Goal: Task Accomplishment & Management: Complete application form

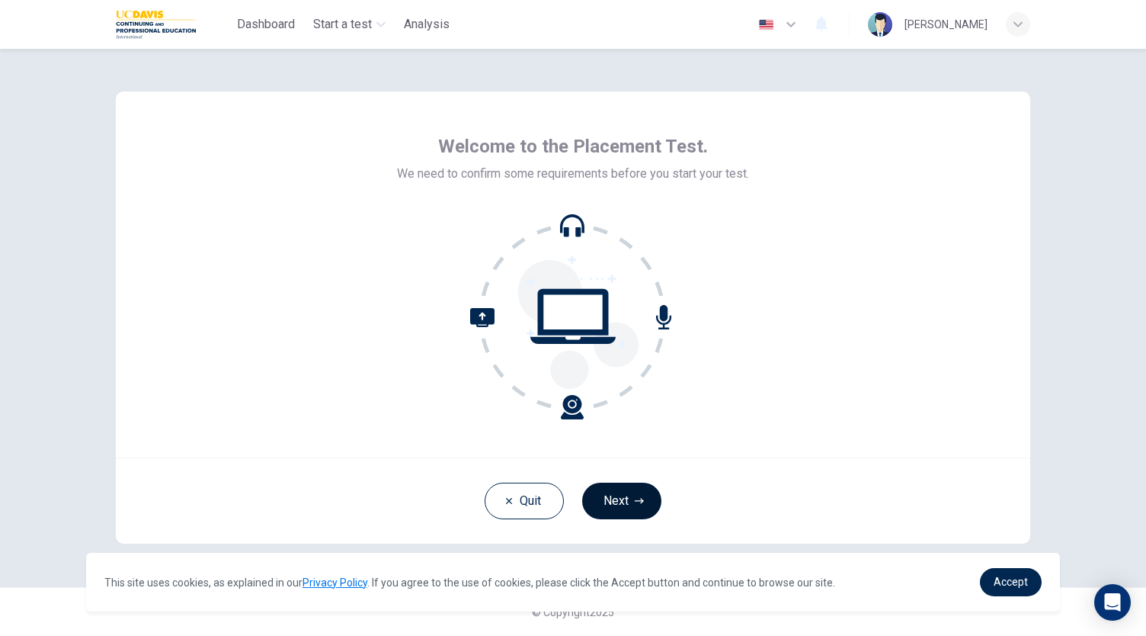
click at [633, 489] on button "Next" at bounding box center [621, 500] width 79 height 37
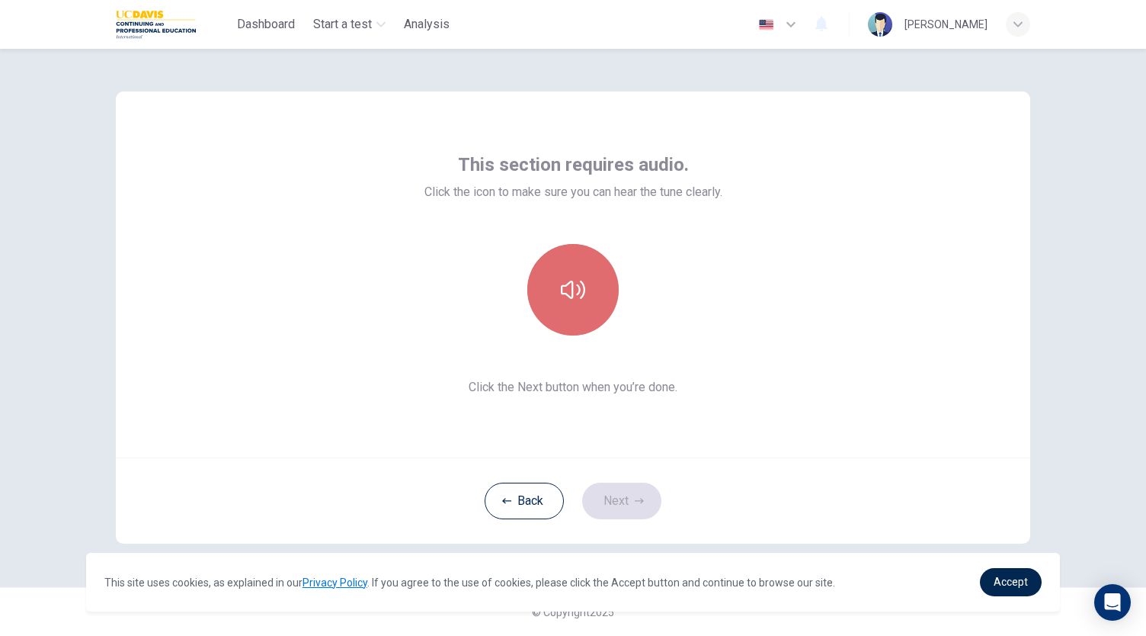
click at [578, 328] on button "button" at bounding box center [572, 289] width 91 height 91
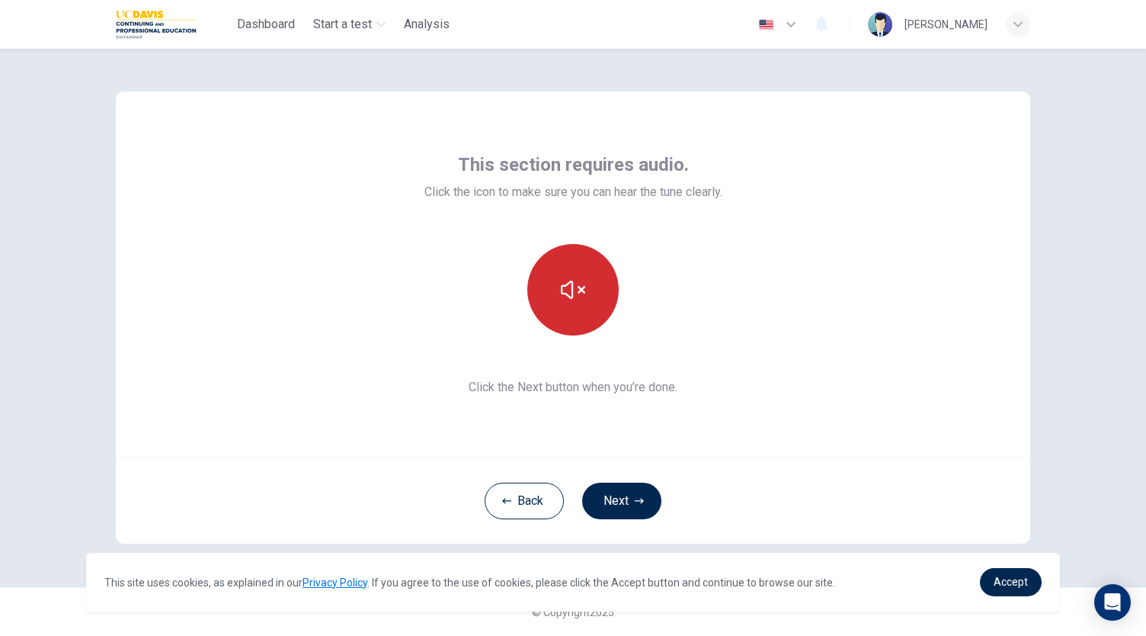
click at [578, 328] on button "button" at bounding box center [572, 289] width 91 height 91
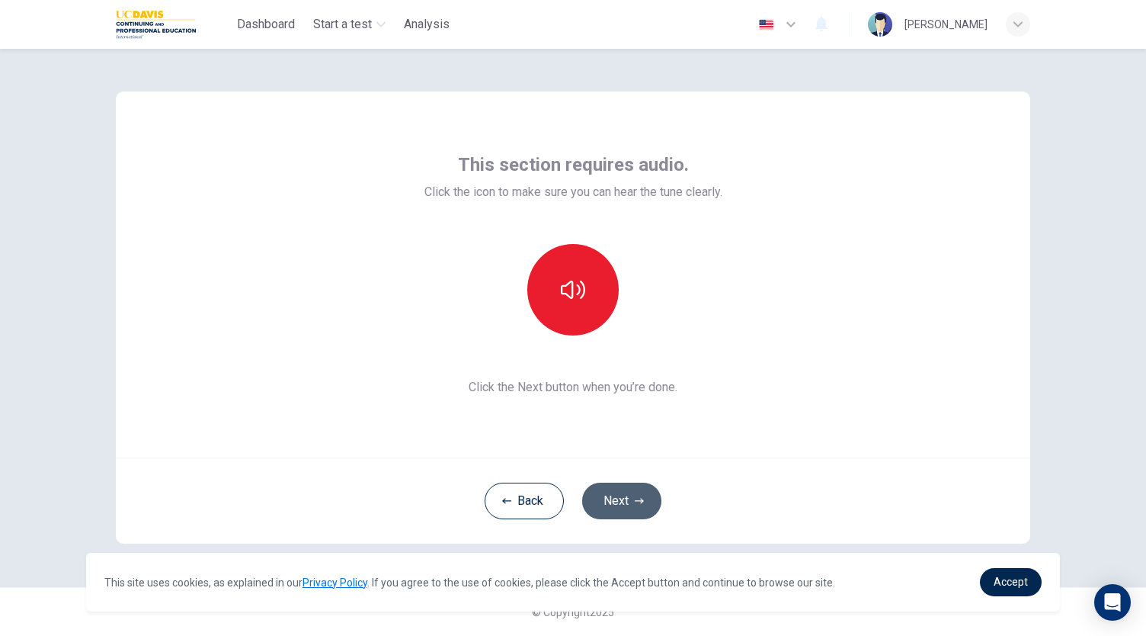
click at [631, 483] on button "Next" at bounding box center [621, 500] width 79 height 37
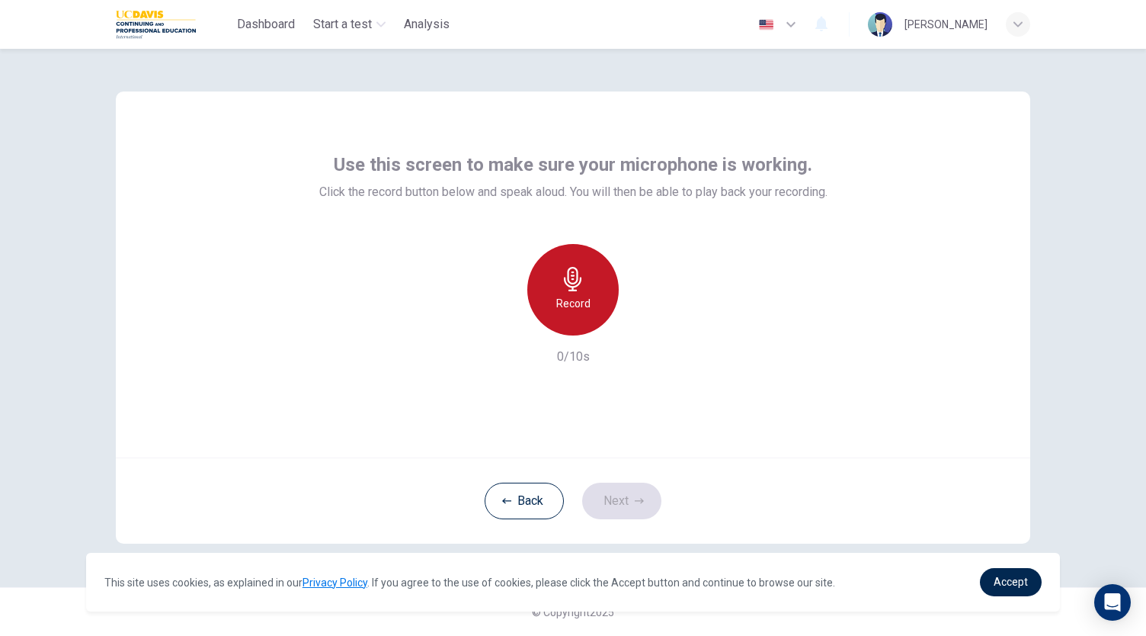
click at [577, 280] on icon "button" at bounding box center [573, 279] width 18 height 24
click at [589, 293] on div "Stop" at bounding box center [572, 289] width 91 height 91
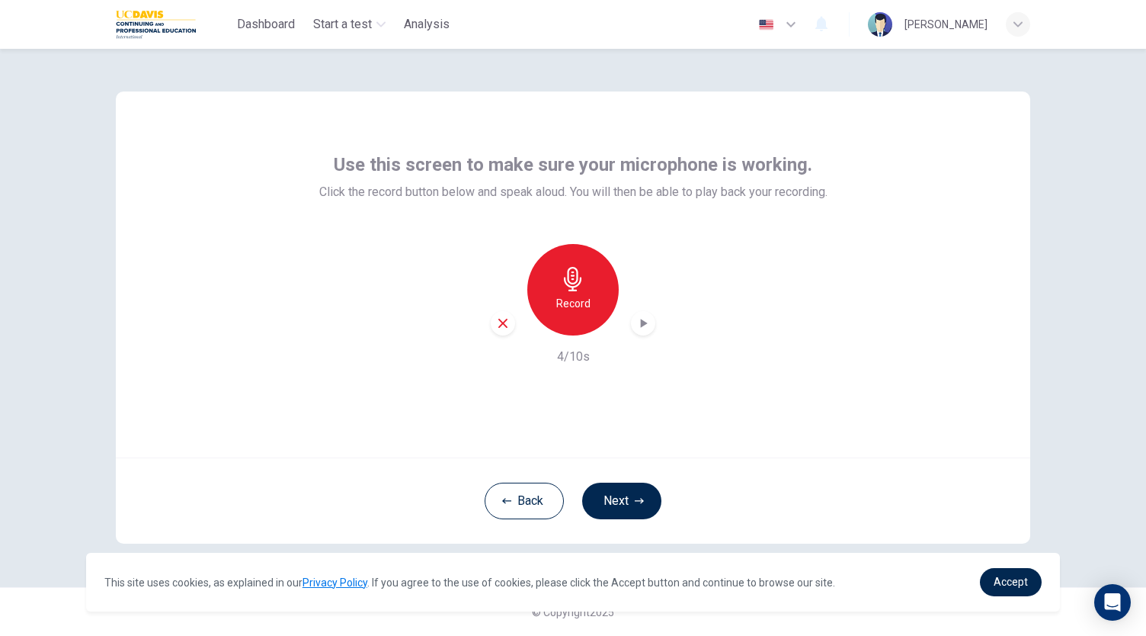
click at [647, 338] on div "Record 4/10s" at bounding box center [573, 305] width 508 height 122
click at [646, 329] on icon "button" at bounding box center [643, 323] width 15 height 15
click at [652, 315] on div "Record" at bounding box center [573, 289] width 165 height 91
click at [645, 322] on icon "button" at bounding box center [644, 323] width 7 height 9
click at [488, 328] on div "Record 4/10s" at bounding box center [573, 305] width 508 height 122
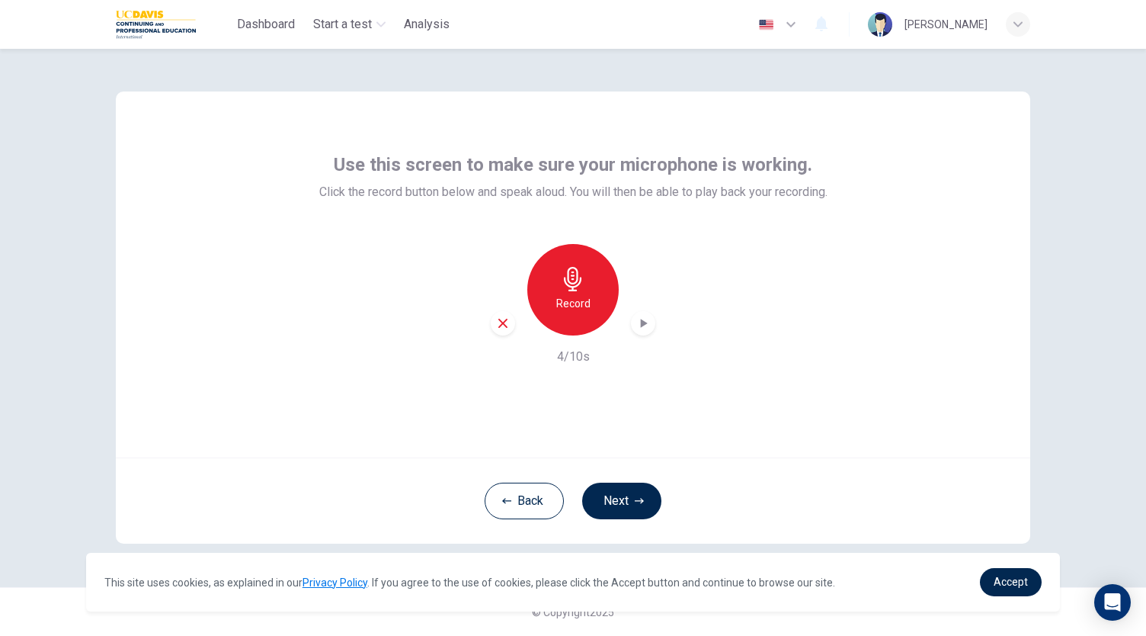
click at [502, 321] on icon "button" at bounding box center [503, 323] width 14 height 14
click at [566, 312] on div "Record" at bounding box center [572, 289] width 91 height 91
click at [573, 268] on icon "button" at bounding box center [573, 279] width 18 height 24
click at [646, 318] on icon "button" at bounding box center [643, 323] width 15 height 15
click at [641, 319] on icon "button" at bounding box center [643, 323] width 15 height 15
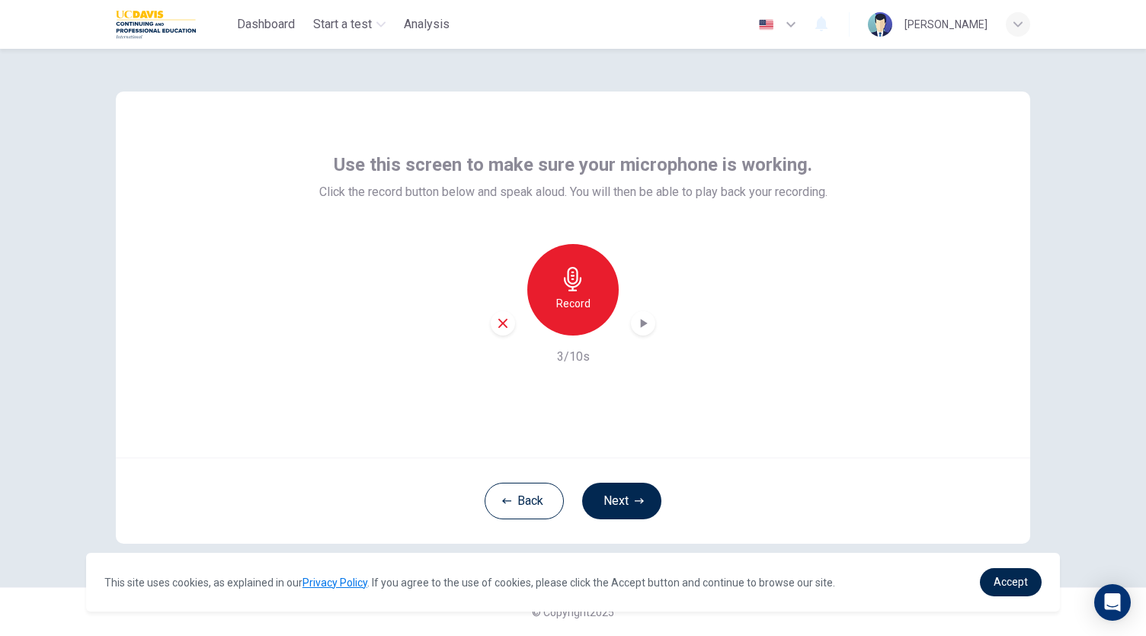
click at [582, 289] on icon "button" at bounding box center [573, 279] width 24 height 24
click at [636, 325] on icon "button" at bounding box center [643, 323] width 15 height 15
click at [514, 322] on div "button" at bounding box center [503, 323] width 24 height 24
click at [572, 306] on h6 "Record" at bounding box center [573, 303] width 34 height 18
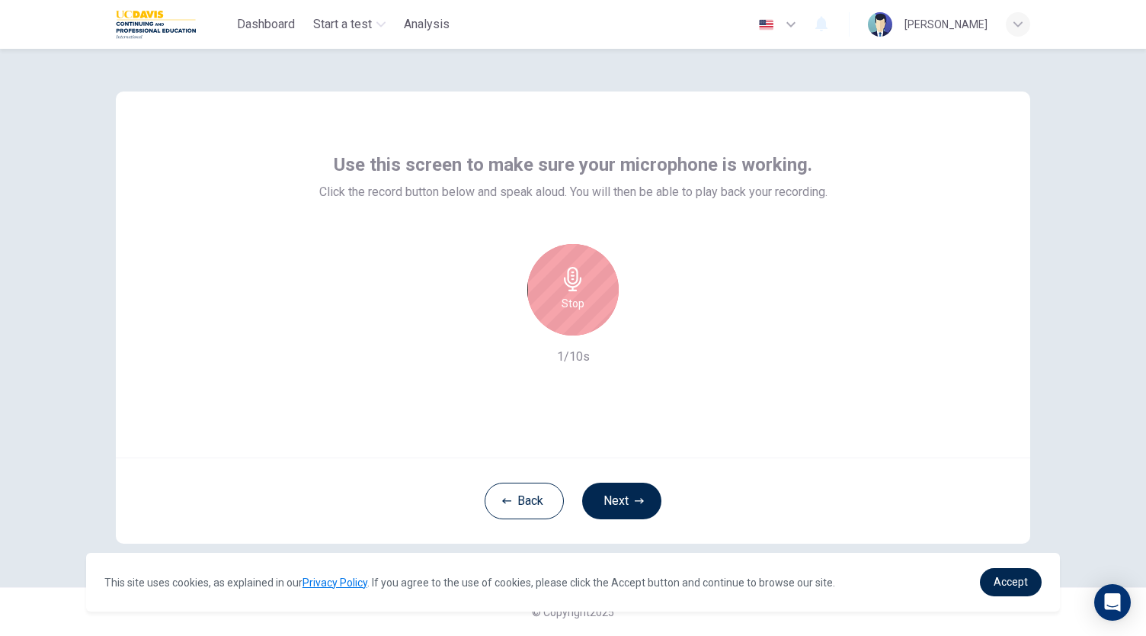
click at [572, 306] on h6 "Stop" at bounding box center [573, 303] width 23 height 18
click at [643, 325] on icon "button" at bounding box center [644, 323] width 7 height 9
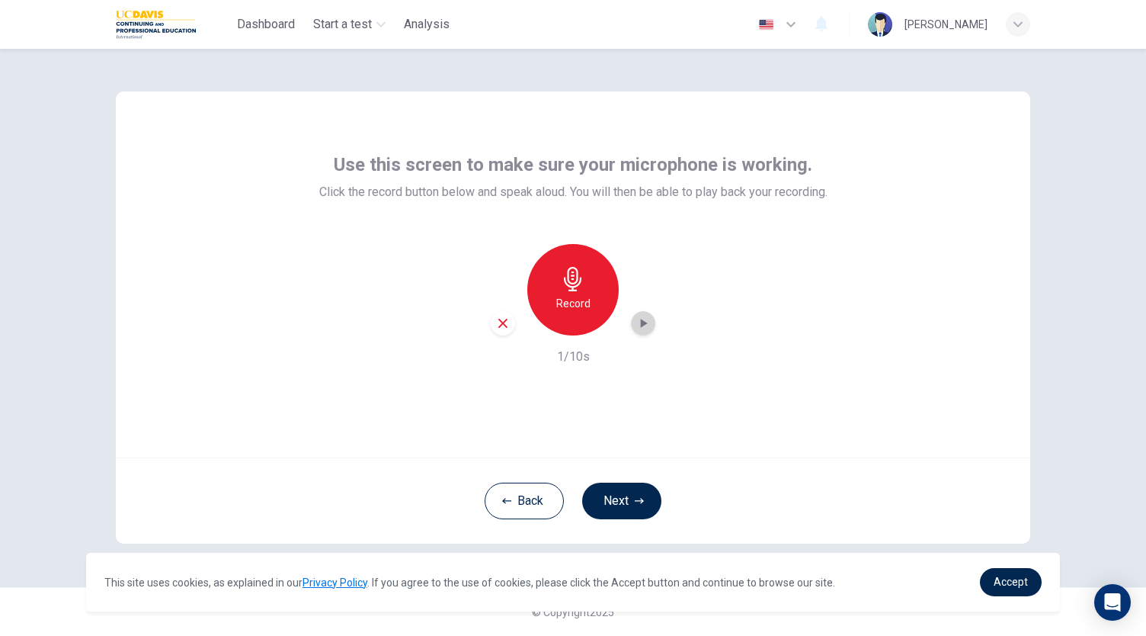
click at [643, 325] on icon "button" at bounding box center [644, 323] width 7 height 9
click at [503, 316] on icon "button" at bounding box center [503, 323] width 14 height 14
click at [586, 303] on h6 "Record" at bounding box center [573, 303] width 34 height 18
click at [564, 289] on icon "button" at bounding box center [573, 279] width 24 height 24
click at [648, 326] on icon "button" at bounding box center [643, 323] width 15 height 15
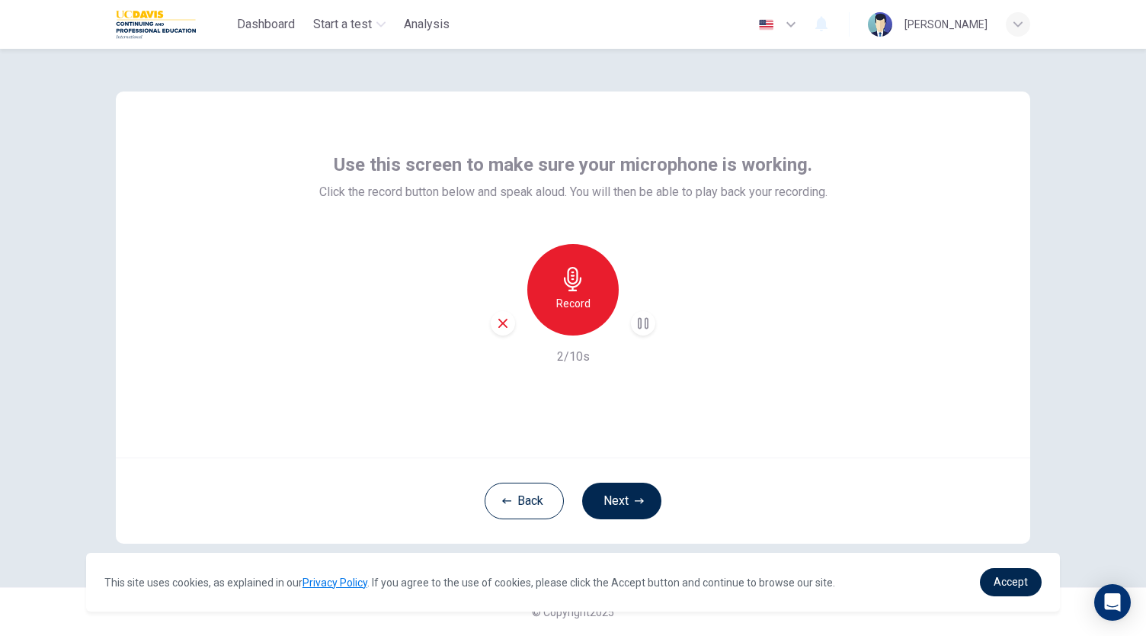
click at [623, 341] on div "Record 2/10s" at bounding box center [573, 305] width 508 height 122
click at [642, 318] on icon "button" at bounding box center [643, 323] width 15 height 15
click at [572, 276] on icon "button" at bounding box center [573, 279] width 18 height 24
click at [588, 290] on div "Stop" at bounding box center [572, 289] width 91 height 91
click at [637, 328] on icon "button" at bounding box center [643, 323] width 15 height 15
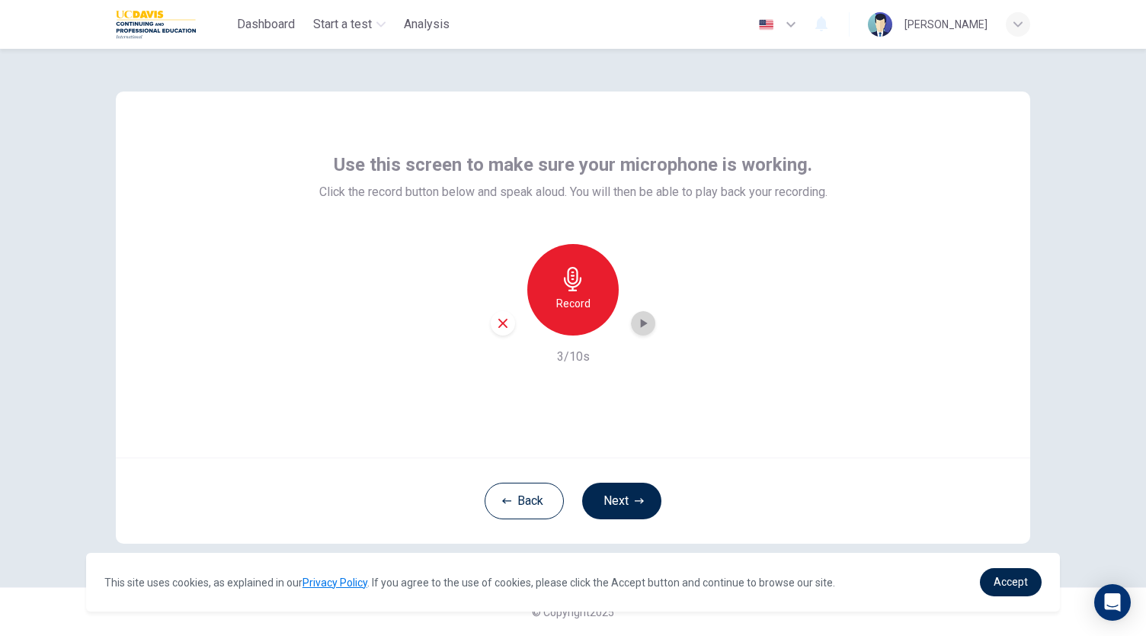
click at [637, 328] on icon "button" at bounding box center [643, 323] width 15 height 15
click at [506, 313] on div "button" at bounding box center [503, 323] width 24 height 24
click at [578, 283] on icon "button" at bounding box center [573, 279] width 24 height 24
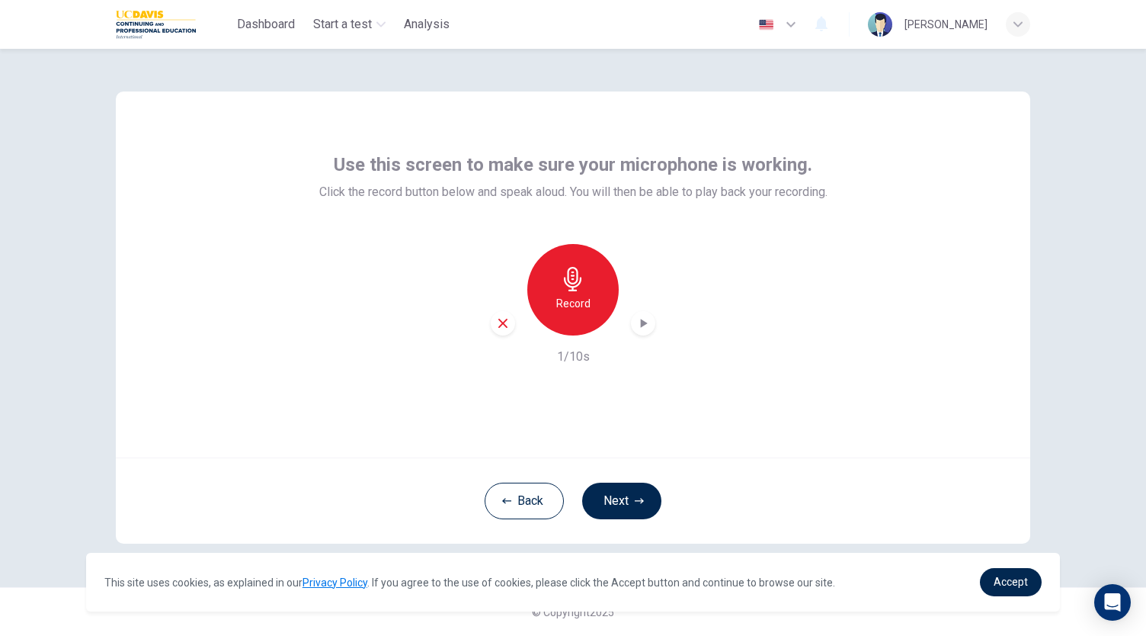
click at [639, 328] on icon "button" at bounding box center [643, 323] width 15 height 15
click at [638, 502] on icon "button" at bounding box center [639, 500] width 9 height 9
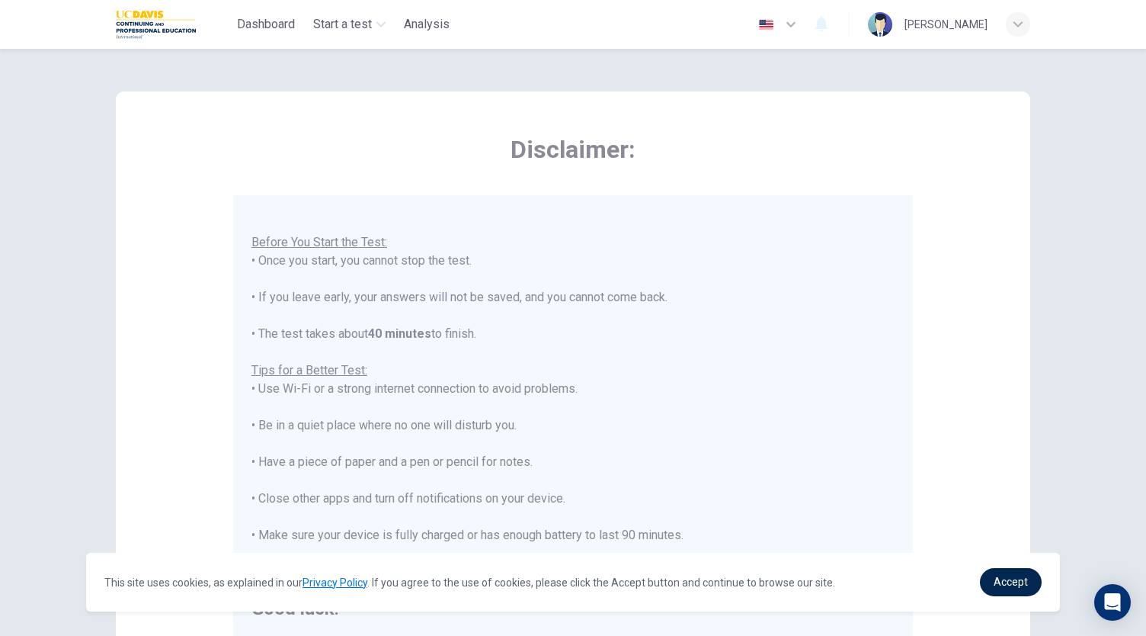
scroll to position [212, 0]
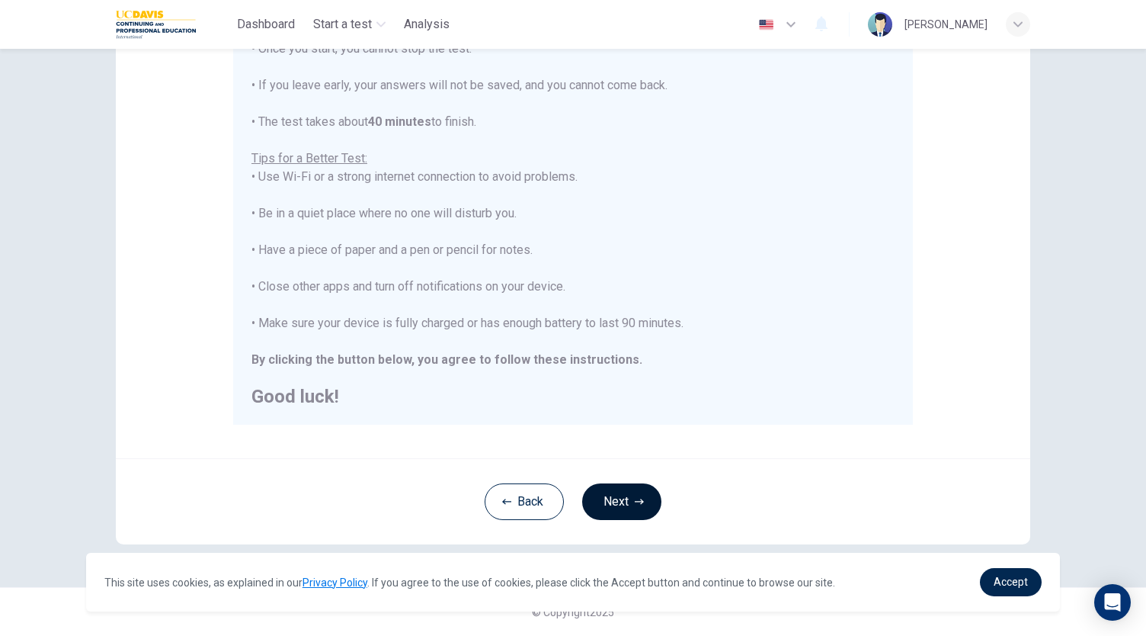
click at [638, 514] on button "Next" at bounding box center [621, 501] width 79 height 37
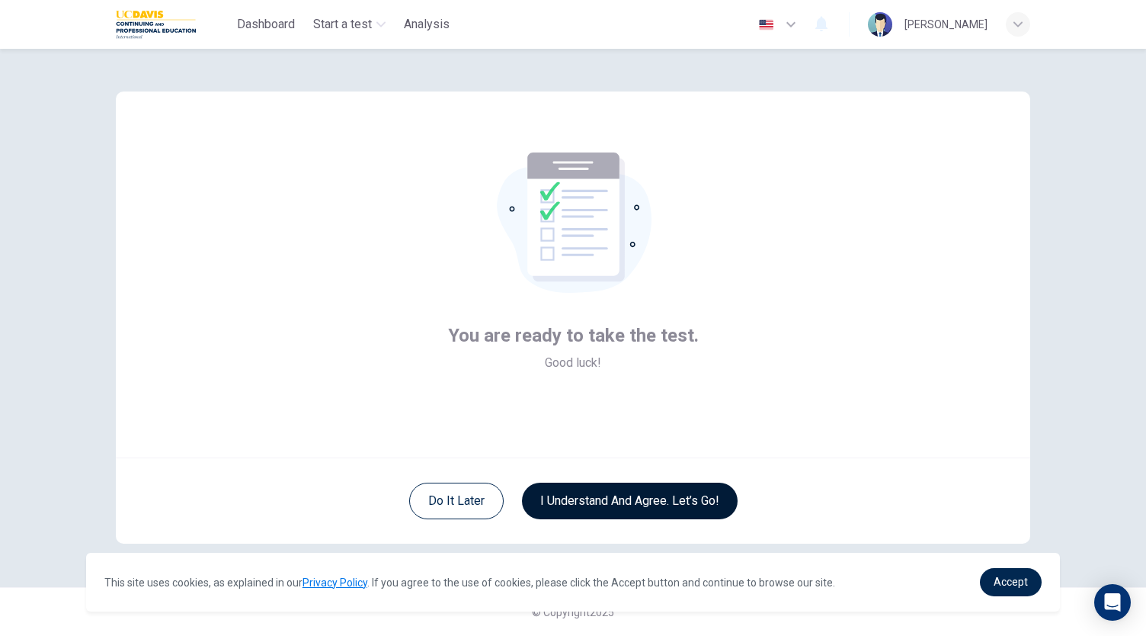
scroll to position [0, 0]
click at [651, 511] on button "I understand and agree. Let’s go!" at bounding box center [630, 500] width 216 height 37
click at [588, 505] on button "I understand and agree. Let’s go!" at bounding box center [630, 500] width 216 height 37
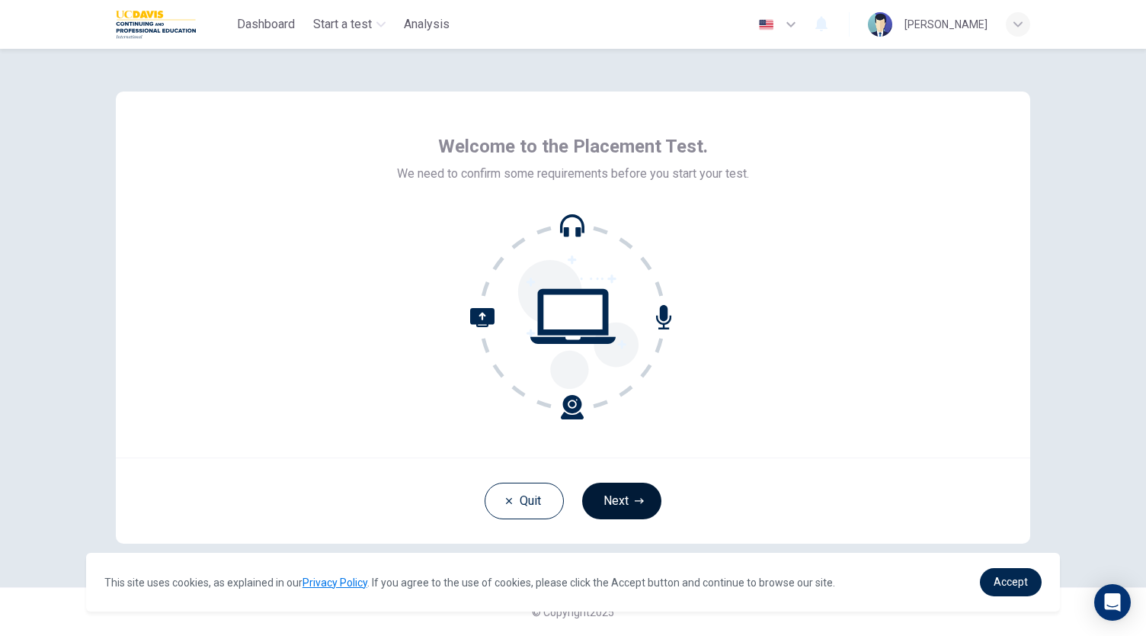
click at [606, 487] on button "Next" at bounding box center [621, 500] width 79 height 37
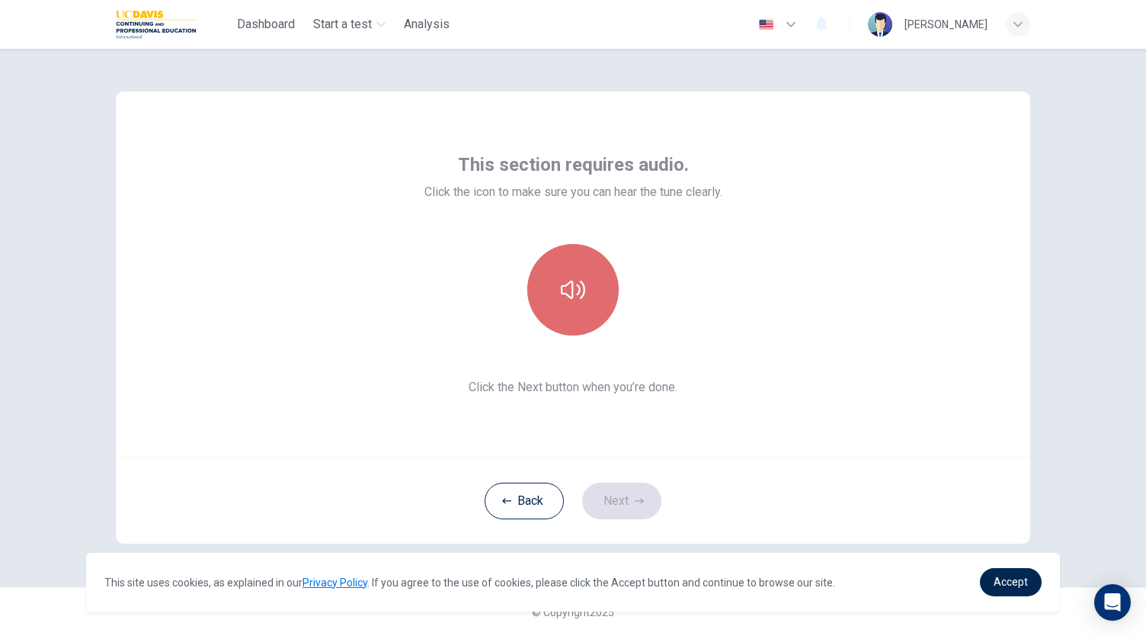
click at [583, 298] on icon "button" at bounding box center [573, 289] width 24 height 24
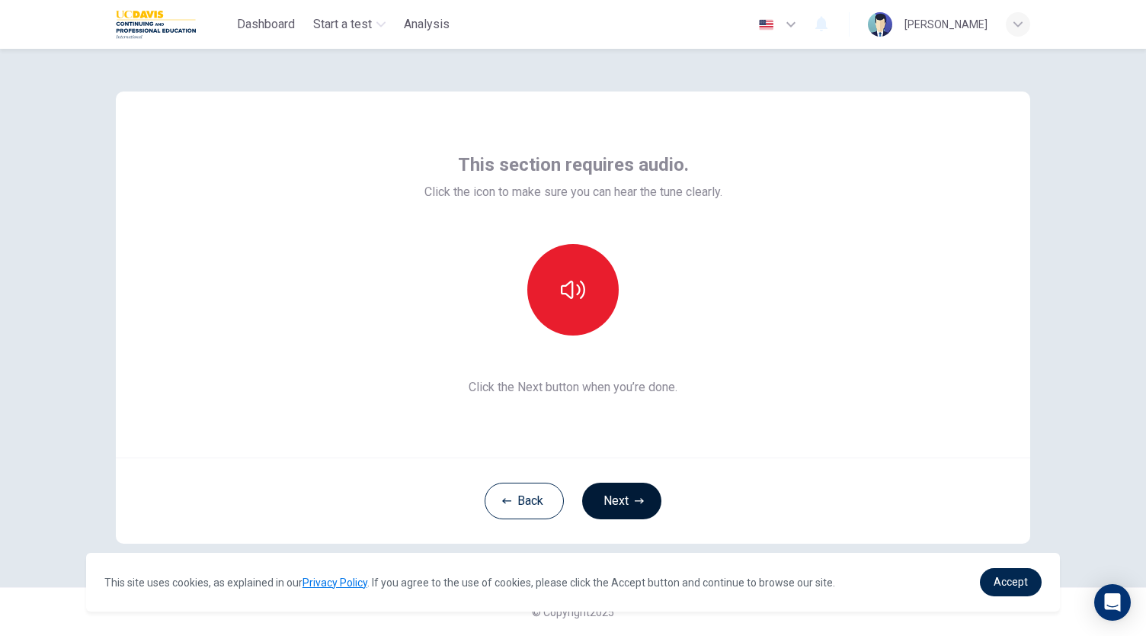
click at [639, 511] on button "Next" at bounding box center [621, 500] width 79 height 37
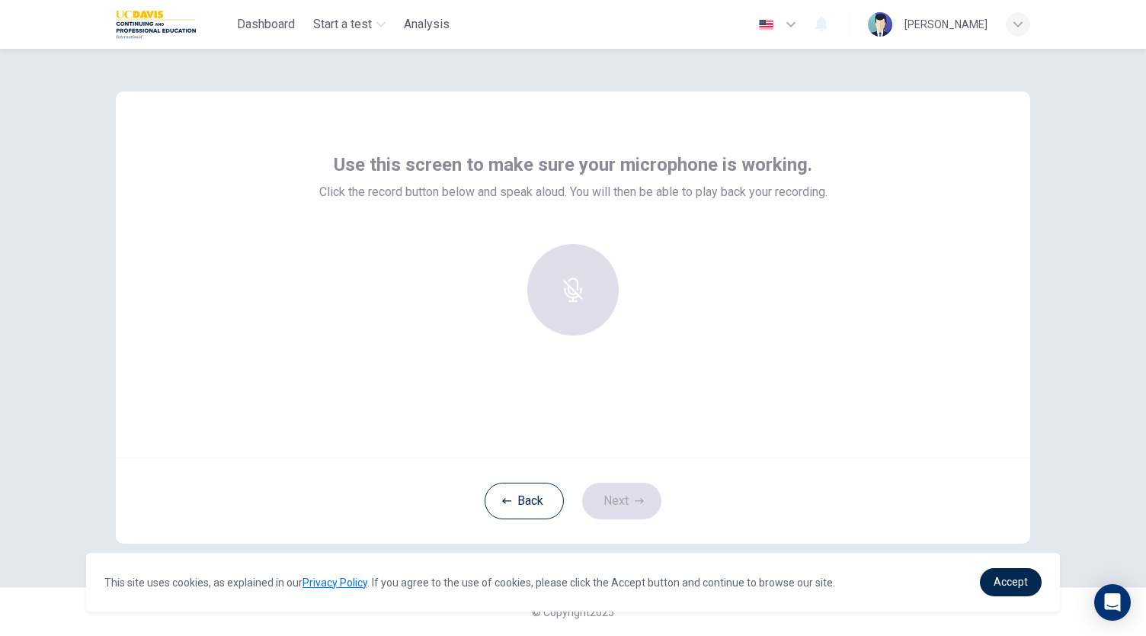
click at [585, 310] on div at bounding box center [573, 289] width 165 height 91
click at [600, 284] on div "Record" at bounding box center [572, 289] width 91 height 91
click at [600, 278] on div "Stop" at bounding box center [572, 289] width 91 height 91
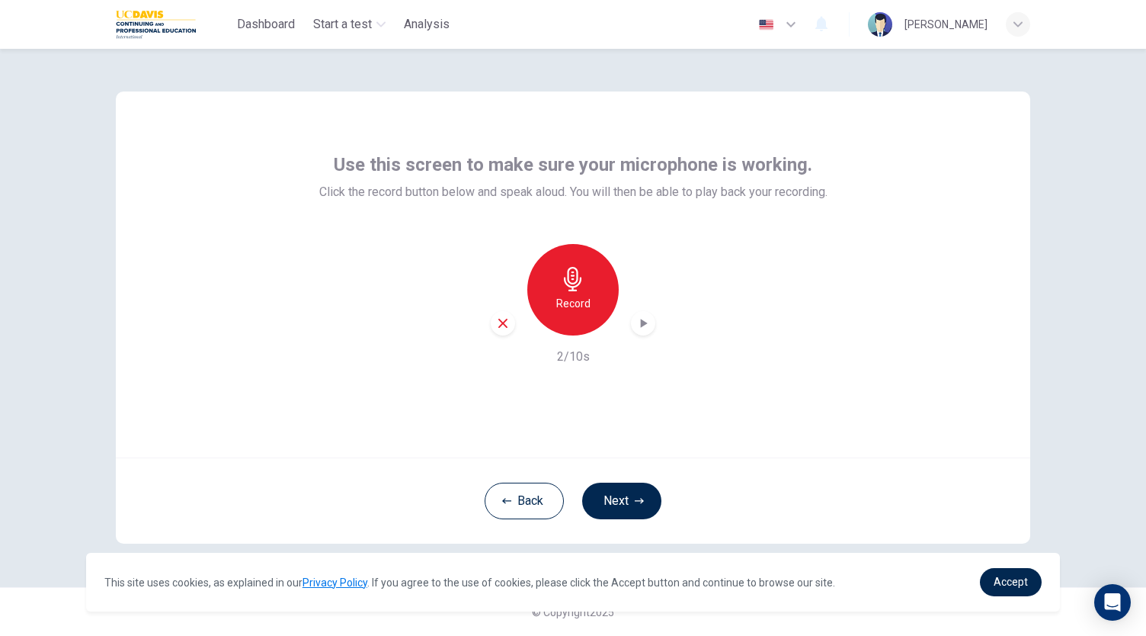
click at [488, 319] on div "Record 2/10s" at bounding box center [573, 305] width 508 height 122
click at [498, 328] on icon "button" at bounding box center [503, 323] width 14 height 14
click at [568, 304] on h6 "Record" at bounding box center [573, 303] width 34 height 18
click at [568, 304] on h6 "Stop" at bounding box center [573, 303] width 23 height 18
click at [508, 322] on icon "button" at bounding box center [503, 323] width 14 height 14
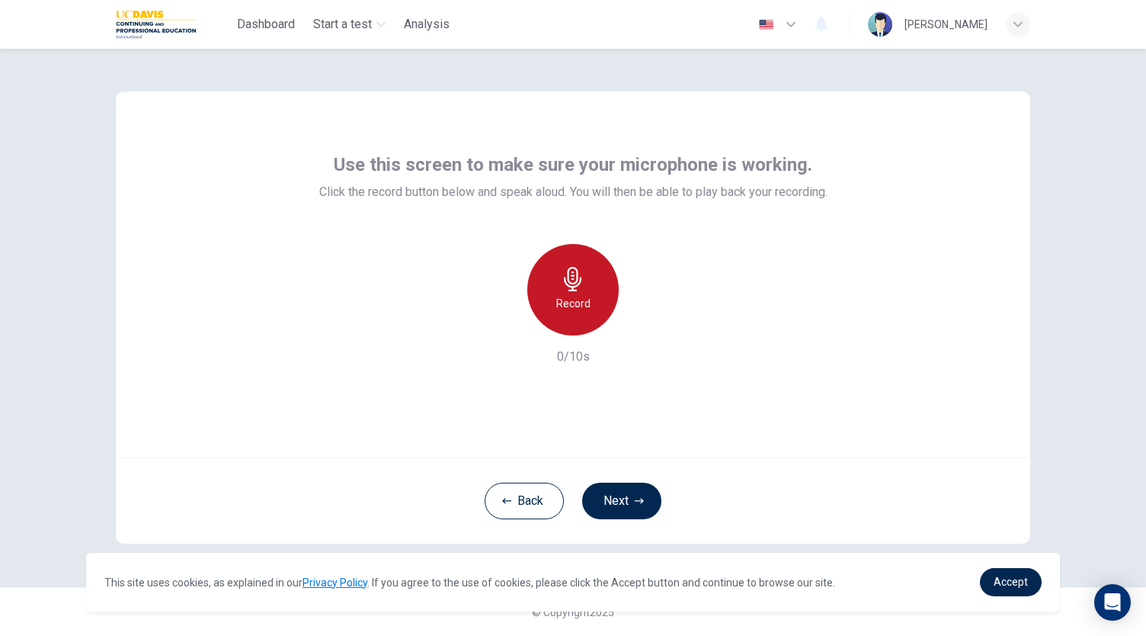
click at [575, 264] on div "Record" at bounding box center [572, 289] width 91 height 91
click at [575, 264] on div "Stop" at bounding box center [572, 289] width 91 height 91
click at [504, 325] on icon "button" at bounding box center [503, 323] width 14 height 14
click at [576, 289] on icon "button" at bounding box center [573, 279] width 24 height 24
click at [578, 283] on icon "button" at bounding box center [573, 279] width 24 height 24
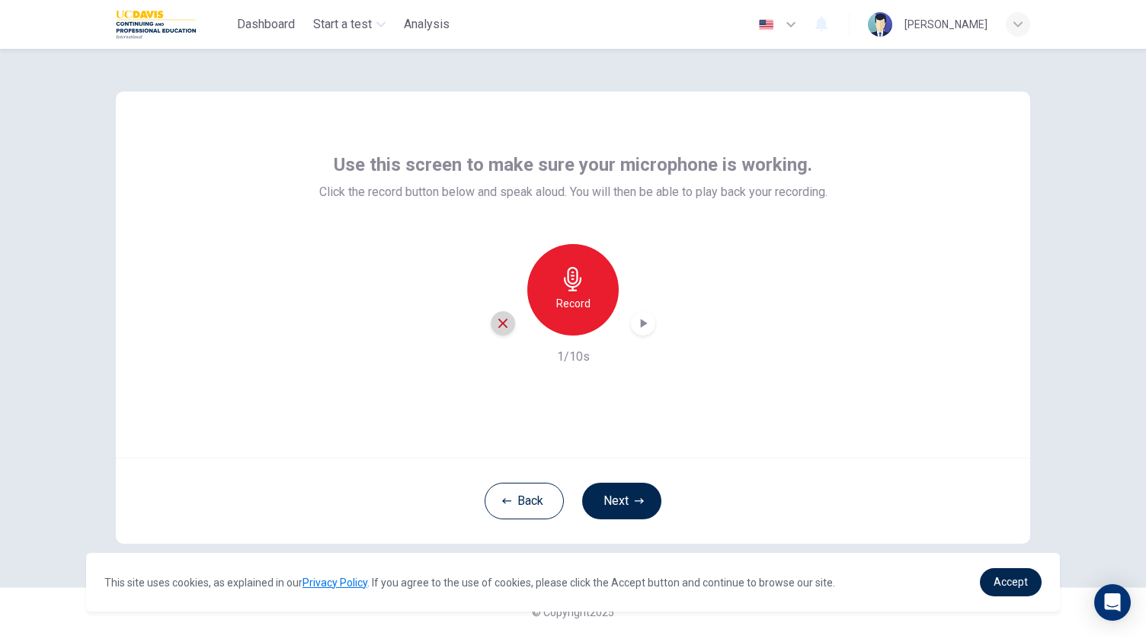
click at [492, 323] on div "button" at bounding box center [503, 323] width 24 height 24
click at [572, 312] on div "Record" at bounding box center [572, 289] width 91 height 91
click at [572, 312] on div "Stop" at bounding box center [572, 289] width 91 height 91
click at [573, 260] on div "Record" at bounding box center [572, 289] width 91 height 91
click at [587, 290] on div "Stop" at bounding box center [572, 289] width 91 height 91
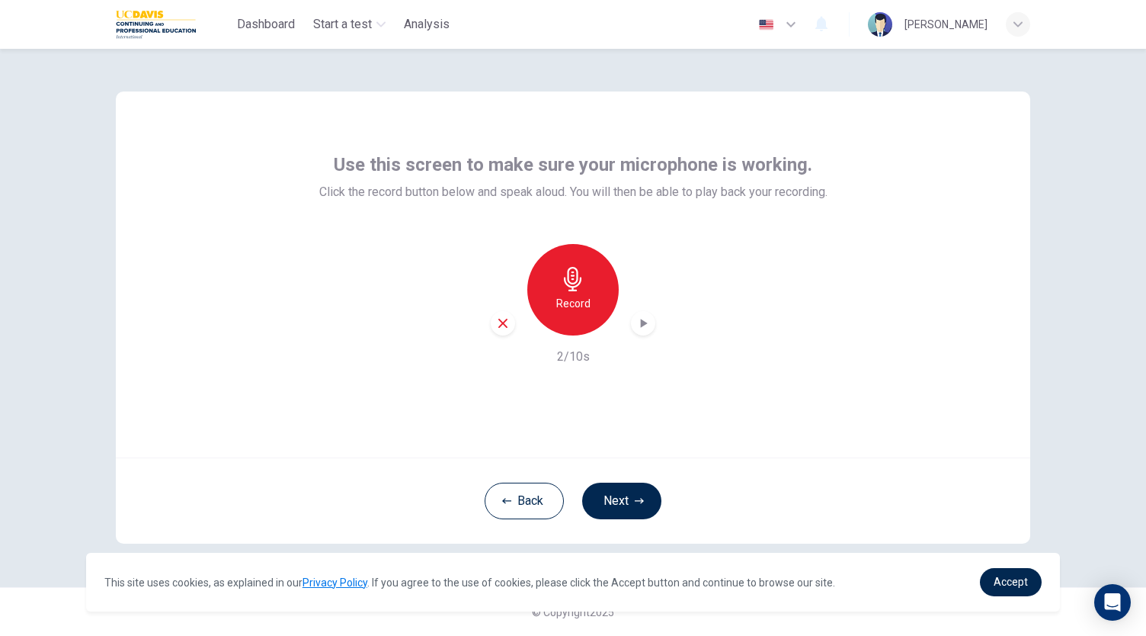
click at [649, 321] on icon "button" at bounding box center [643, 323] width 15 height 15
click at [652, 327] on div "button" at bounding box center [643, 323] width 24 height 24
click at [508, 331] on div "button" at bounding box center [503, 323] width 24 height 24
click at [594, 268] on div "Record" at bounding box center [572, 289] width 91 height 91
click at [594, 268] on div "Stop" at bounding box center [572, 289] width 91 height 91
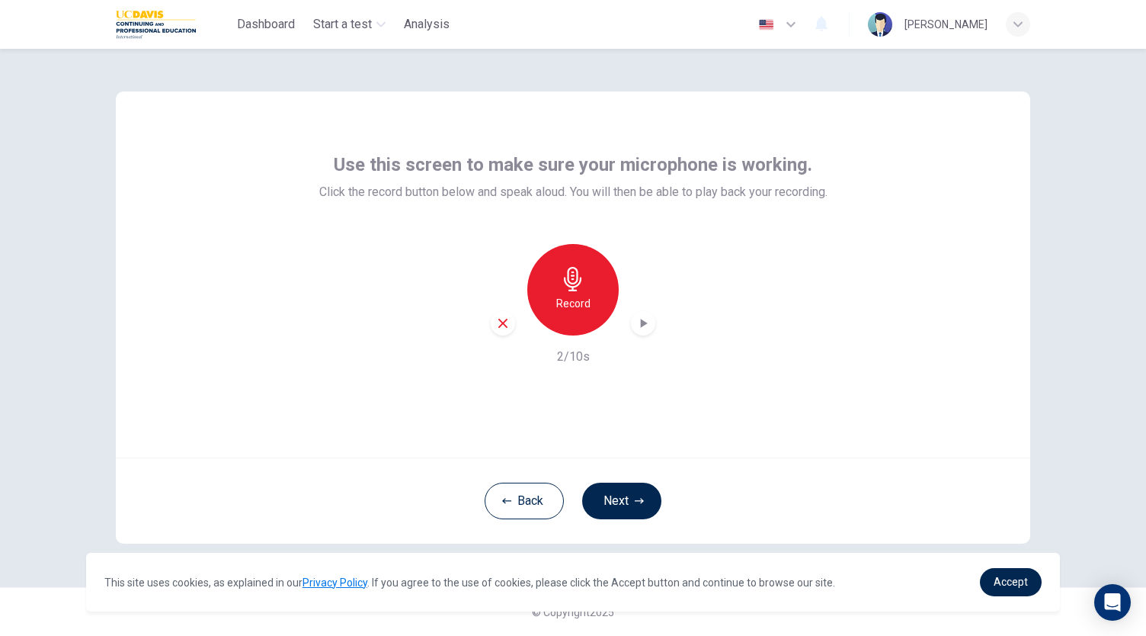
click at [496, 322] on icon "button" at bounding box center [503, 323] width 14 height 14
click at [558, 312] on div "Record" at bounding box center [572, 289] width 91 height 91
click at [558, 312] on div "Stop" at bounding box center [572, 289] width 91 height 91
click at [502, 322] on icon "button" at bounding box center [502, 323] width 9 height 9
click at [593, 298] on div "Record" at bounding box center [572, 289] width 91 height 91
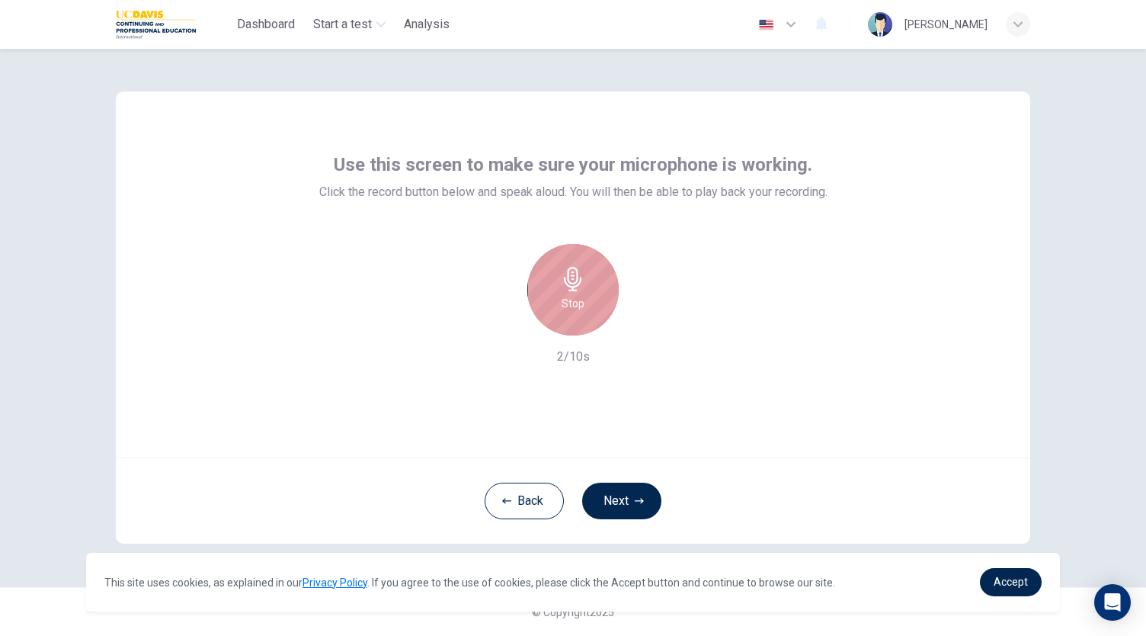
click at [597, 297] on div "Stop" at bounding box center [572, 289] width 91 height 91
click at [652, 316] on div "button" at bounding box center [643, 323] width 24 height 24
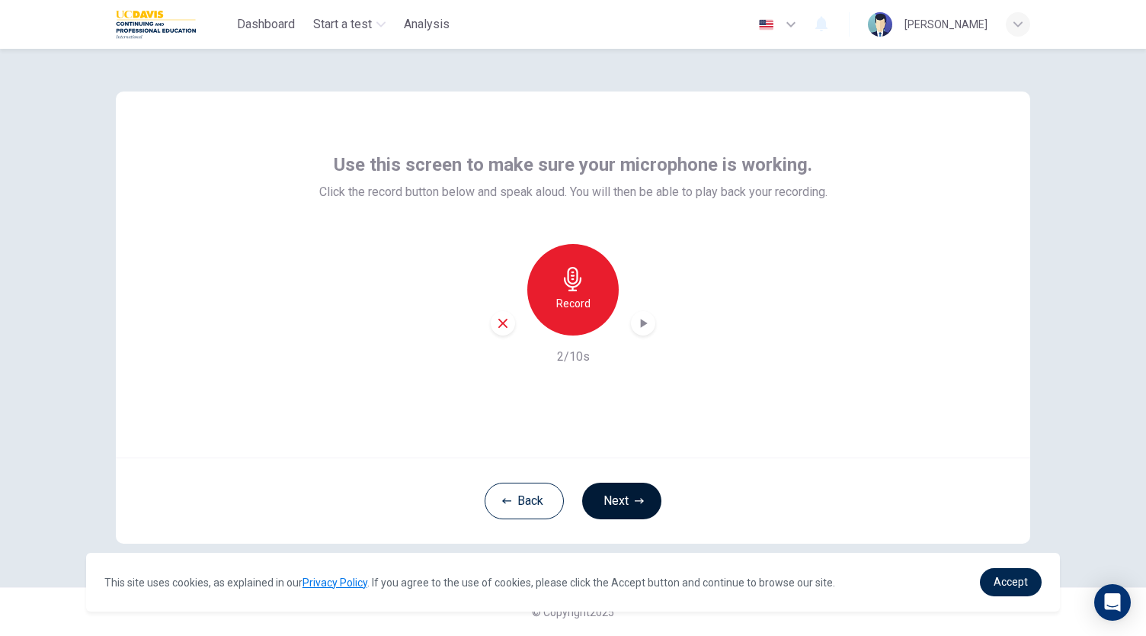
click at [648, 492] on button "Next" at bounding box center [621, 500] width 79 height 37
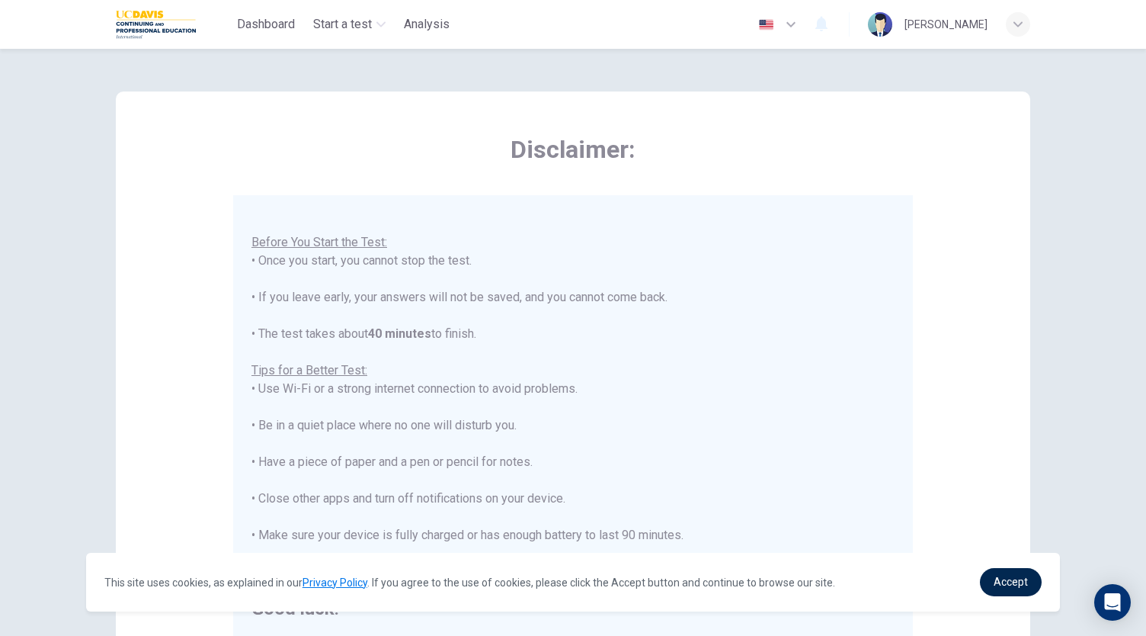
scroll to position [212, 0]
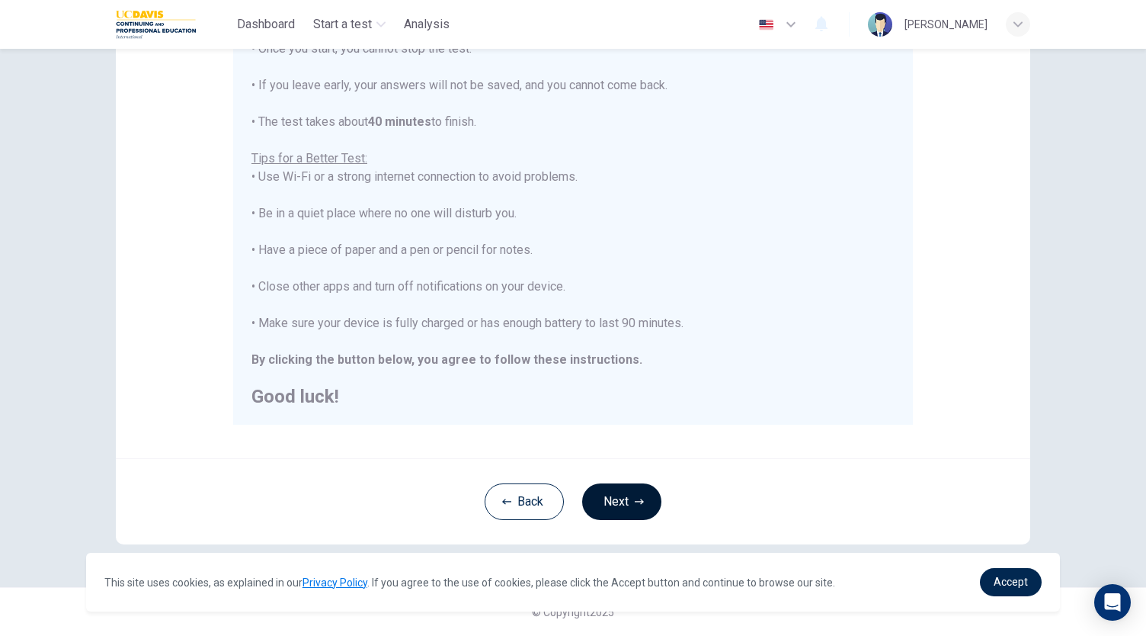
click at [646, 493] on button "Next" at bounding box center [621, 501] width 79 height 37
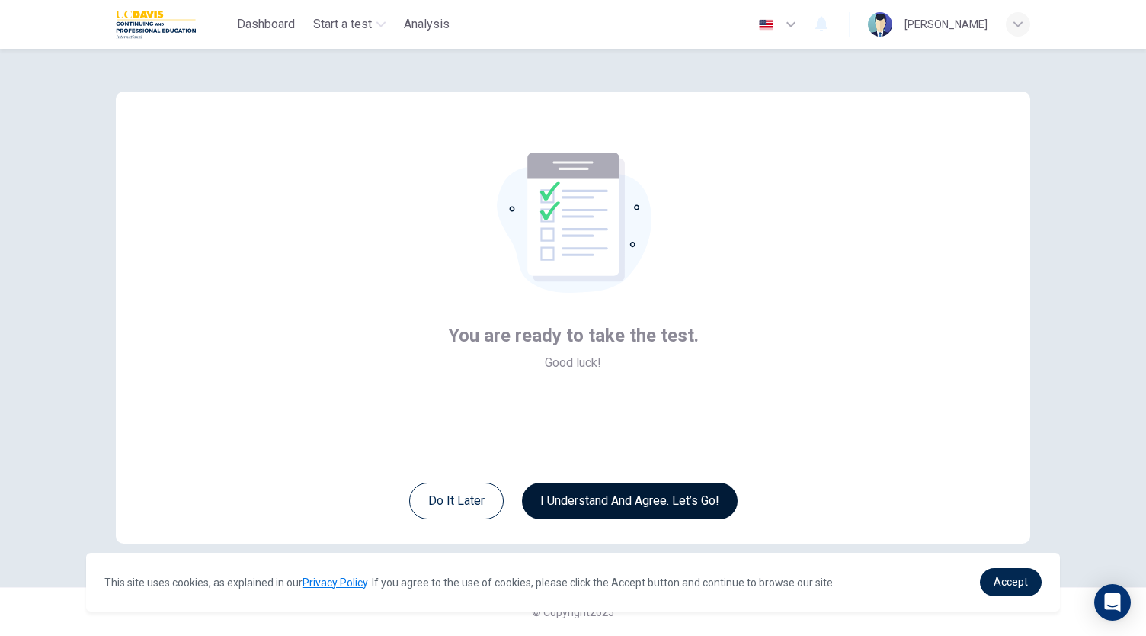
scroll to position [0, 0]
click at [654, 498] on button "I understand and agree. Let’s go!" at bounding box center [630, 500] width 216 height 37
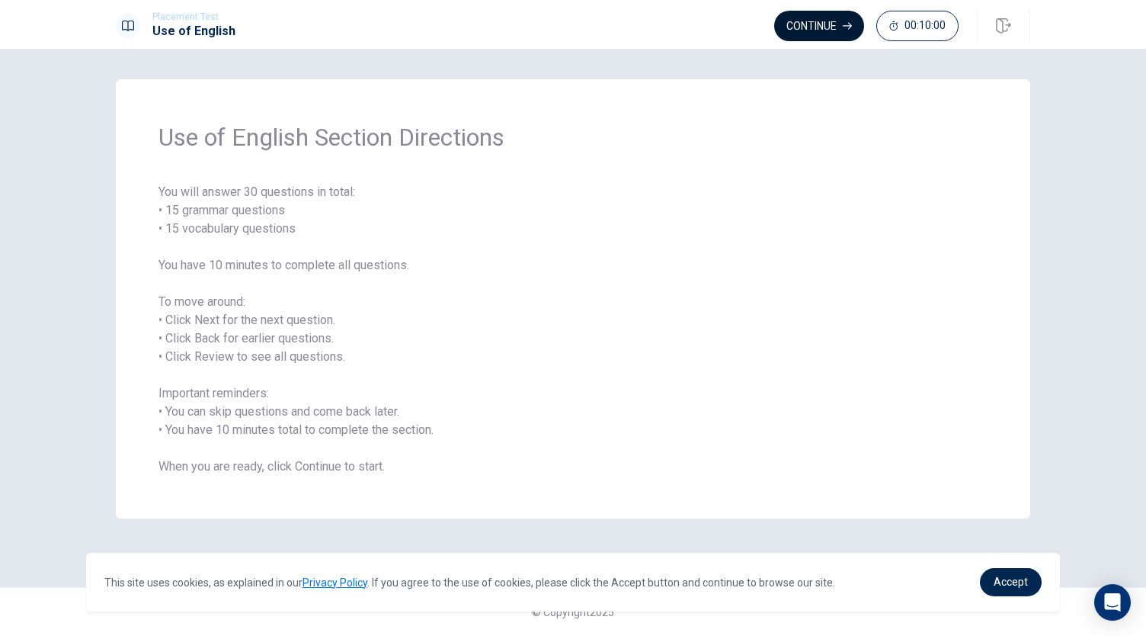
click at [812, 24] on button "Continue" at bounding box center [819, 26] width 90 height 30
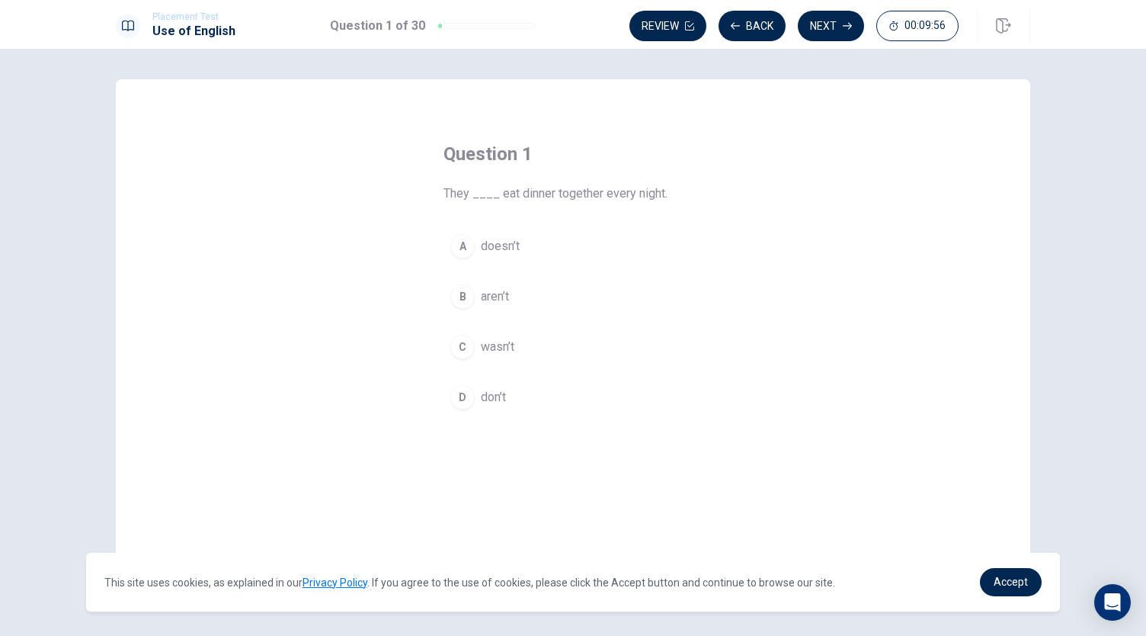
click at [484, 393] on span "don’t" at bounding box center [493, 397] width 25 height 18
click at [828, 30] on button "Next" at bounding box center [831, 26] width 66 height 30
click at [508, 242] on button "A Did" at bounding box center [573, 246] width 259 height 38
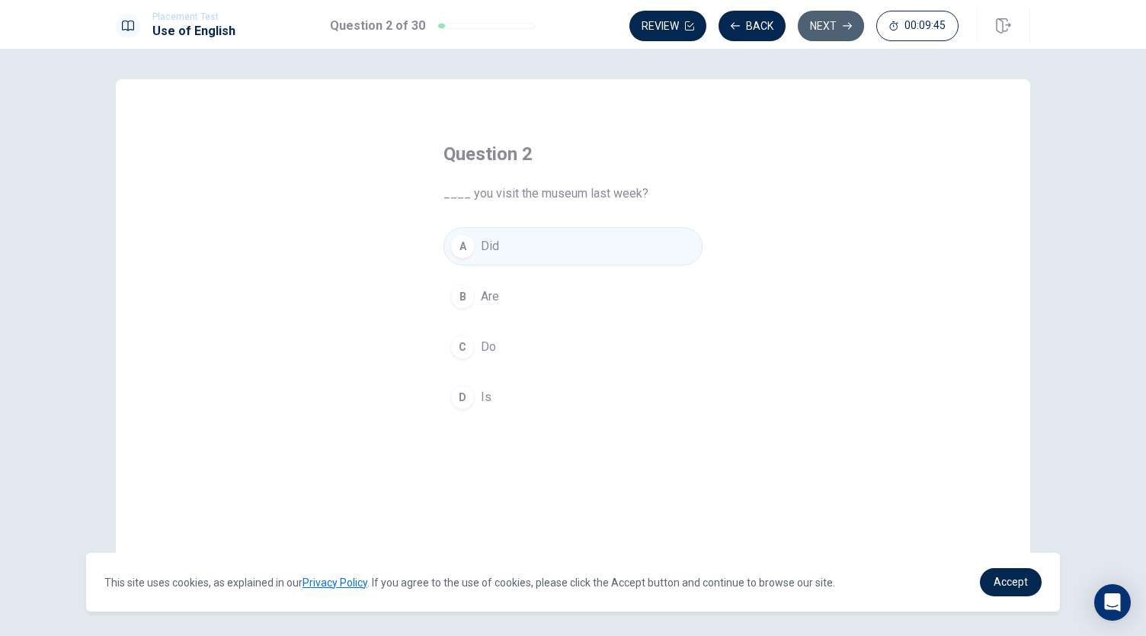
click at [827, 33] on button "Next" at bounding box center [831, 26] width 66 height 30
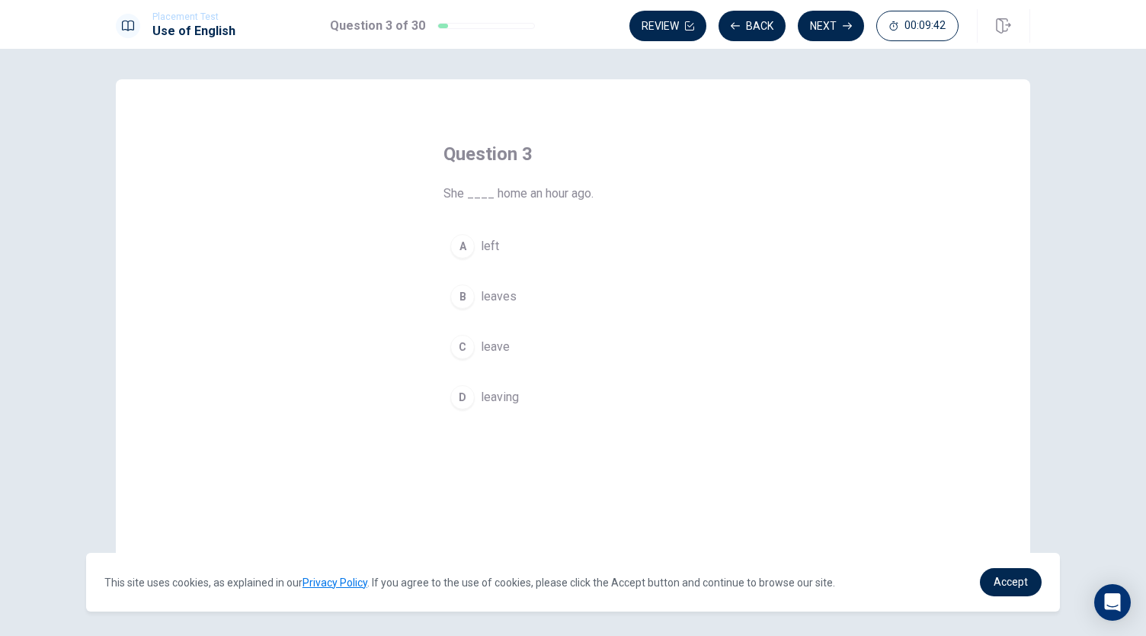
click at [475, 246] on button "A left" at bounding box center [573, 246] width 259 height 38
click at [827, 27] on button "Next" at bounding box center [831, 26] width 66 height 30
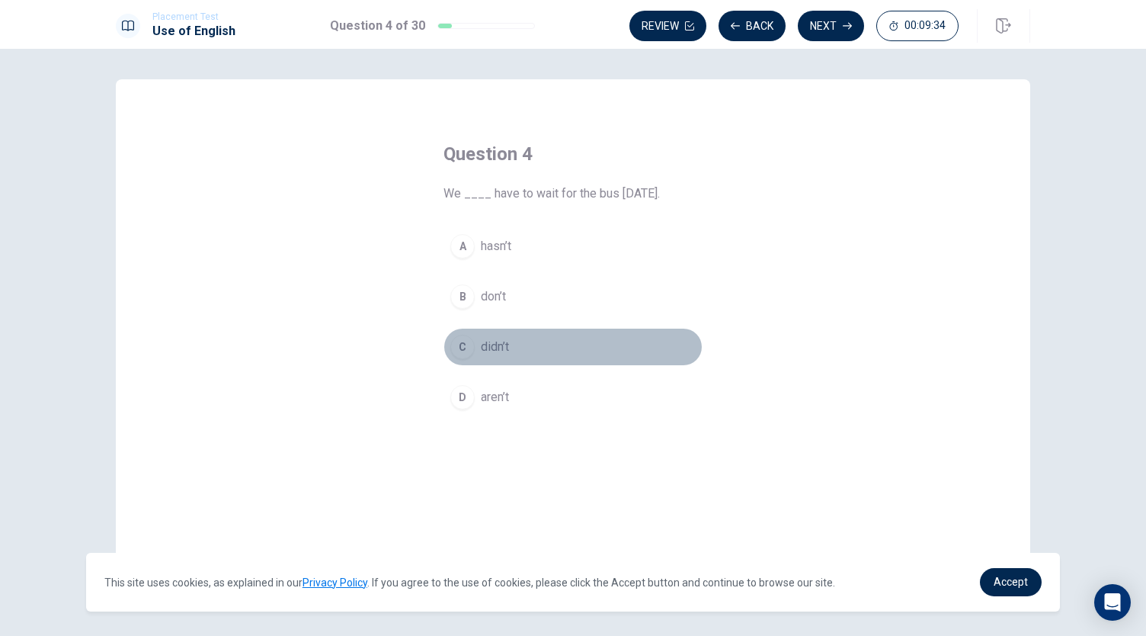
click at [481, 347] on span "didn’t" at bounding box center [495, 347] width 28 height 18
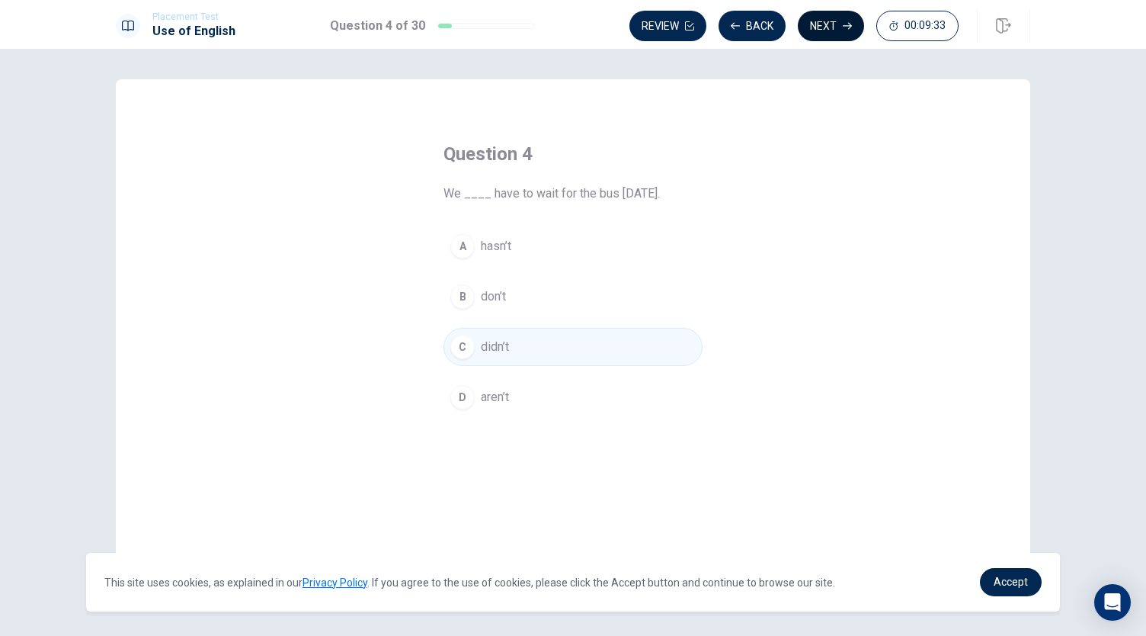
click at [803, 31] on button "Next" at bounding box center [831, 26] width 66 height 30
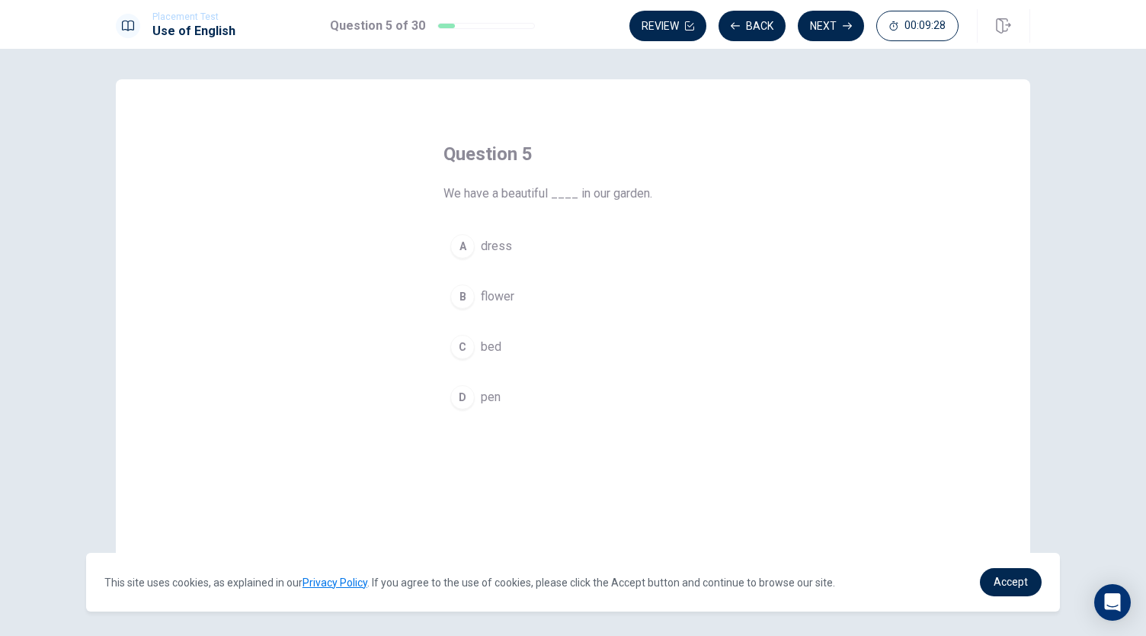
click at [515, 299] on button "B flower" at bounding box center [573, 296] width 259 height 38
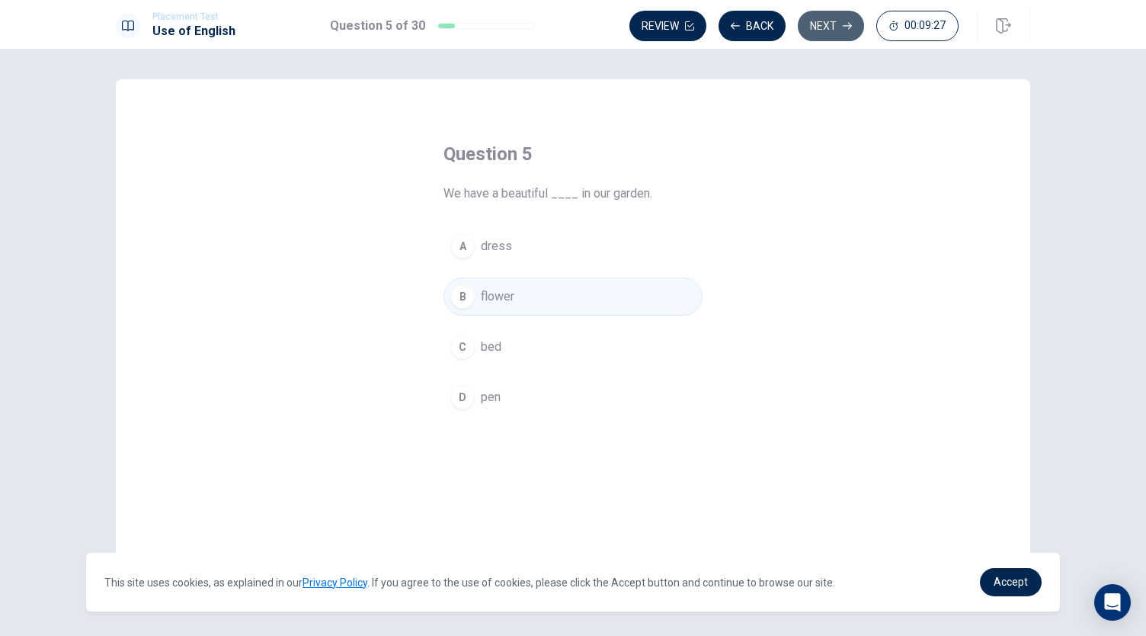
click at [828, 29] on button "Next" at bounding box center [831, 26] width 66 height 30
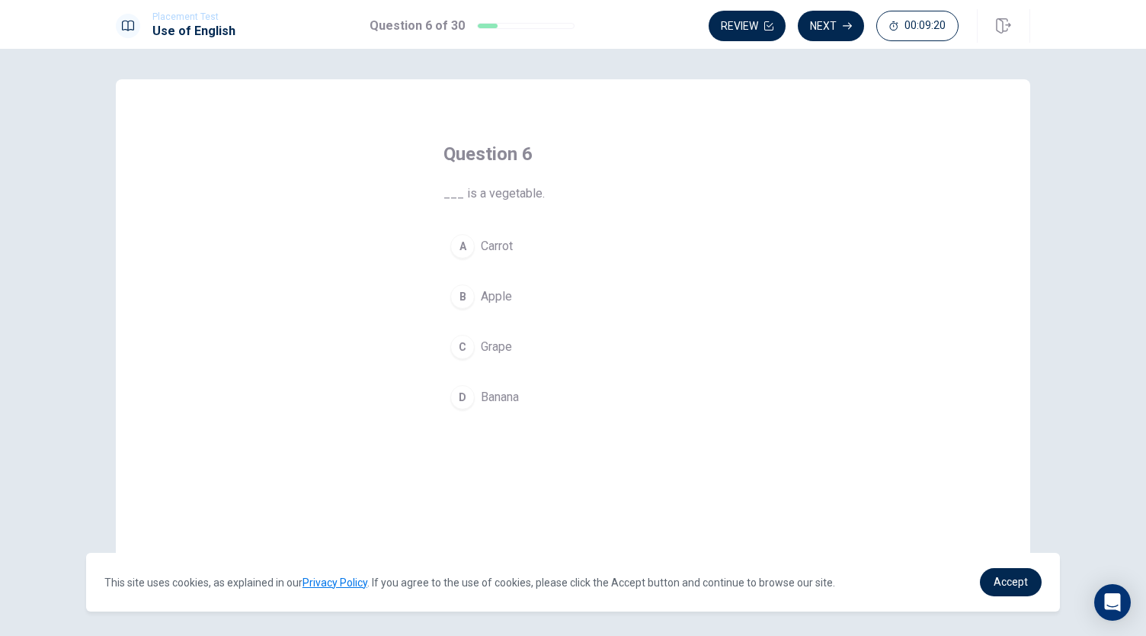
click at [488, 244] on span "Carrot" at bounding box center [497, 246] width 32 height 18
click at [837, 34] on button "Next" at bounding box center [831, 26] width 66 height 30
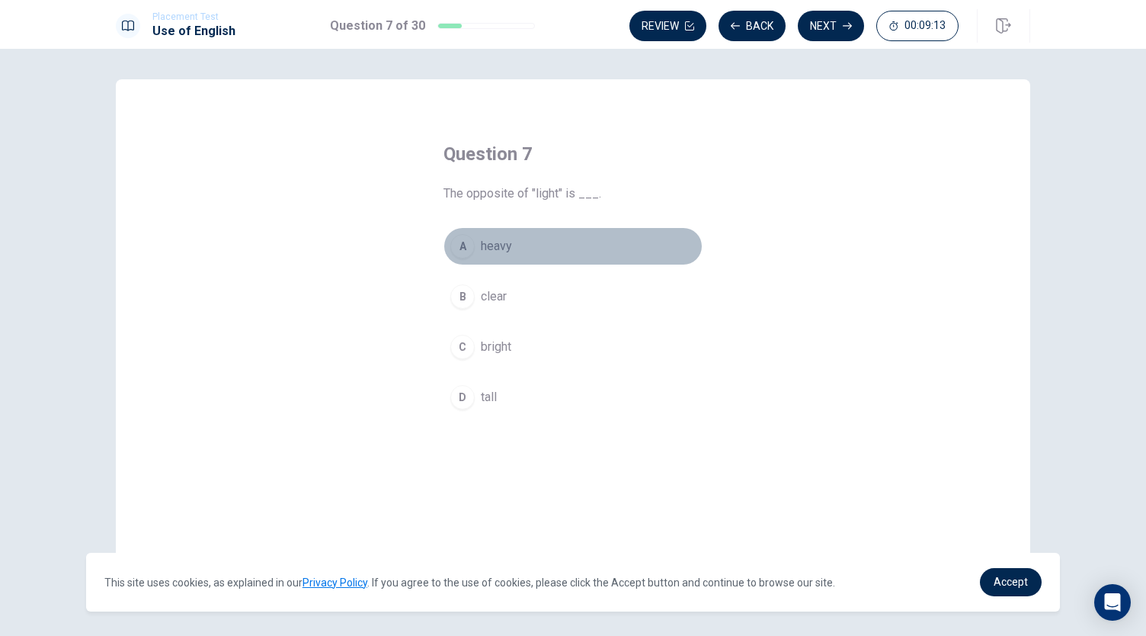
click at [506, 252] on span "heavy" at bounding box center [496, 246] width 31 height 18
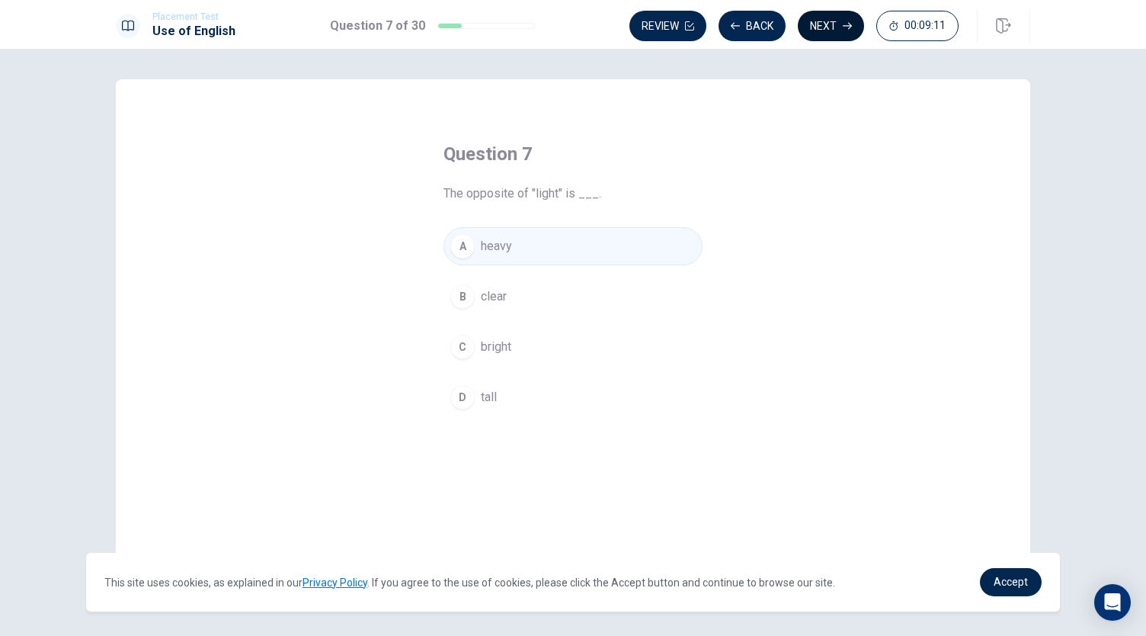
click at [818, 32] on button "Next" at bounding box center [831, 26] width 66 height 30
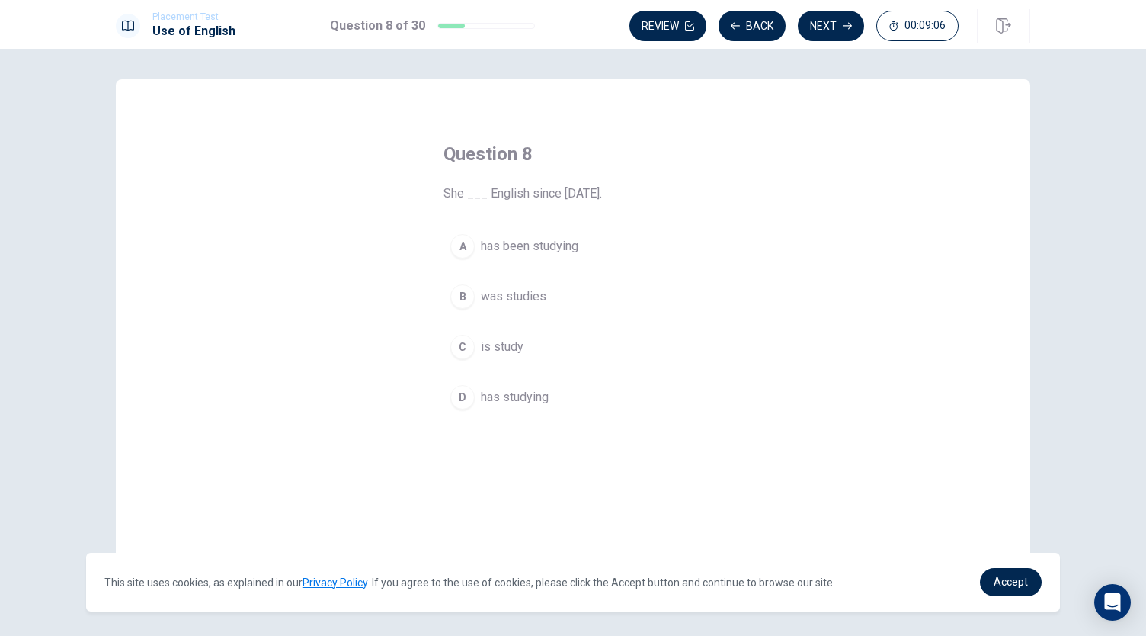
click at [553, 239] on span "has been studying" at bounding box center [530, 246] width 98 height 18
click at [820, 27] on button "Next" at bounding box center [831, 26] width 66 height 30
click at [488, 341] on span "lamp" at bounding box center [494, 347] width 26 height 18
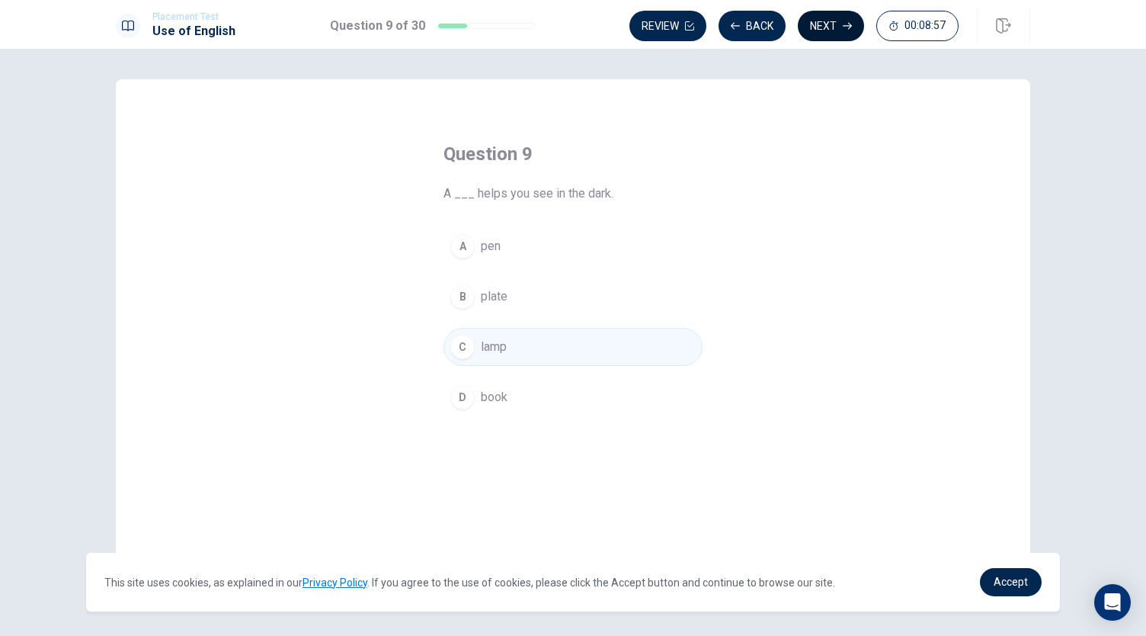
click at [825, 24] on button "Next" at bounding box center [831, 26] width 66 height 30
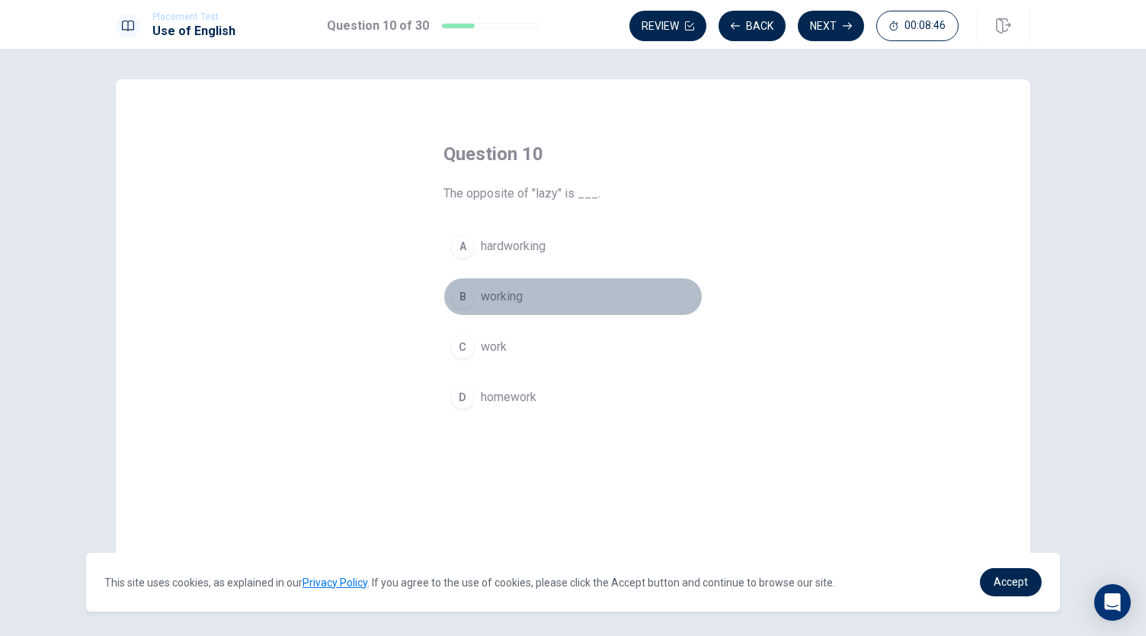
click at [489, 300] on span "working" at bounding box center [502, 296] width 42 height 18
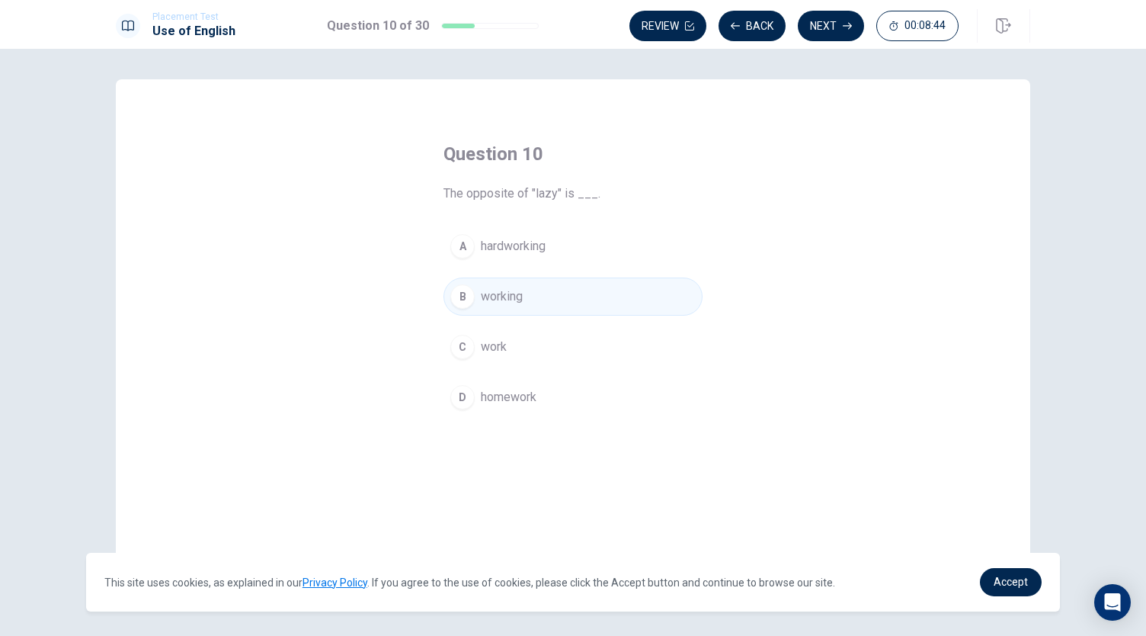
click at [538, 255] on button "A hardworking" at bounding box center [573, 246] width 259 height 38
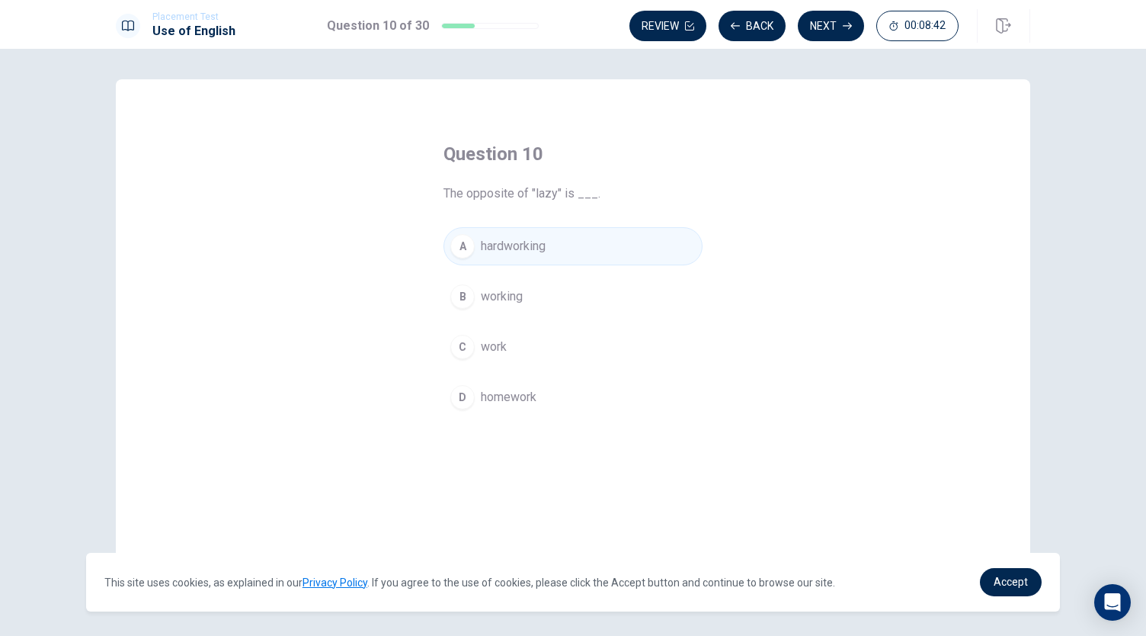
click at [520, 287] on button "B working" at bounding box center [573, 296] width 259 height 38
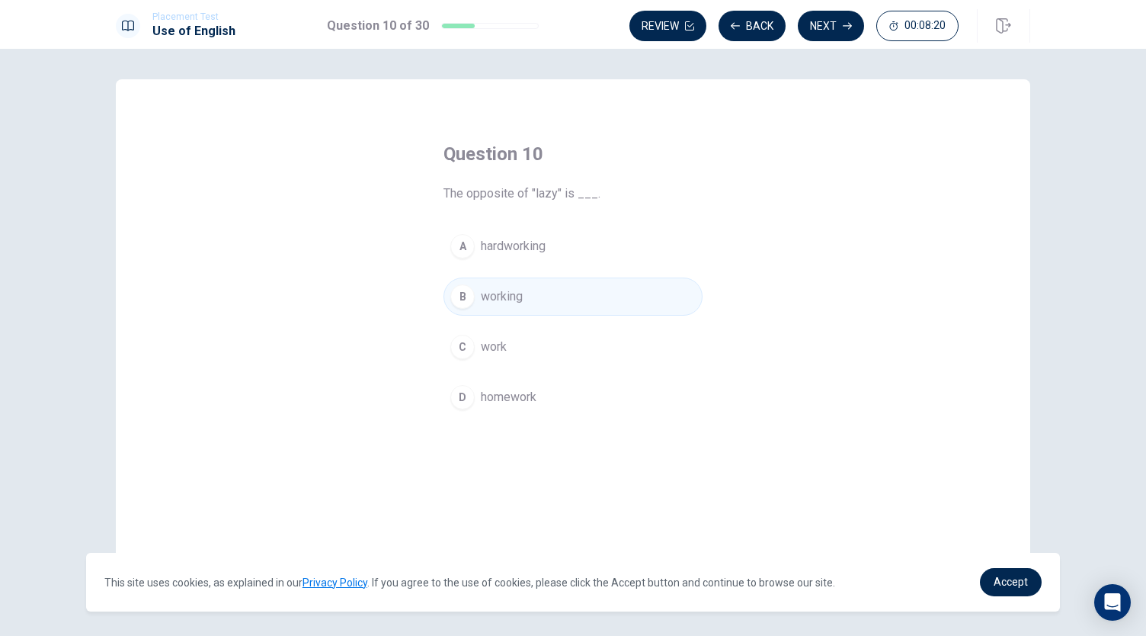
click at [531, 296] on button "B working" at bounding box center [573, 296] width 259 height 38
click at [516, 236] on button "A hardworking" at bounding box center [573, 246] width 259 height 38
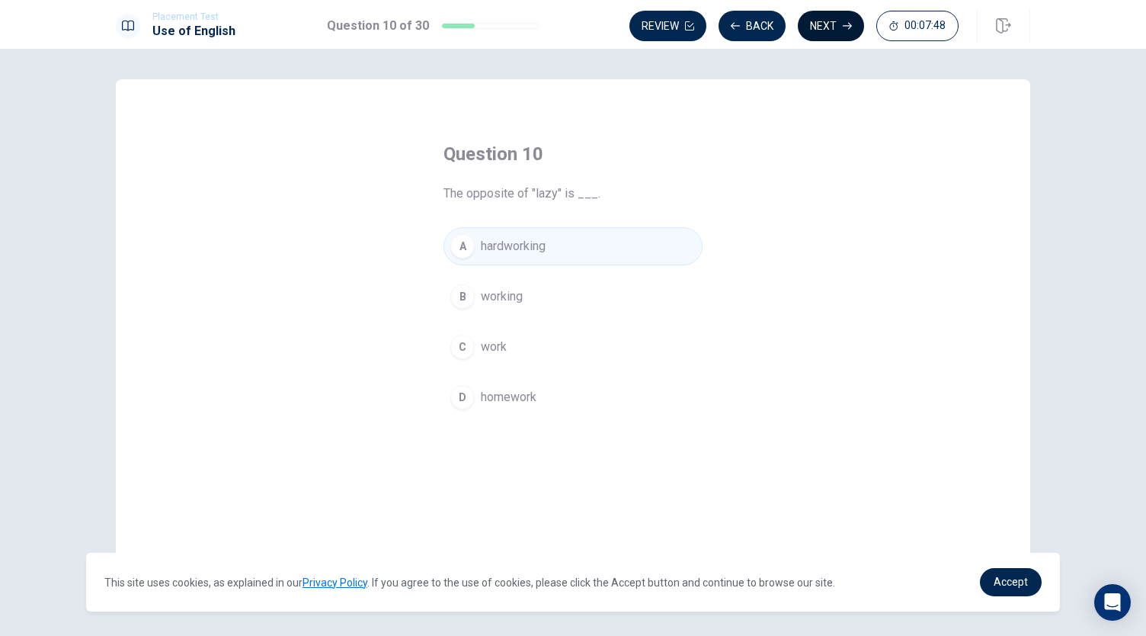
click at [832, 24] on button "Next" at bounding box center [831, 26] width 66 height 30
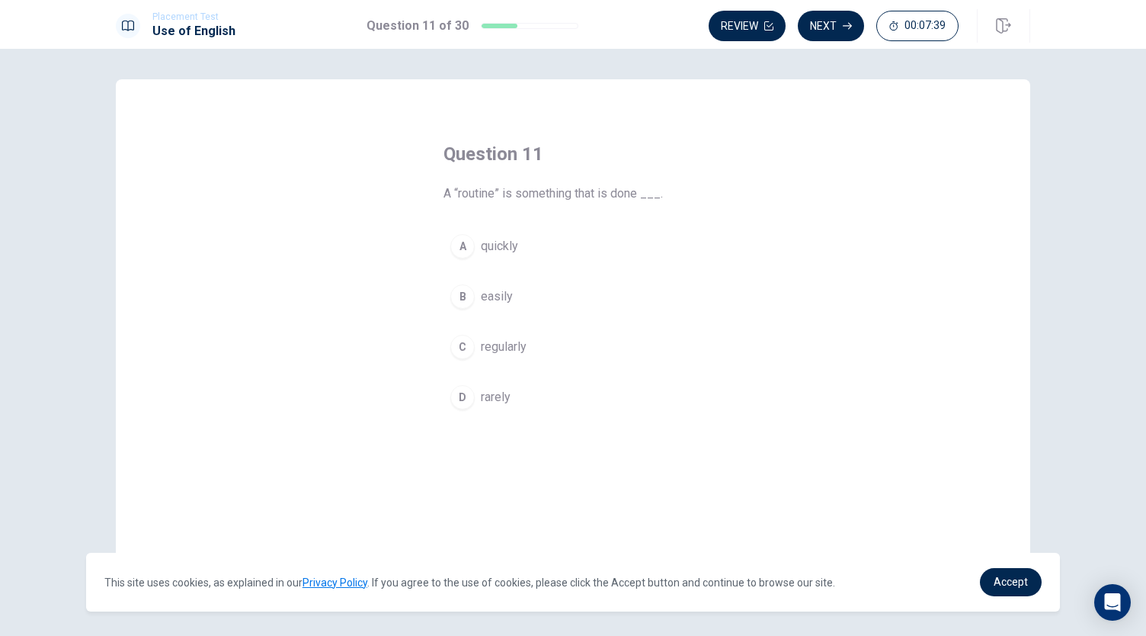
click at [505, 352] on span "regularly" at bounding box center [504, 347] width 46 height 18
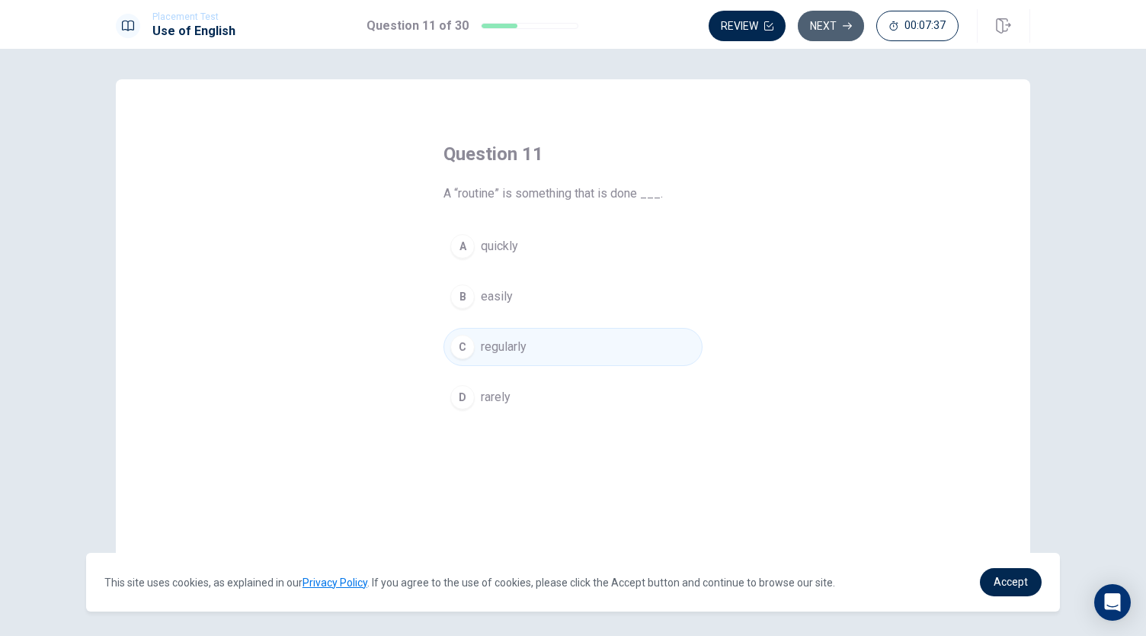
click at [854, 23] on button "Next" at bounding box center [831, 26] width 66 height 30
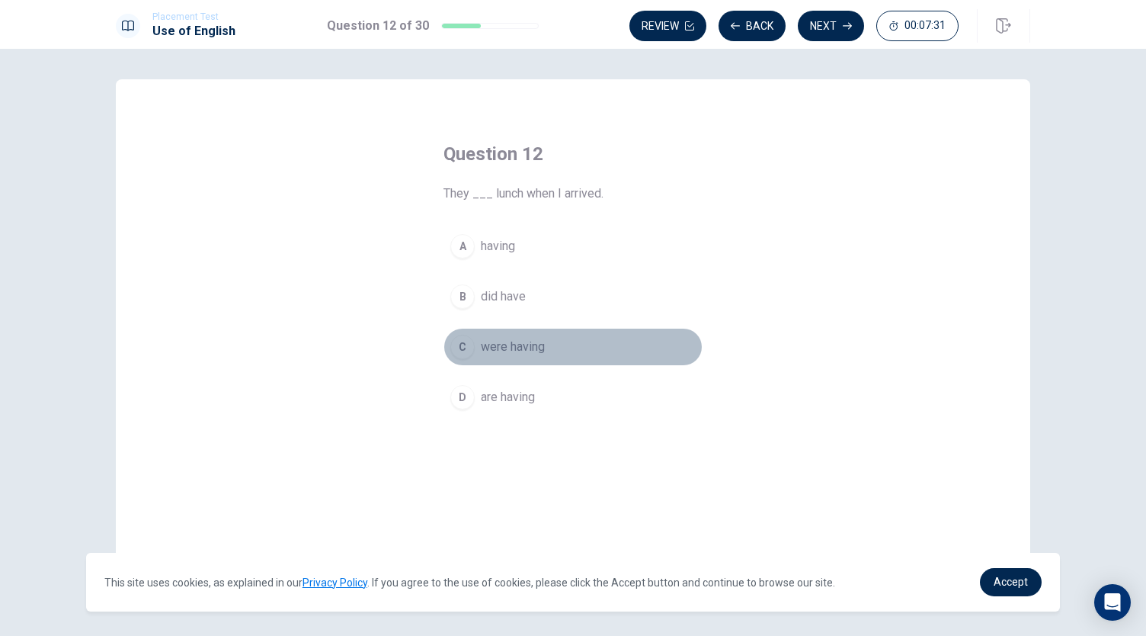
click at [521, 353] on span "were having" at bounding box center [513, 347] width 64 height 18
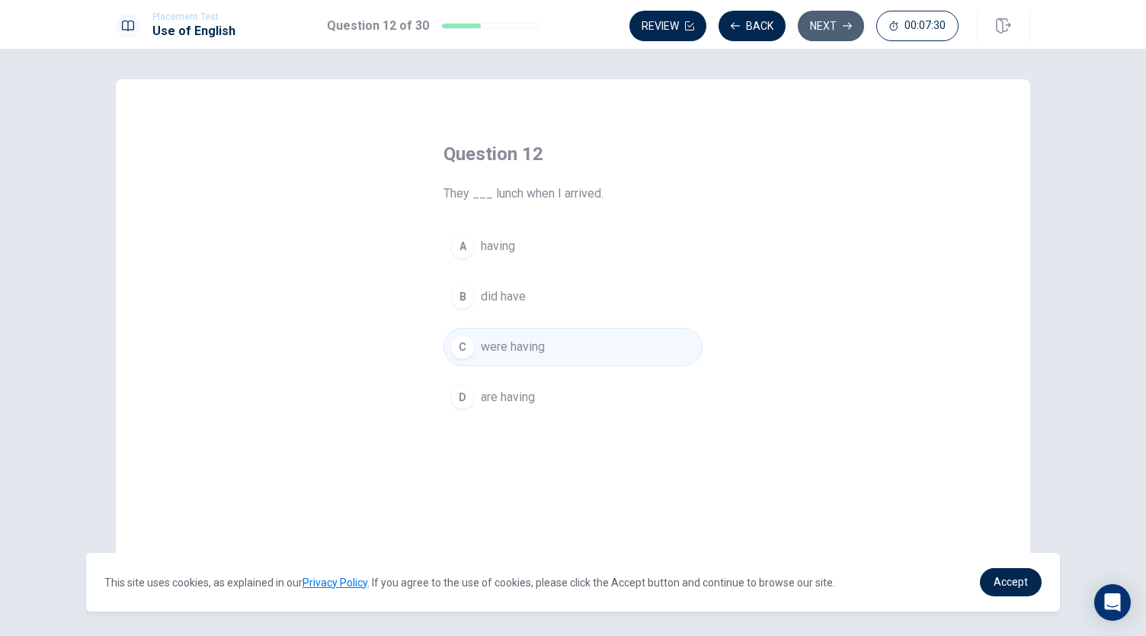
click at [825, 37] on button "Next" at bounding box center [831, 26] width 66 height 30
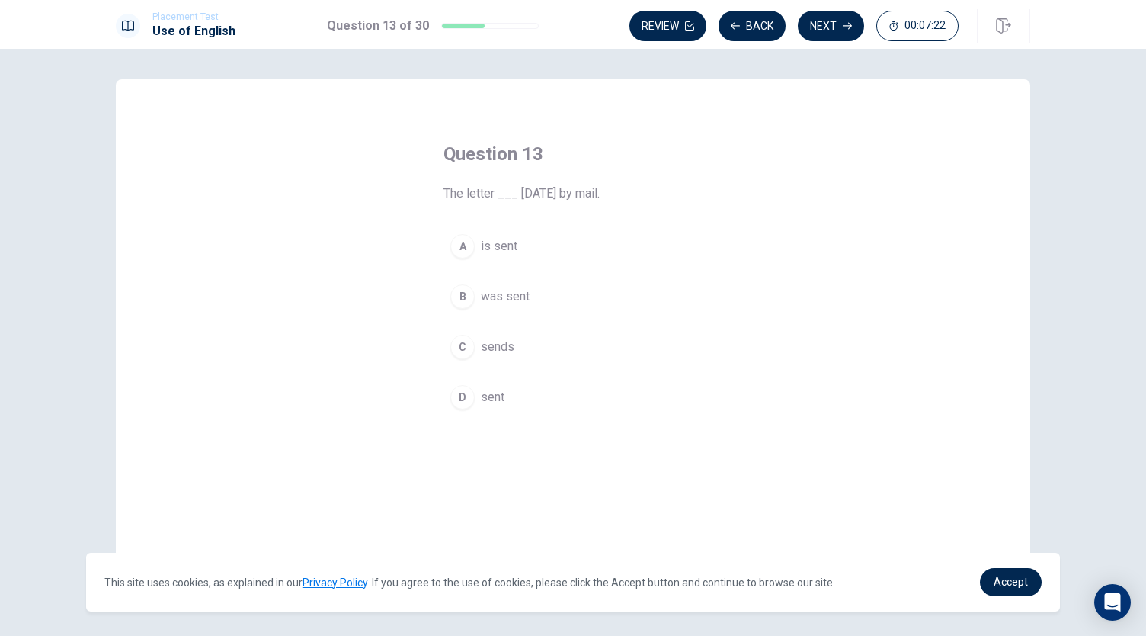
click at [515, 297] on span "was sent" at bounding box center [505, 296] width 49 height 18
click at [835, 28] on button "Next" at bounding box center [831, 26] width 66 height 30
click at [553, 250] on span "a tool or machine" at bounding box center [526, 246] width 91 height 18
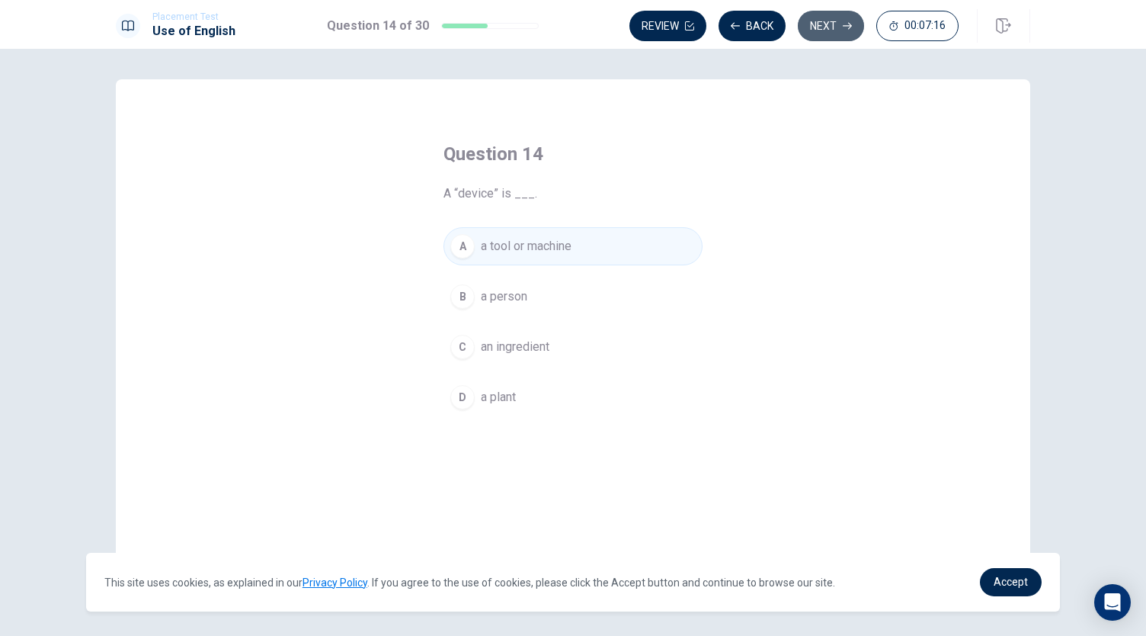
click at [833, 34] on button "Next" at bounding box center [831, 26] width 66 height 30
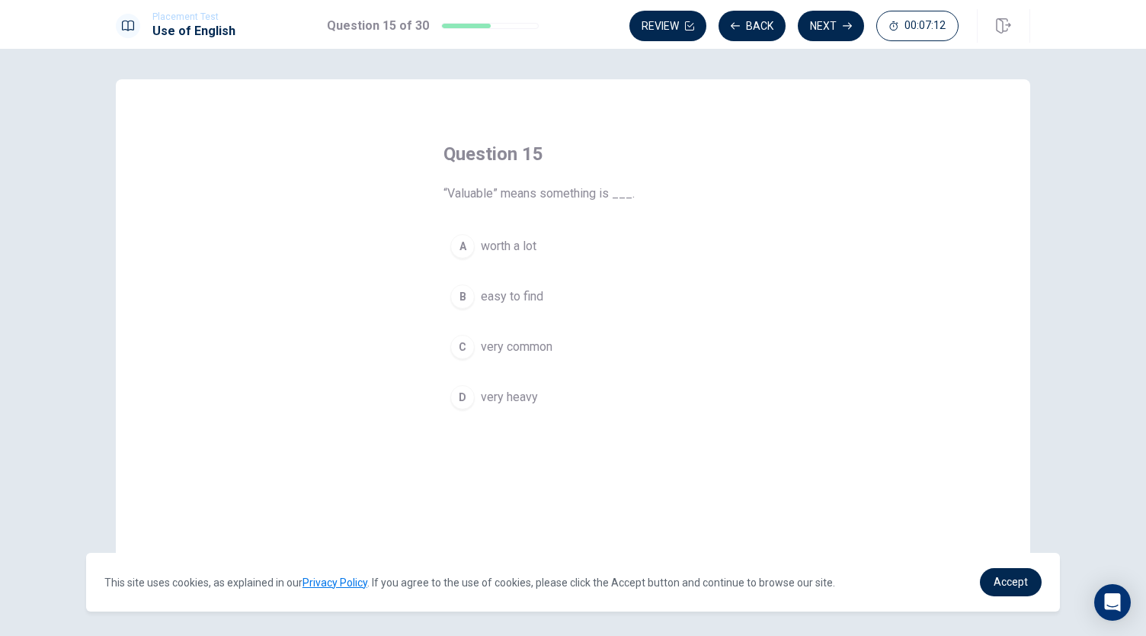
click at [511, 248] on span "worth a lot" at bounding box center [509, 246] width 56 height 18
click at [836, 32] on button "Next" at bounding box center [831, 26] width 66 height 30
click at [517, 229] on button "A watched" at bounding box center [573, 246] width 259 height 38
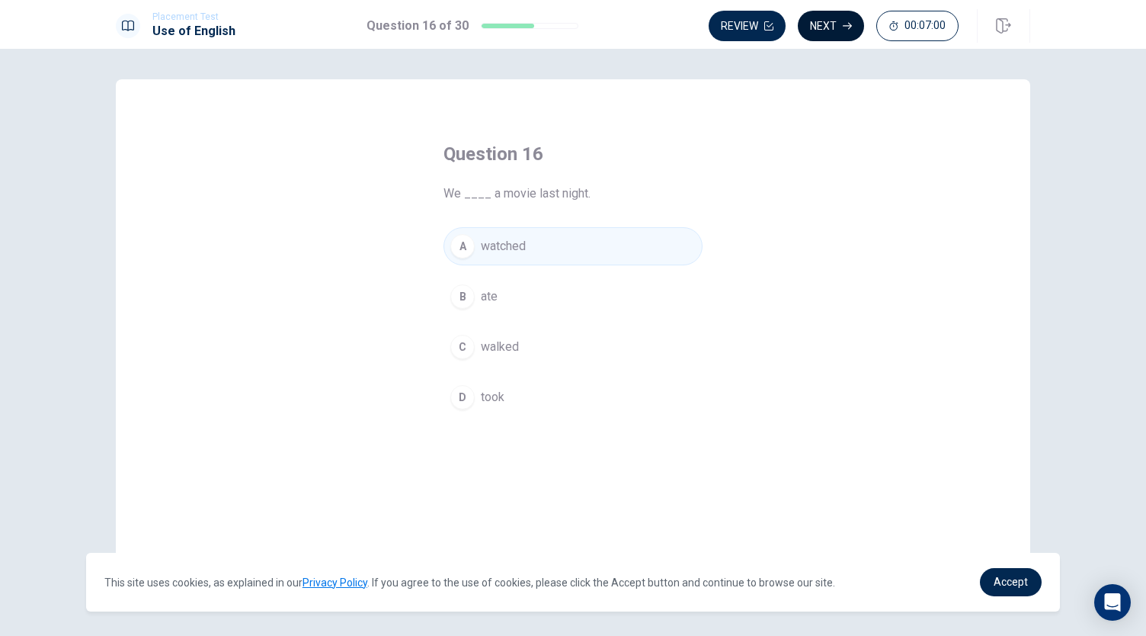
click at [830, 22] on button "Next" at bounding box center [831, 26] width 66 height 30
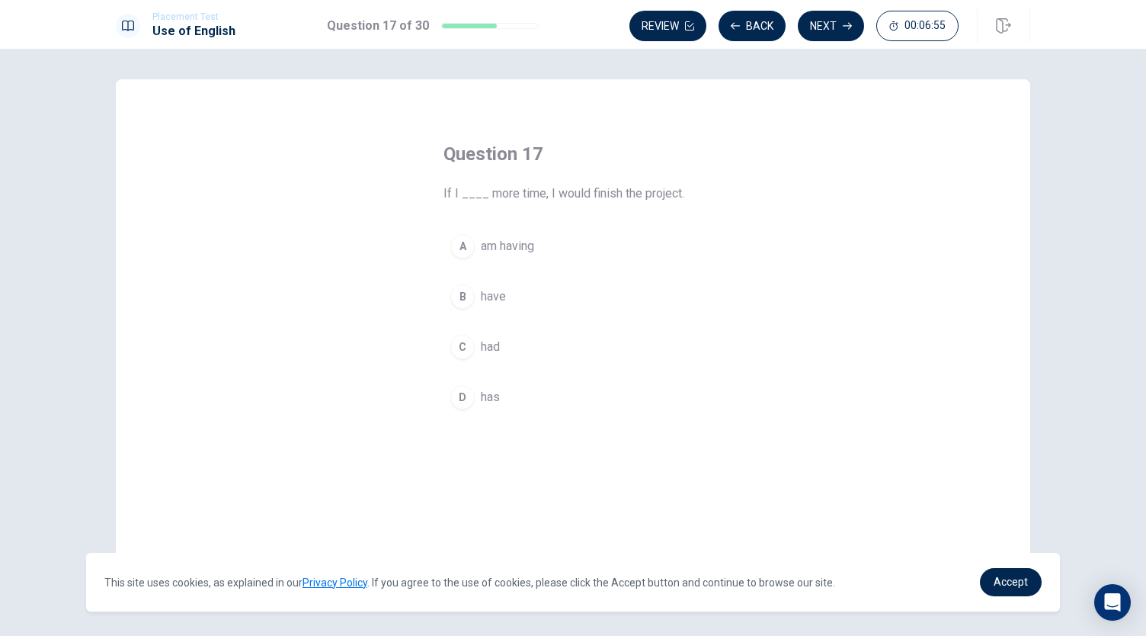
click at [505, 346] on button "C had" at bounding box center [573, 347] width 259 height 38
click at [831, 25] on button "Next" at bounding box center [831, 26] width 66 height 30
click at [463, 300] on div "B" at bounding box center [462, 296] width 24 height 24
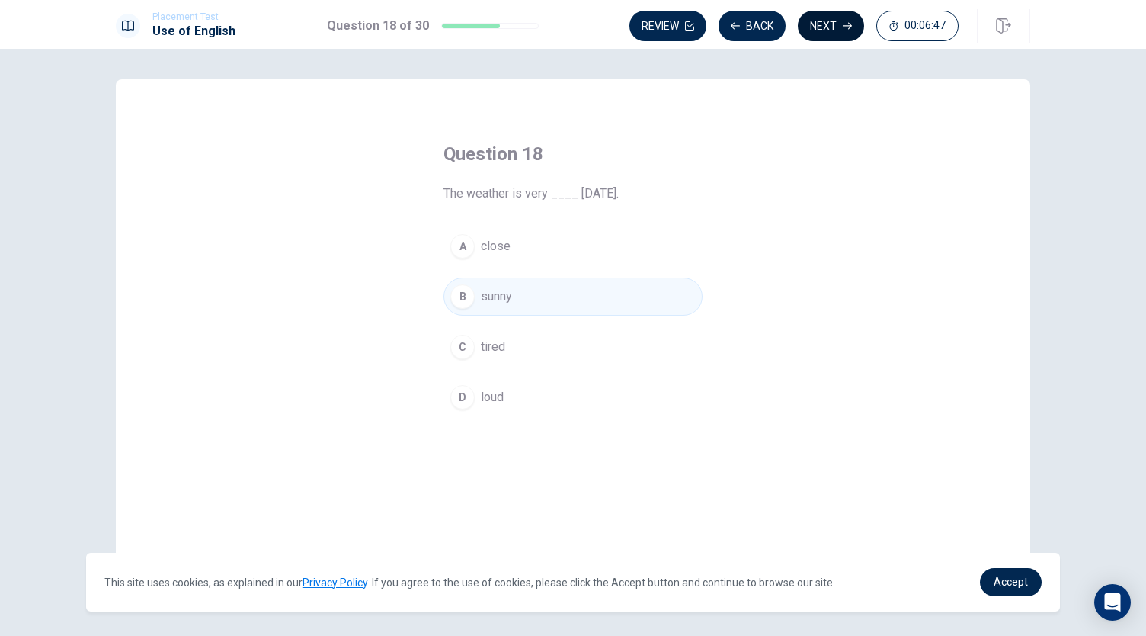
click at [816, 18] on button "Next" at bounding box center [831, 26] width 66 height 30
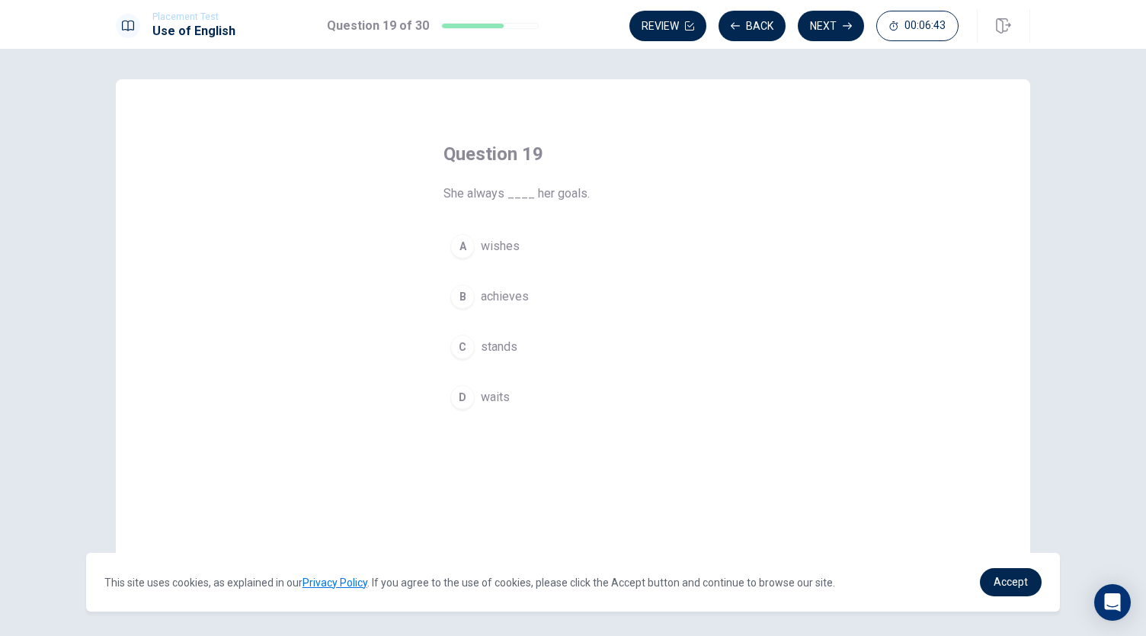
click at [498, 301] on span "achieves" at bounding box center [505, 296] width 48 height 18
click at [822, 37] on button "Next" at bounding box center [831, 26] width 66 height 30
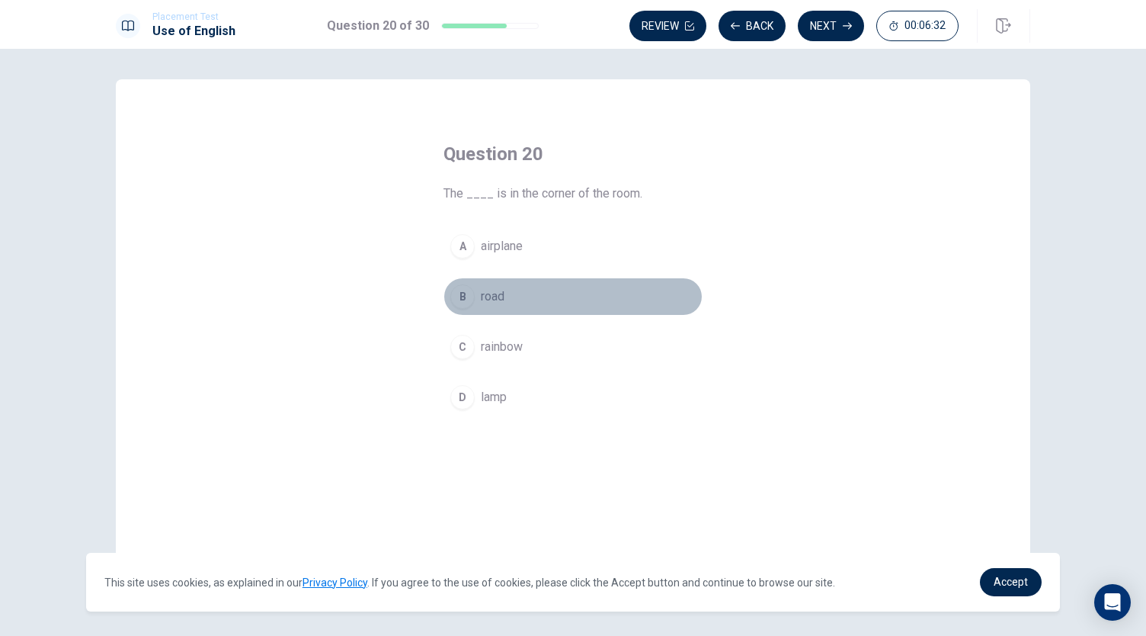
click at [497, 301] on span "road" at bounding box center [493, 296] width 24 height 18
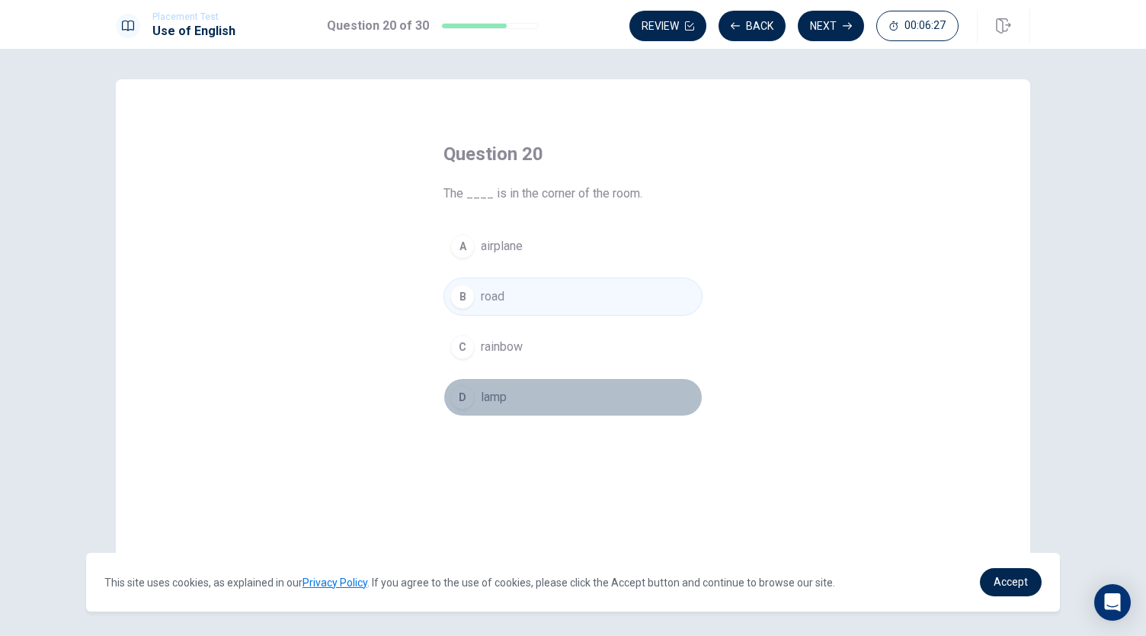
click at [491, 398] on span "lamp" at bounding box center [494, 397] width 26 height 18
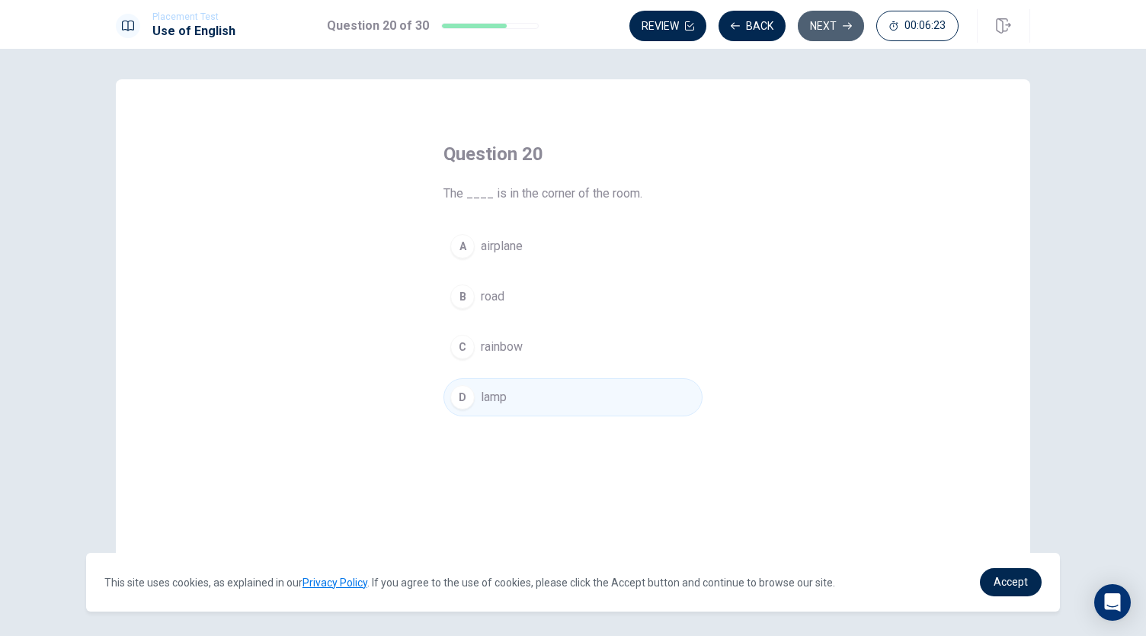
click at [823, 36] on button "Next" at bounding box center [831, 26] width 66 height 30
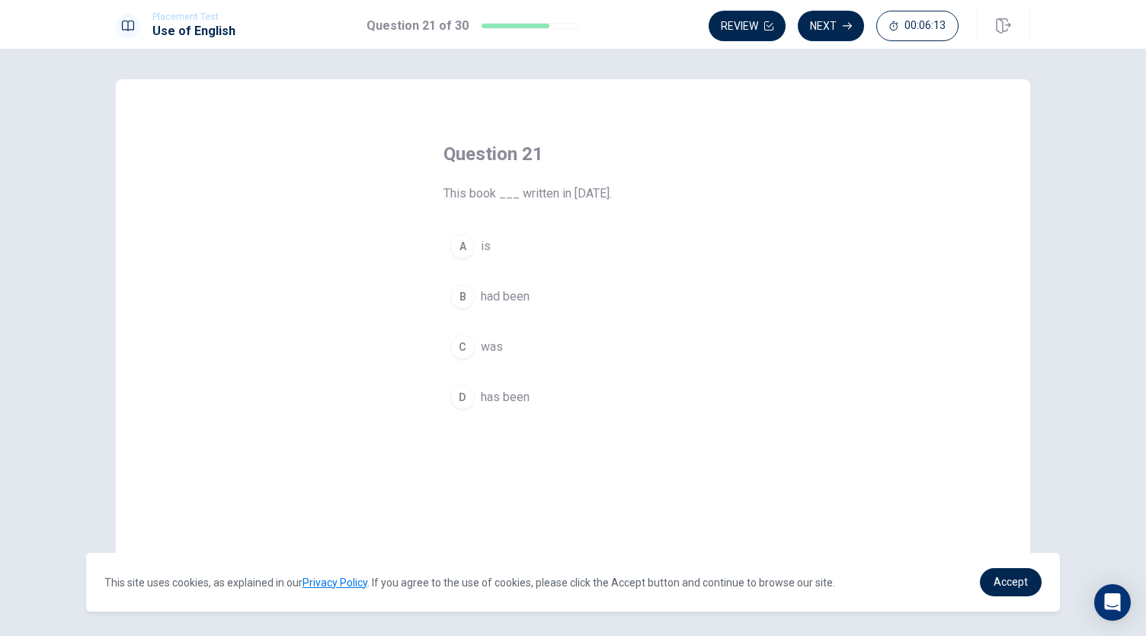
click at [489, 354] on span "was" at bounding box center [492, 347] width 22 height 18
click at [848, 21] on icon "button" at bounding box center [847, 25] width 9 height 9
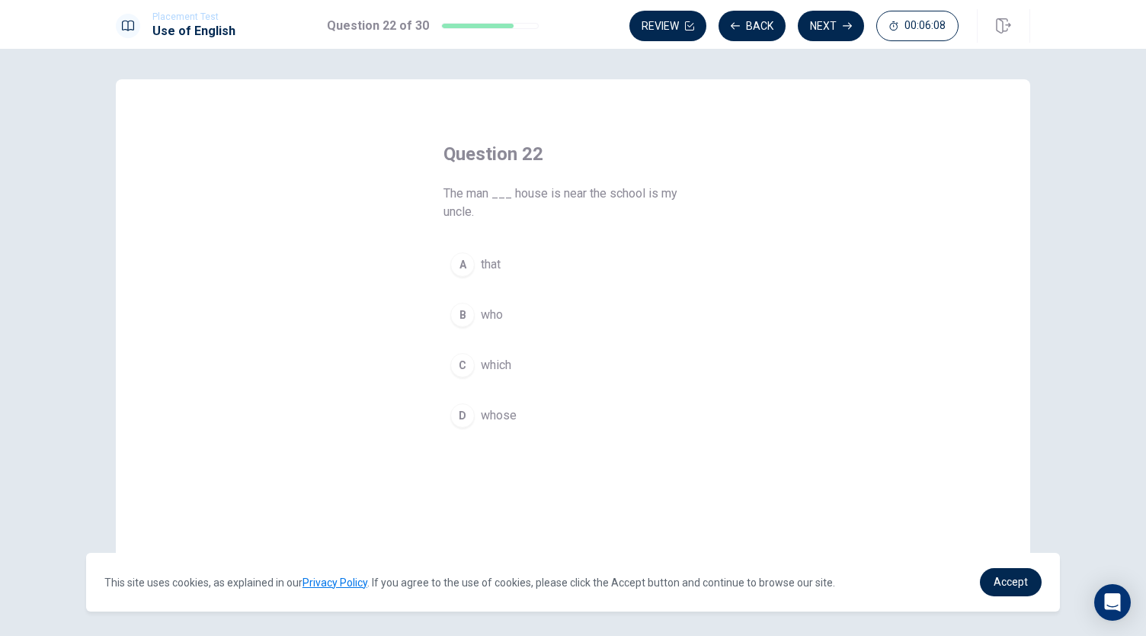
click at [482, 414] on span "whose" at bounding box center [499, 415] width 36 height 18
click at [810, 36] on button "Next" at bounding box center [831, 26] width 66 height 30
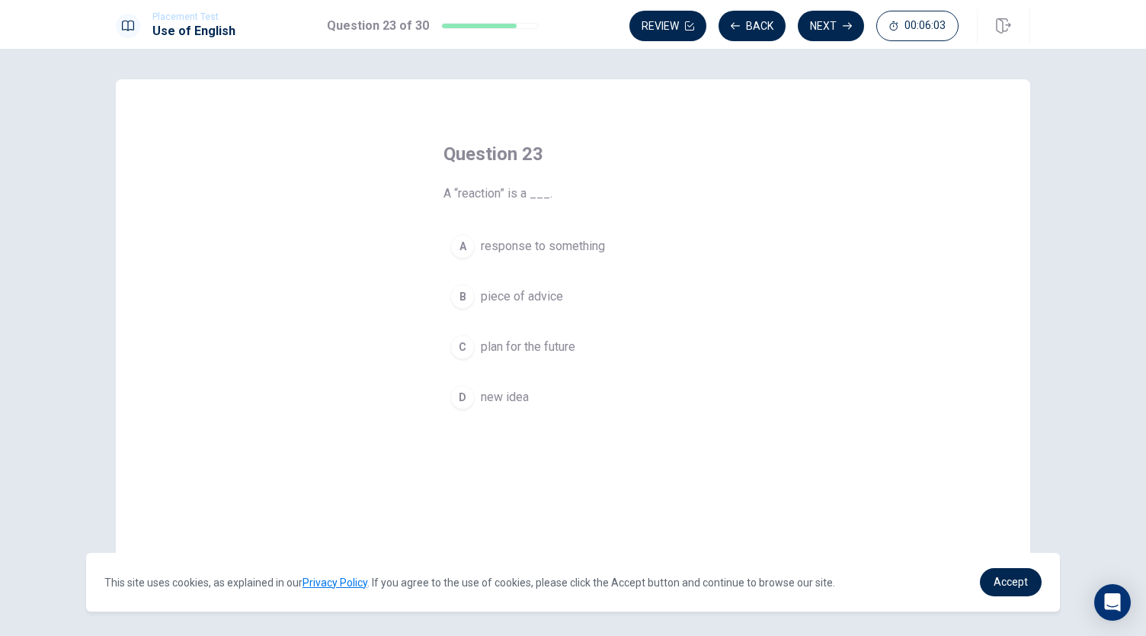
click at [585, 247] on span "response to something" at bounding box center [543, 246] width 124 height 18
click at [851, 22] on icon "button" at bounding box center [847, 25] width 9 height 9
click at [524, 351] on span "collect information" at bounding box center [530, 347] width 99 height 18
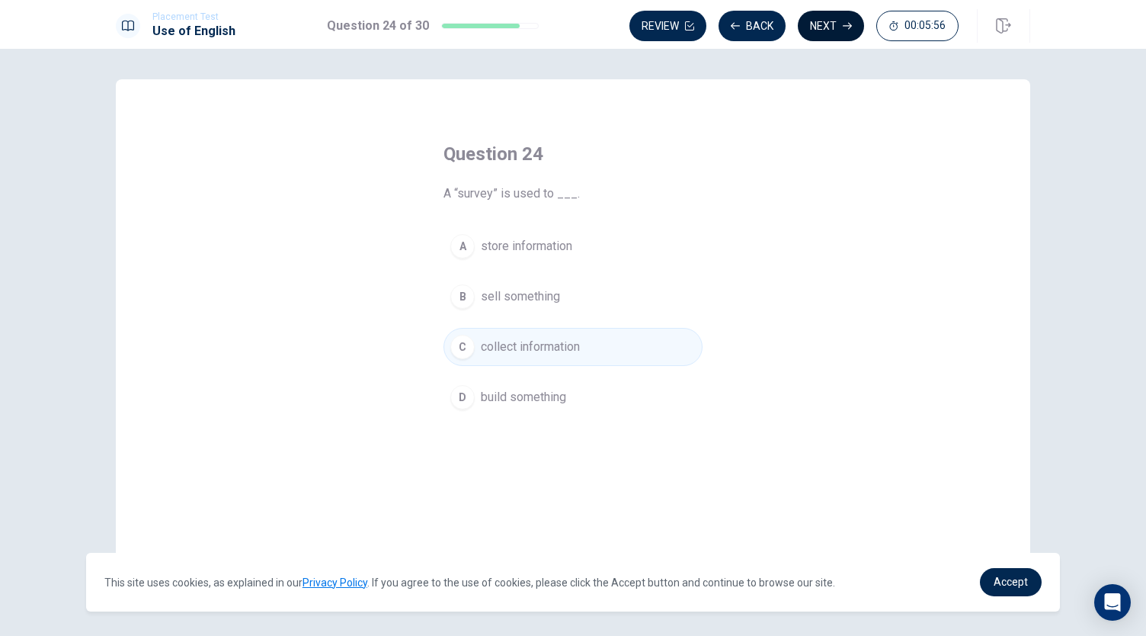
click at [823, 34] on button "Next" at bounding box center [831, 26] width 66 height 30
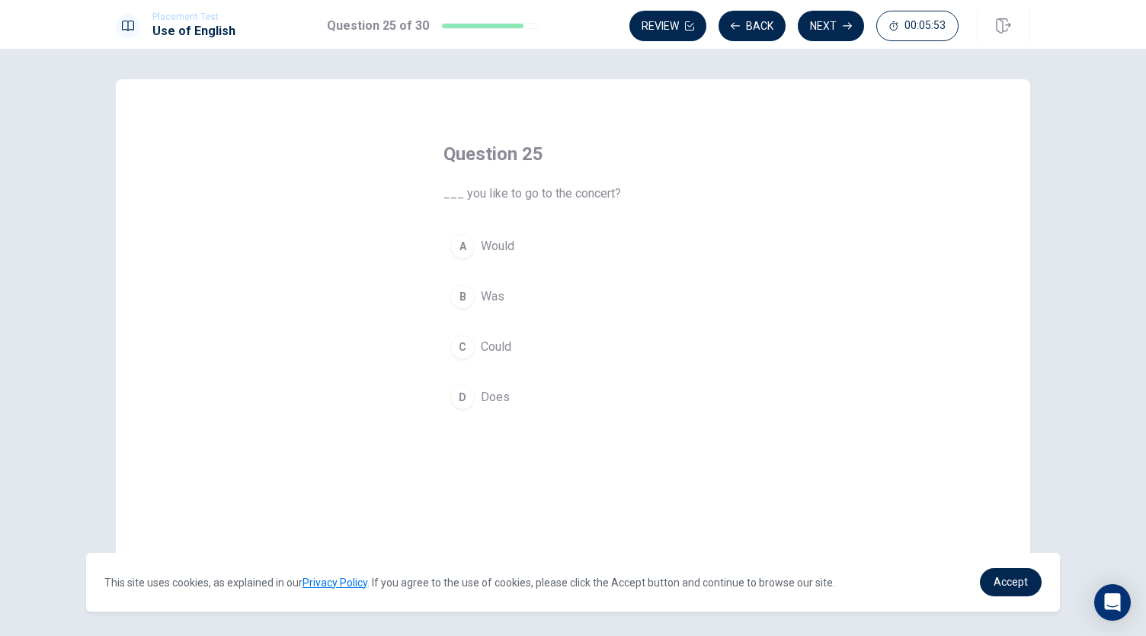
click at [521, 234] on button "A Would" at bounding box center [573, 246] width 259 height 38
click at [828, 36] on button "Next" at bounding box center [831, 26] width 66 height 30
click at [493, 405] on button "D use" at bounding box center [573, 397] width 259 height 38
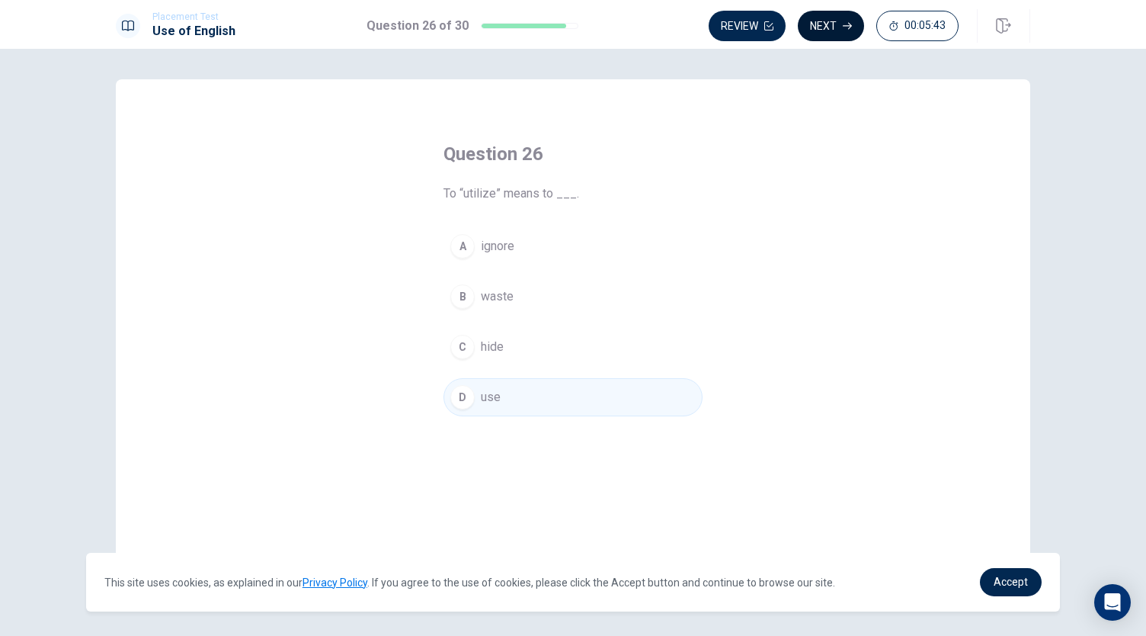
click at [828, 37] on button "Next" at bounding box center [831, 26] width 66 height 30
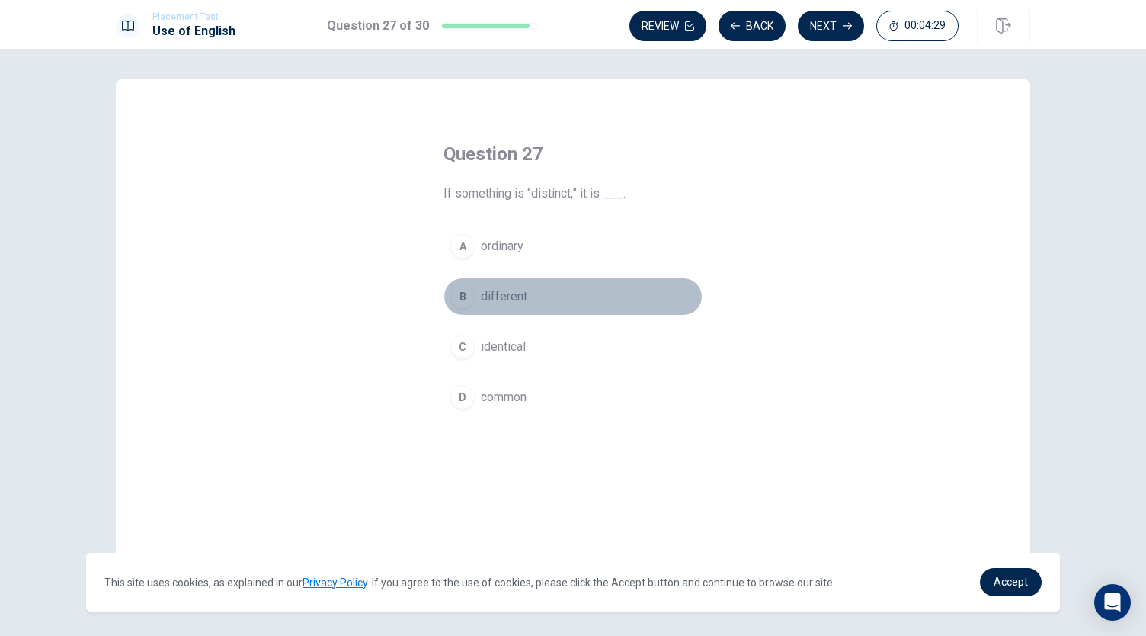
click at [500, 301] on span "different" at bounding box center [504, 296] width 46 height 18
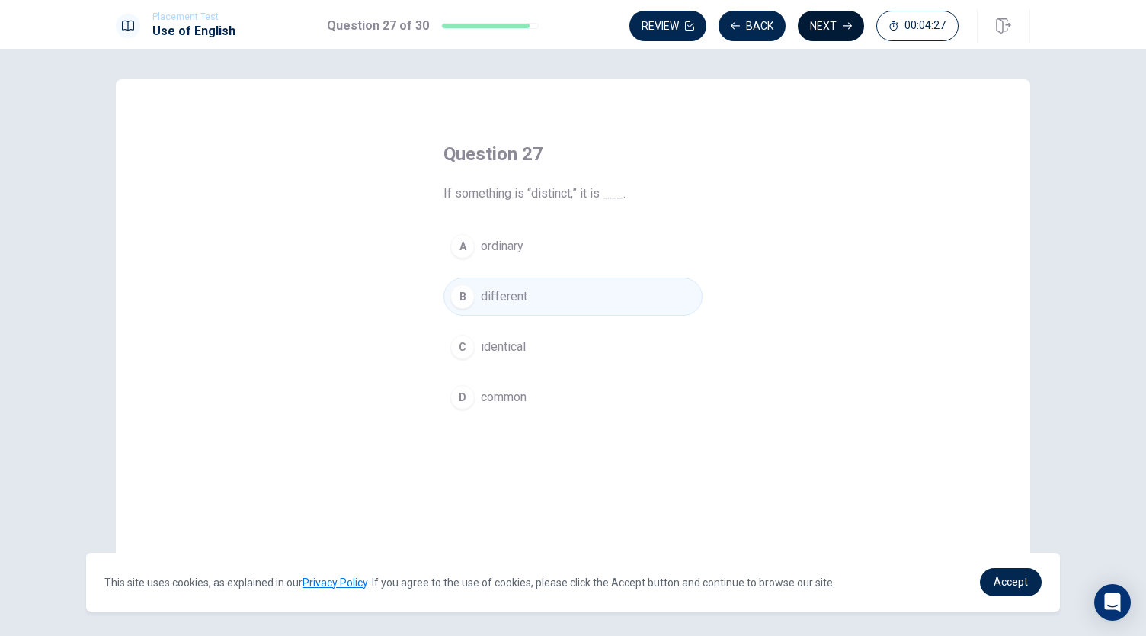
click at [827, 33] on button "Next" at bounding box center [831, 26] width 66 height 30
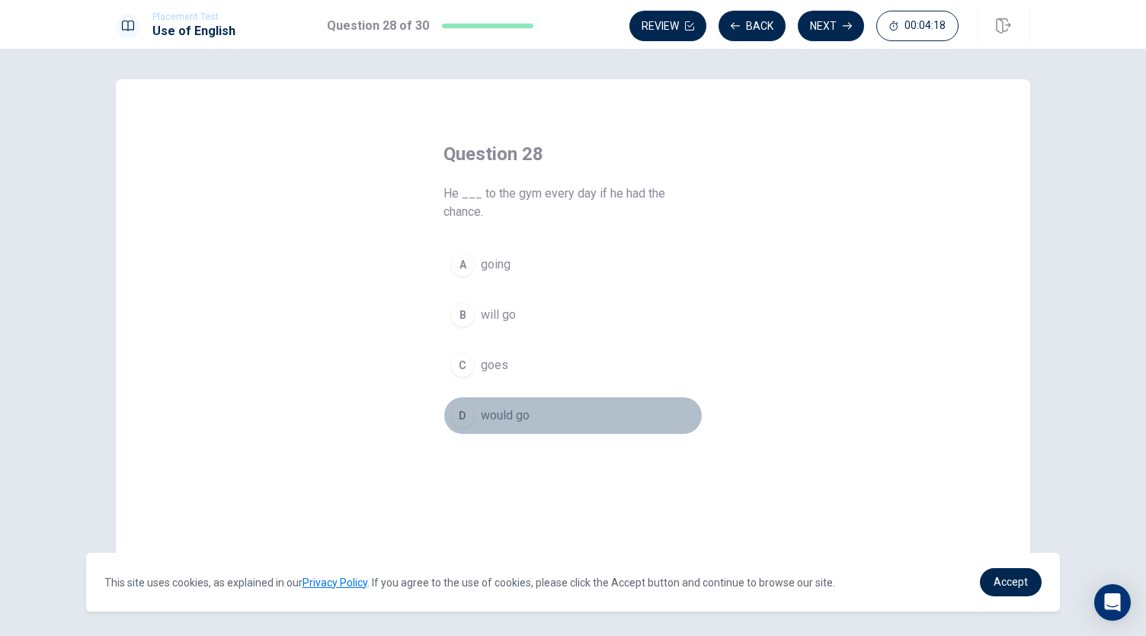
click at [491, 412] on span "would go" at bounding box center [505, 415] width 49 height 18
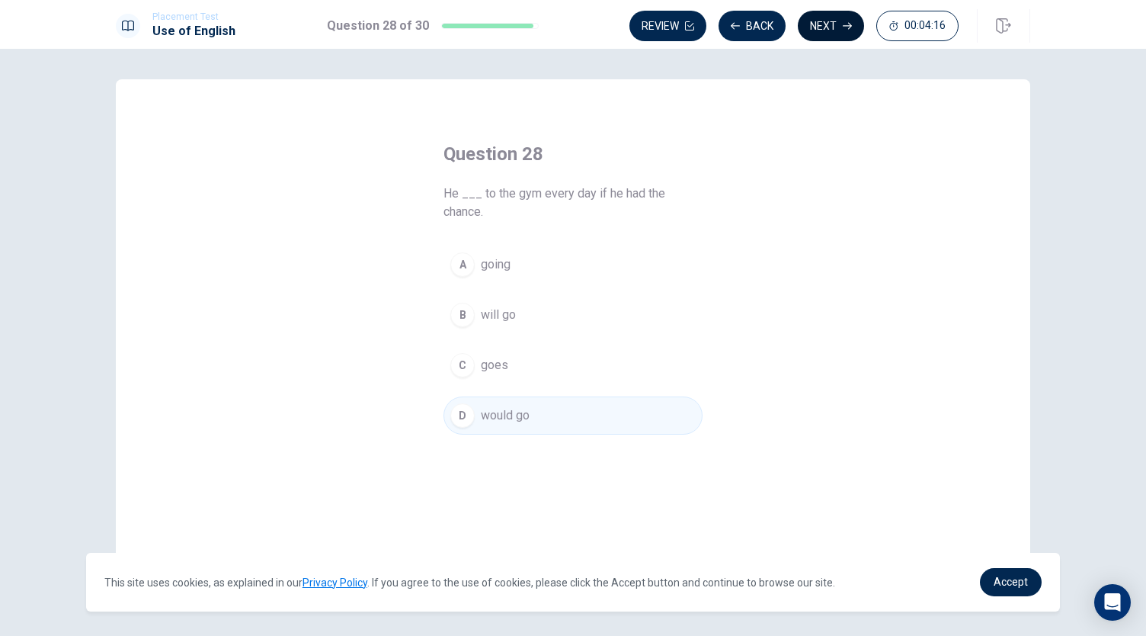
click at [822, 16] on button "Next" at bounding box center [831, 26] width 66 height 30
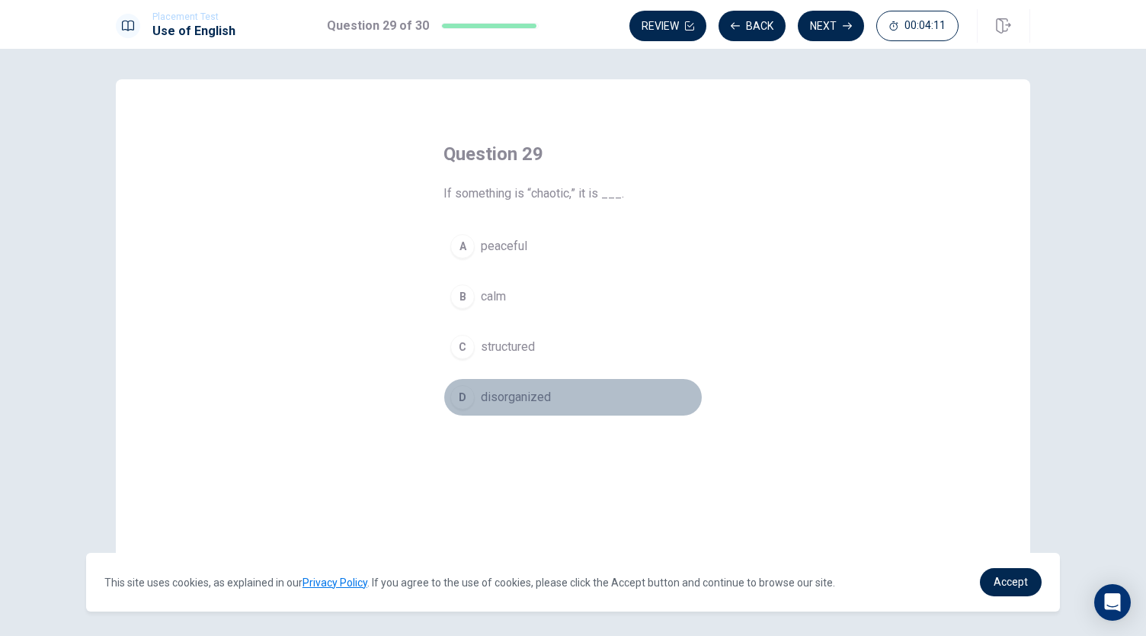
click at [455, 391] on div "D" at bounding box center [462, 397] width 24 height 24
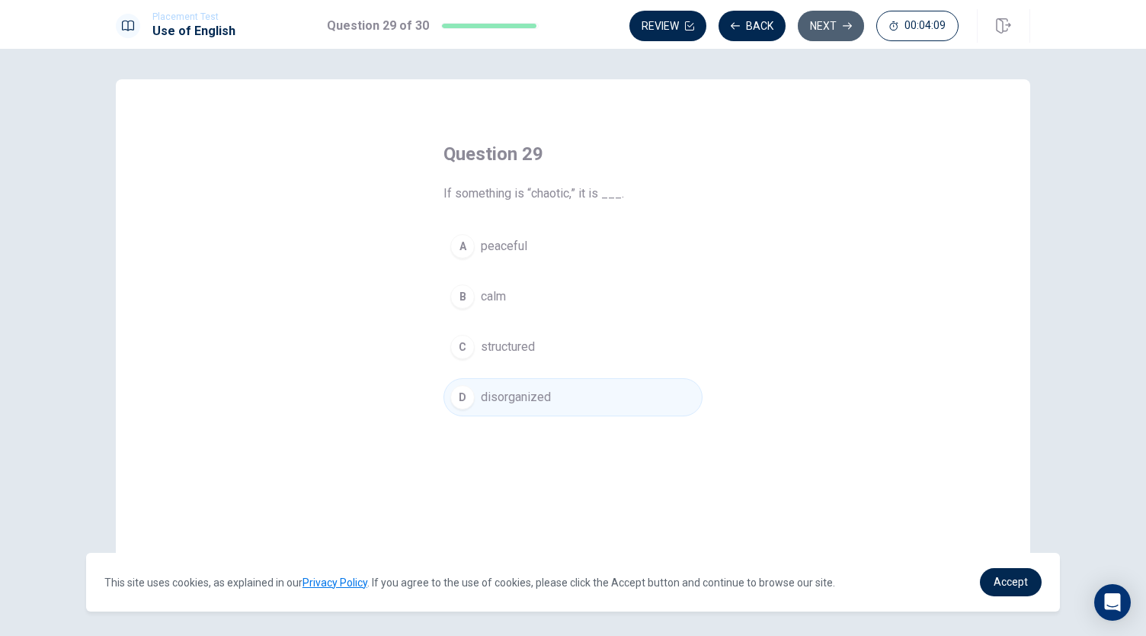
click at [832, 36] on button "Next" at bounding box center [831, 26] width 66 height 30
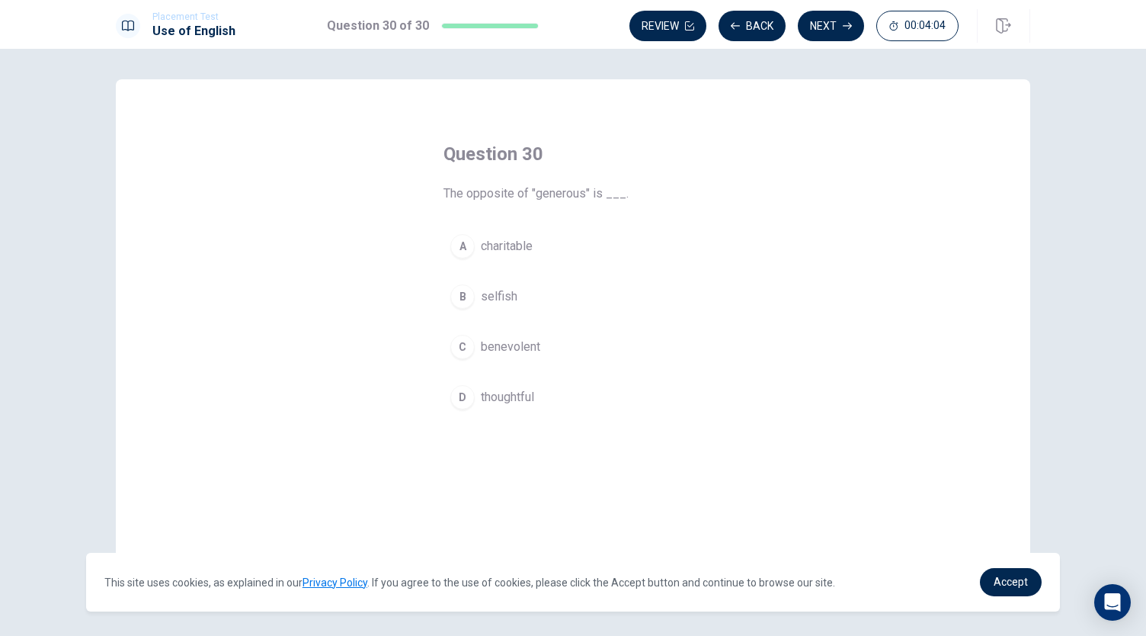
click at [512, 290] on button "B selfish" at bounding box center [573, 296] width 259 height 38
click at [837, 30] on button "Next" at bounding box center [831, 26] width 66 height 30
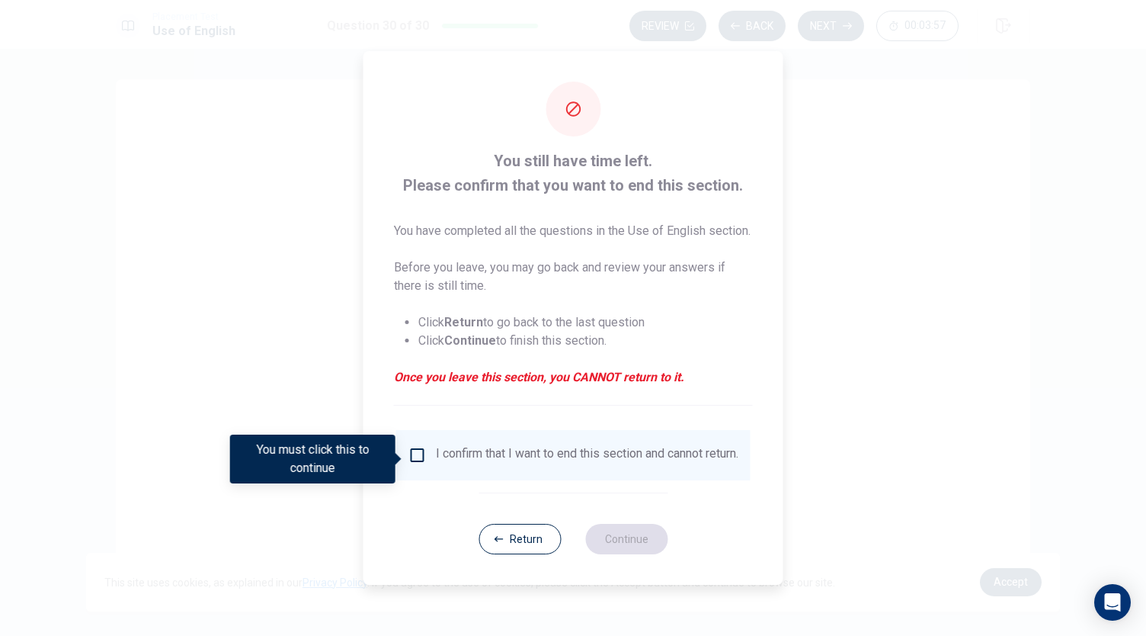
click at [415, 455] on input "You must click this to continue" at bounding box center [418, 455] width 18 height 18
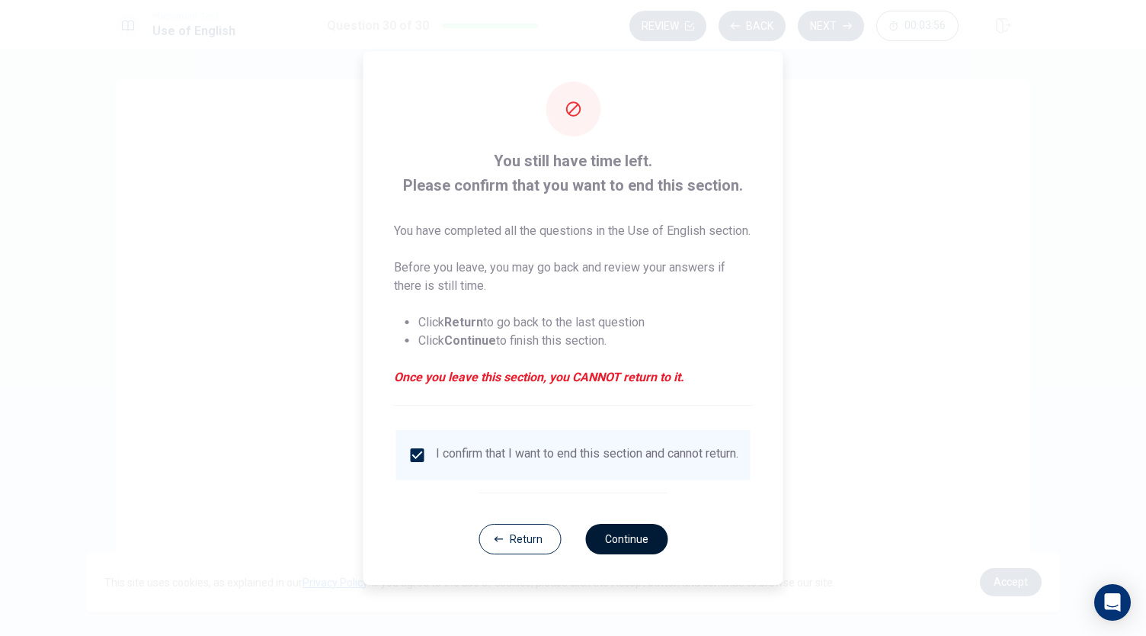
click at [608, 550] on button "Continue" at bounding box center [626, 539] width 82 height 30
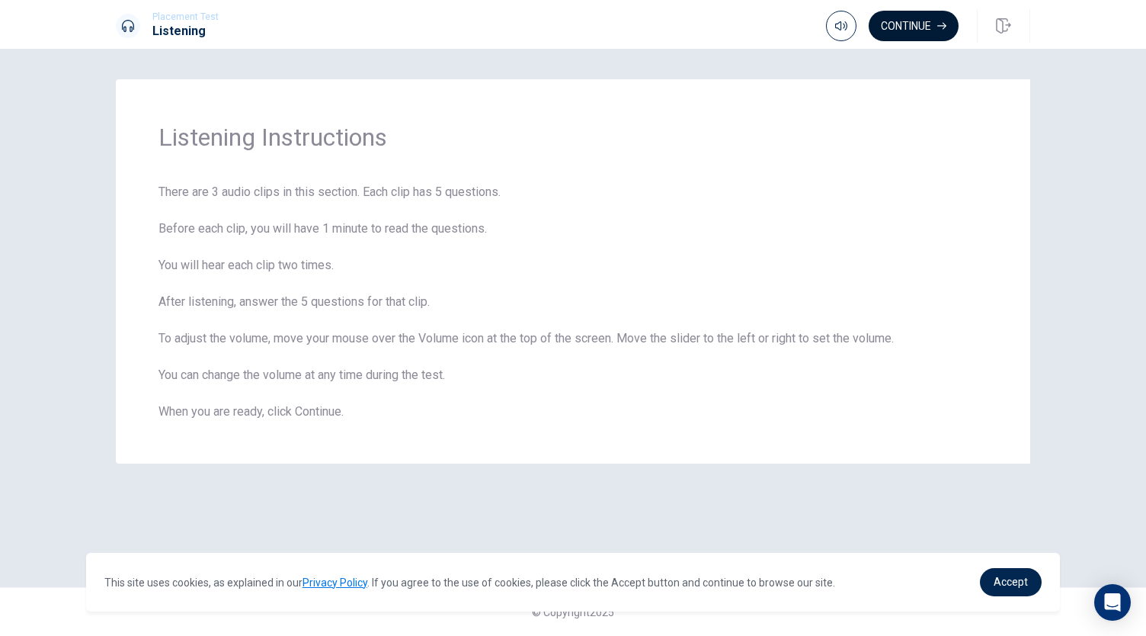
click at [893, 31] on button "Continue" at bounding box center [914, 26] width 90 height 30
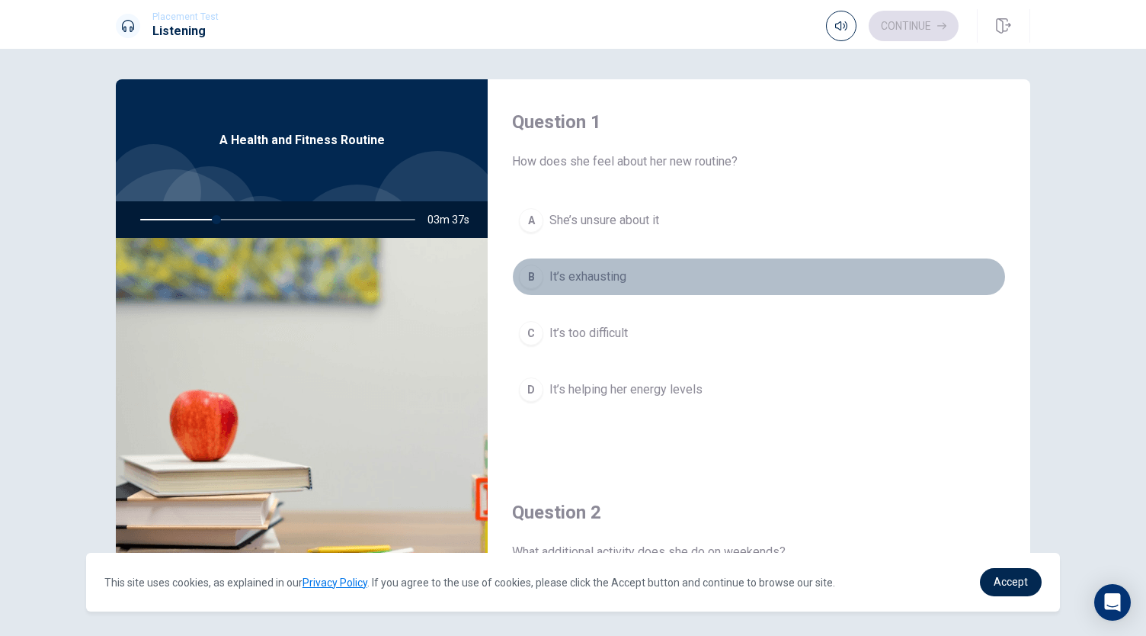
click at [764, 262] on button "B It’s exhausting" at bounding box center [759, 277] width 494 height 38
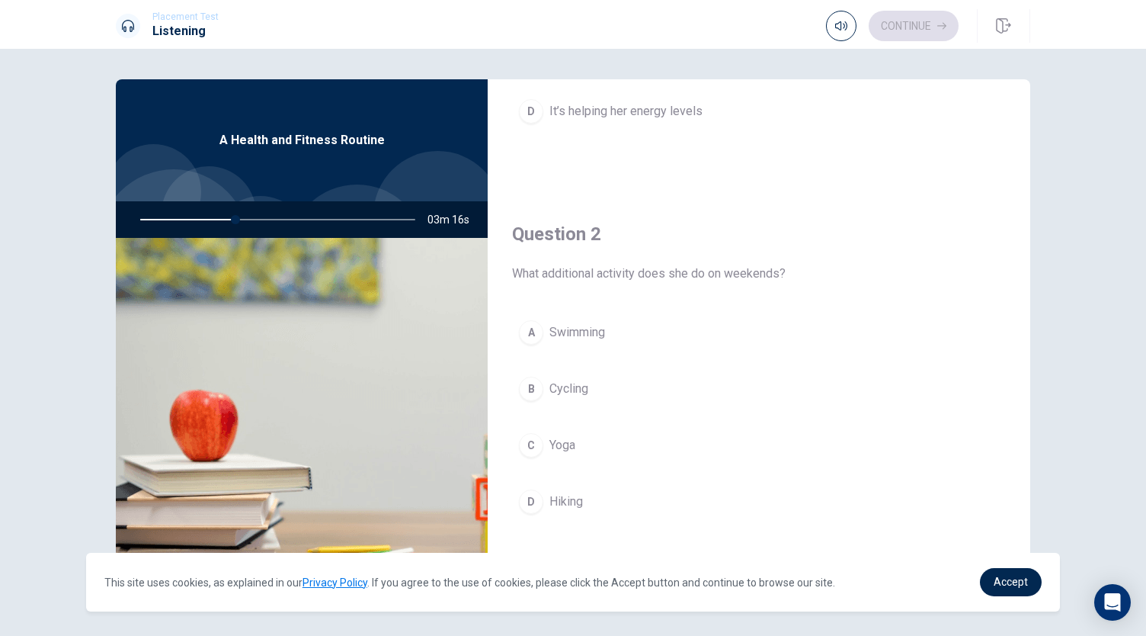
scroll to position [319, 0]
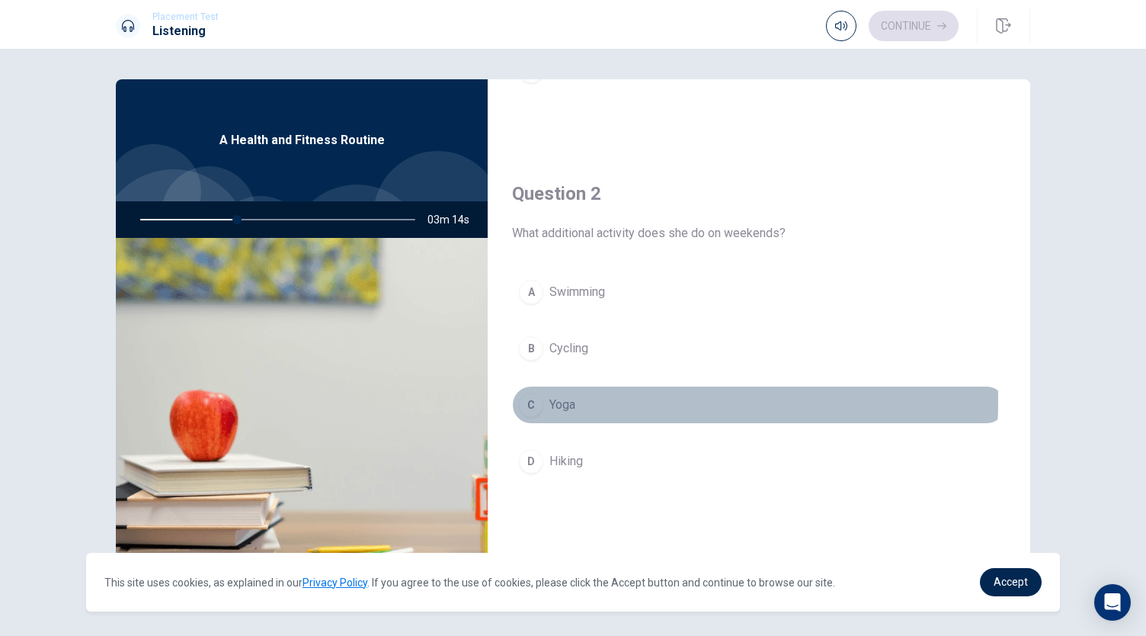
click at [566, 398] on span "Yoga" at bounding box center [563, 405] width 26 height 18
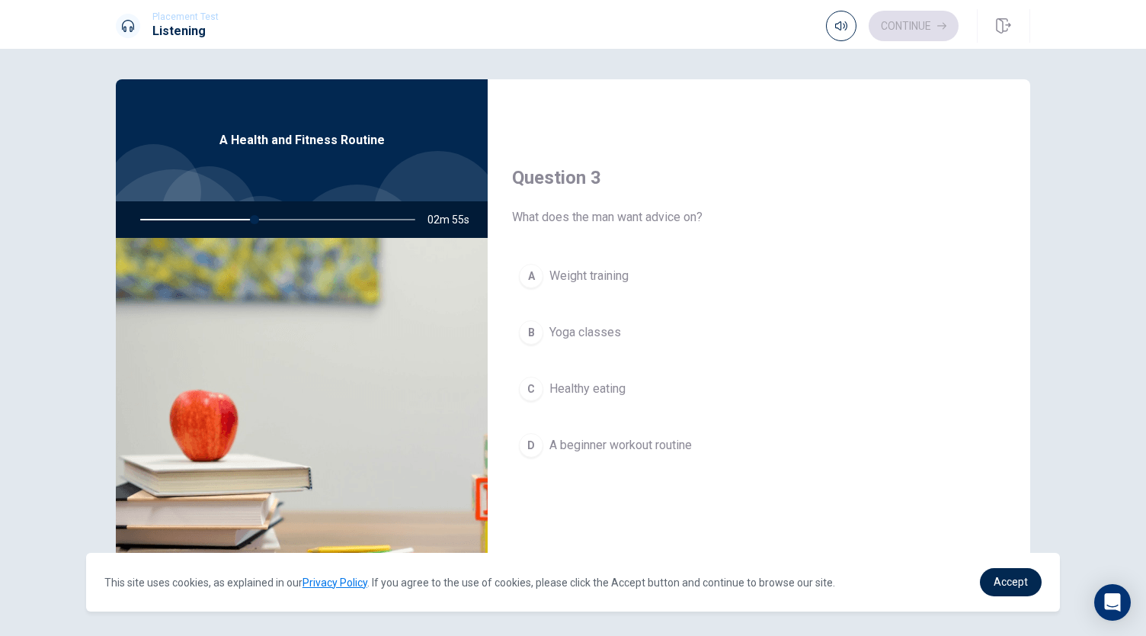
scroll to position [726, 0]
click at [595, 278] on span "Weight training" at bounding box center [589, 275] width 79 height 18
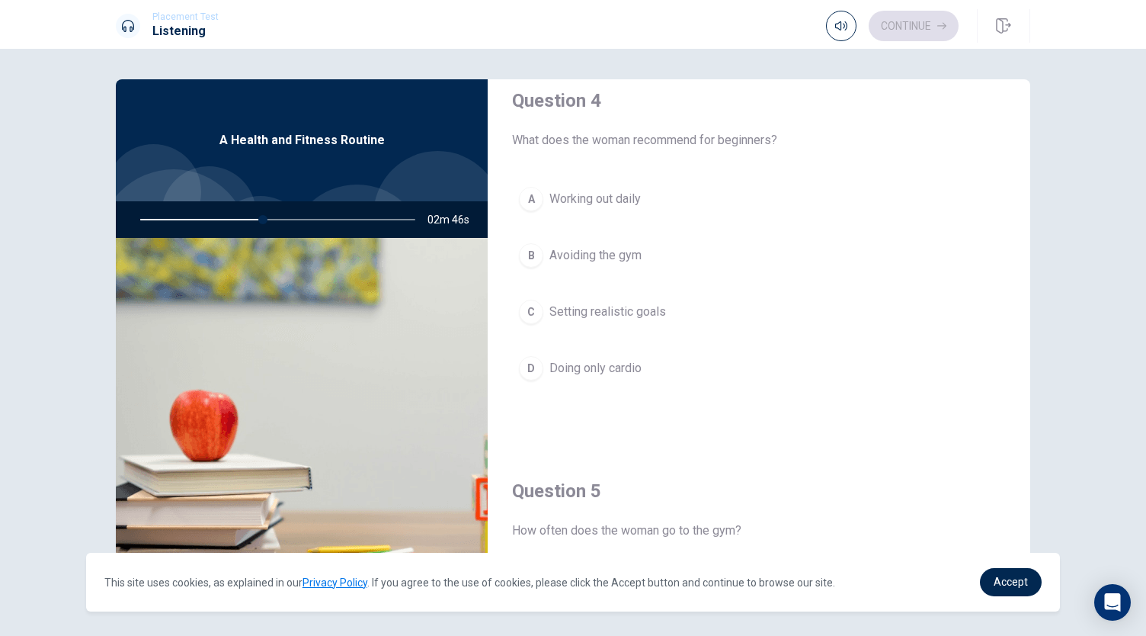
scroll to position [1197, 0]
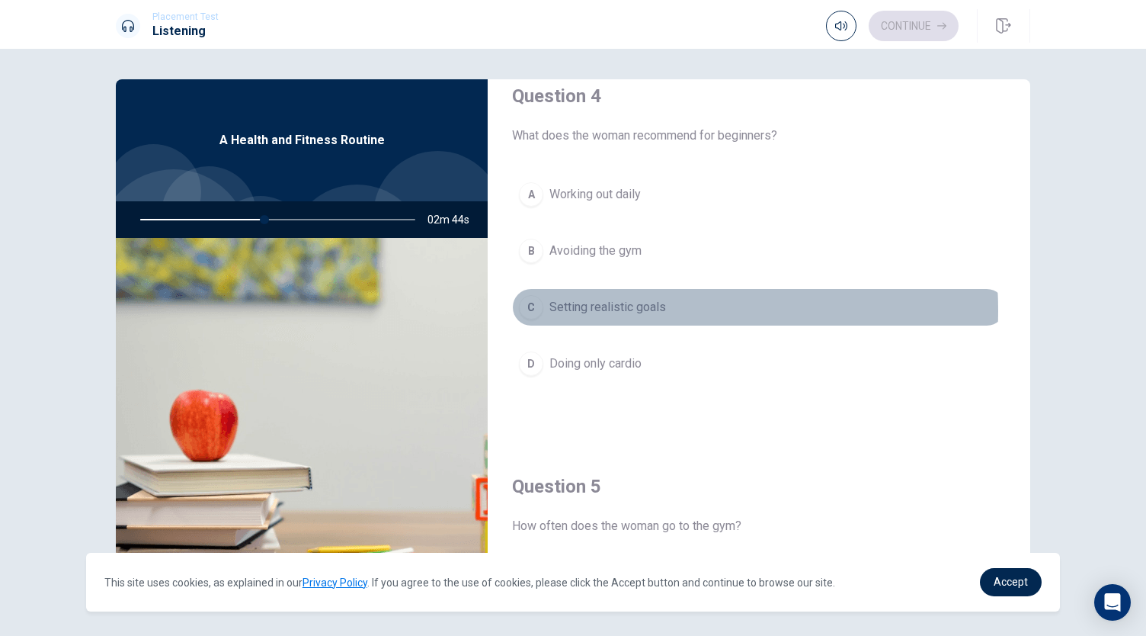
click at [603, 303] on span "Setting realistic goals" at bounding box center [608, 307] width 117 height 18
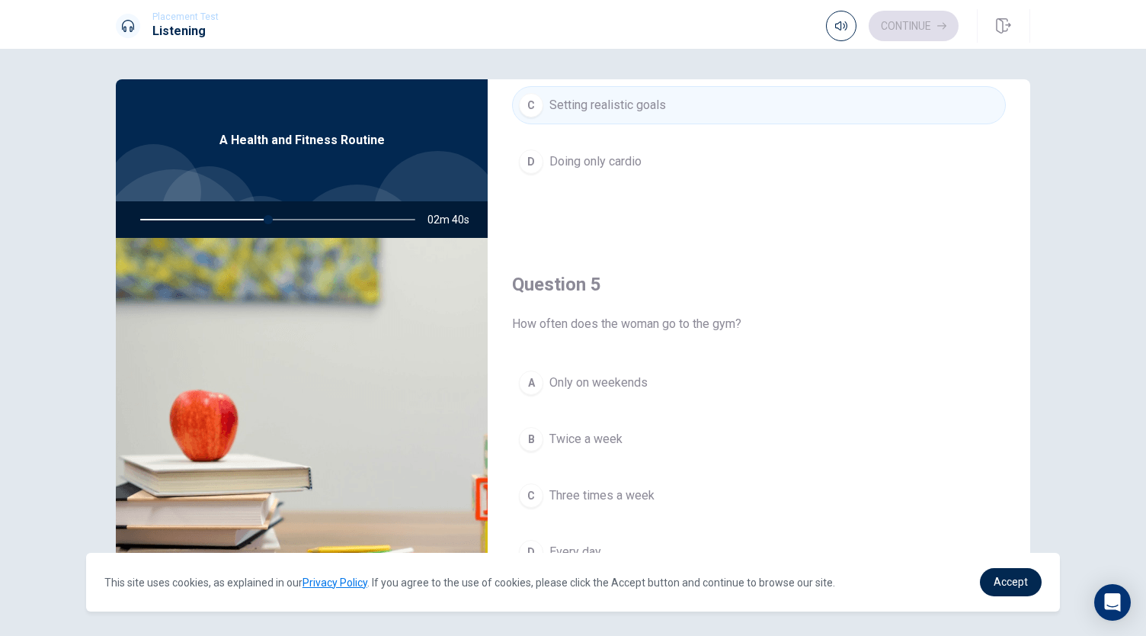
scroll to position [1411, 0]
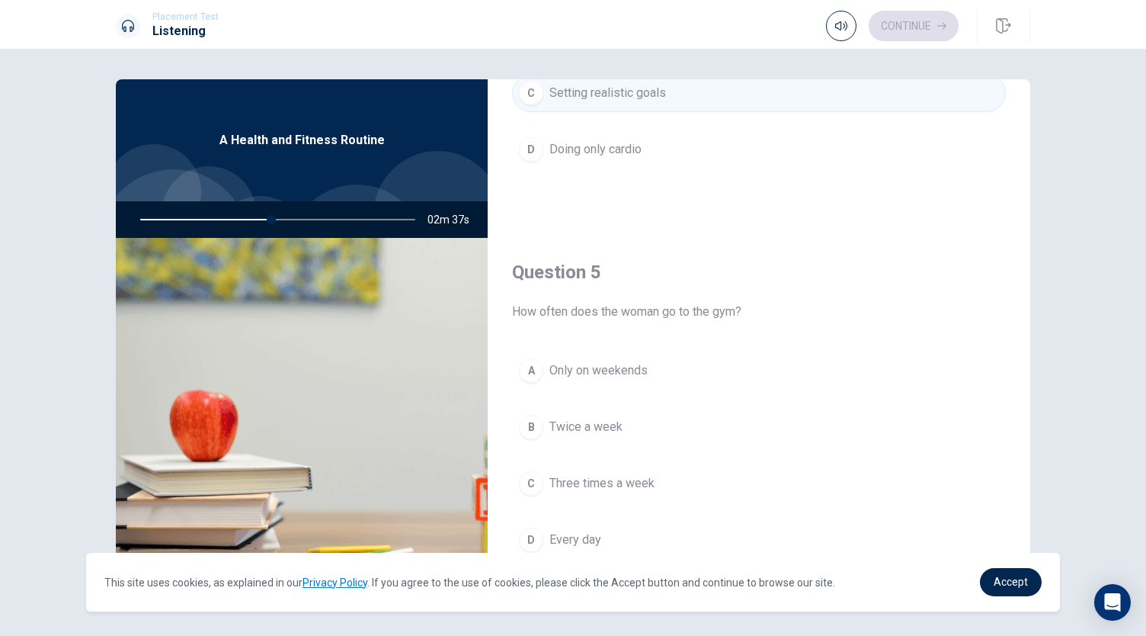
click at [625, 474] on span "Three times a week" at bounding box center [602, 483] width 105 height 18
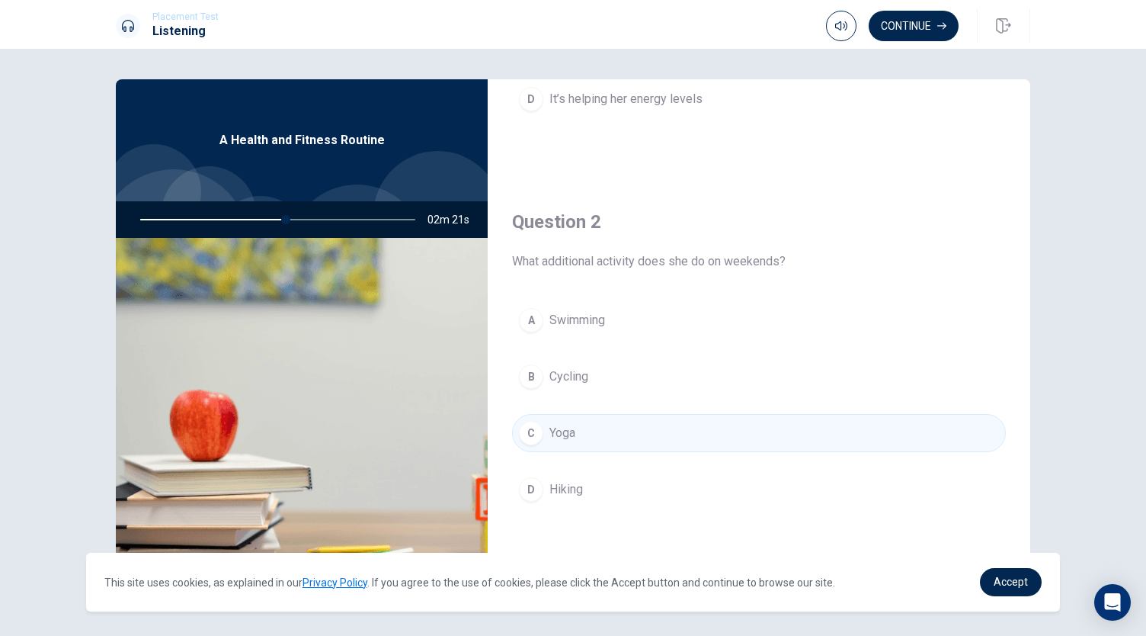
scroll to position [0, 0]
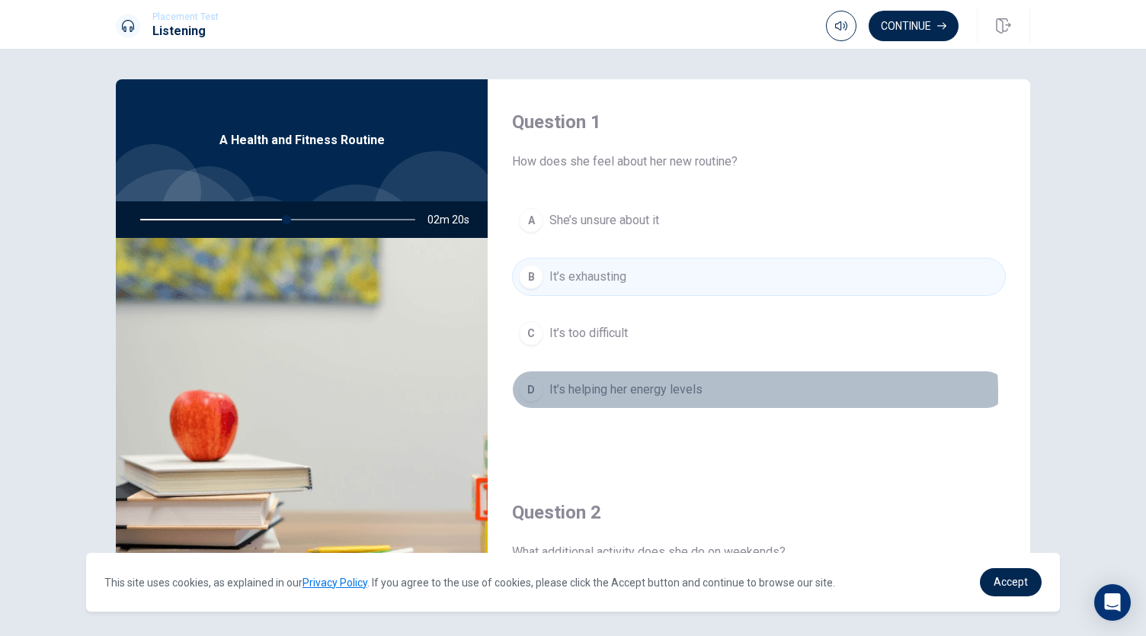
click at [630, 393] on span "It’s helping her energy levels" at bounding box center [626, 389] width 153 height 18
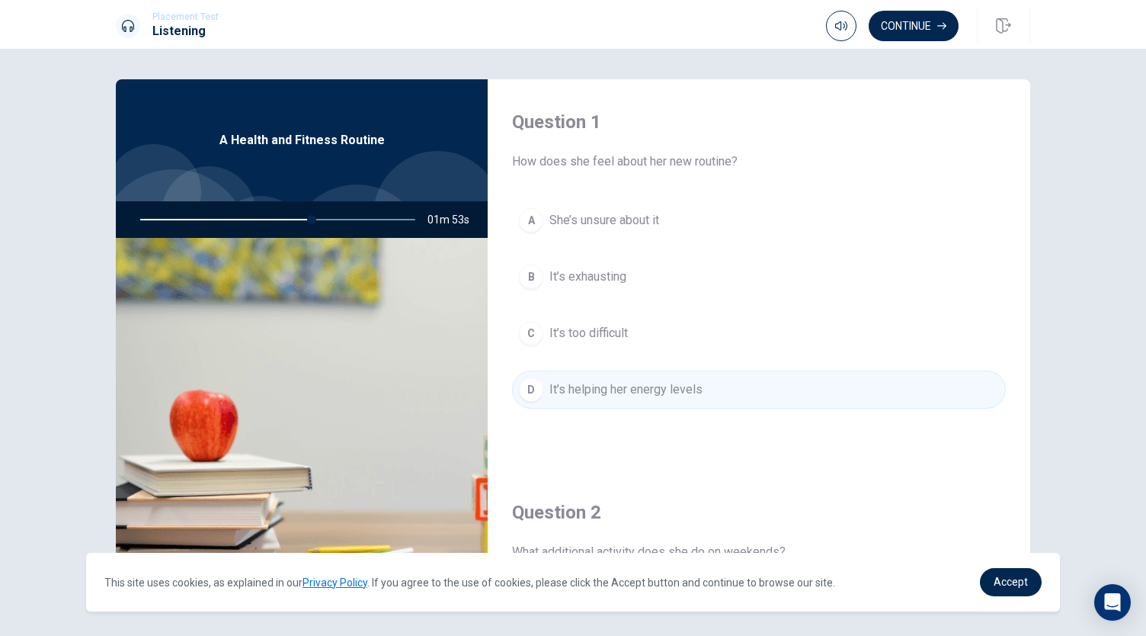
click at [678, 388] on span "It’s helping her energy levels" at bounding box center [626, 389] width 153 height 18
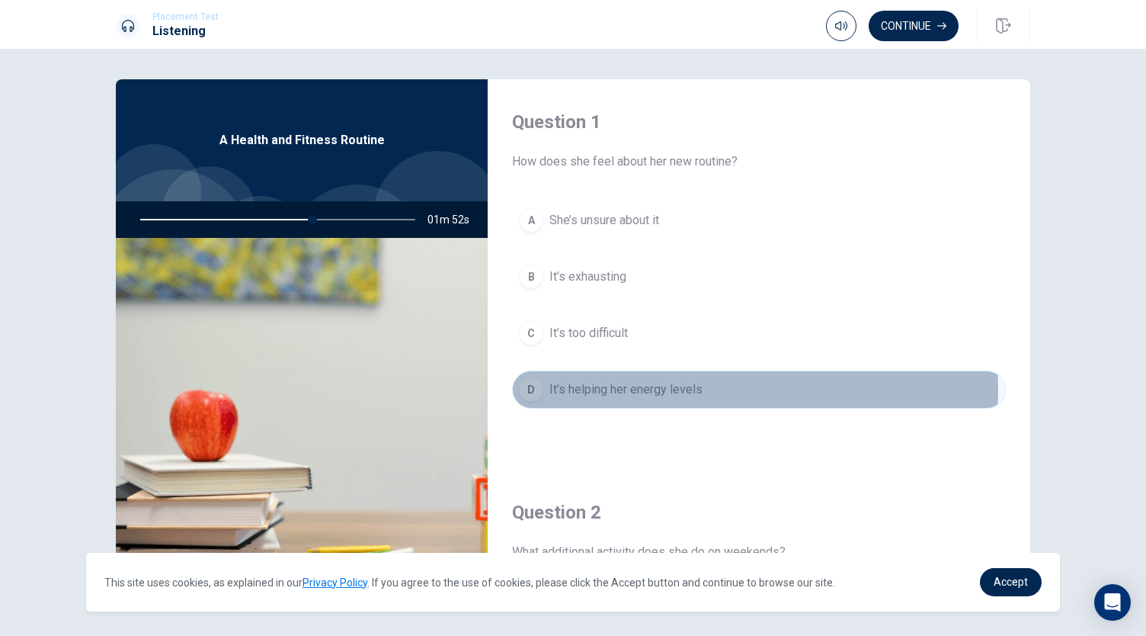
click at [678, 388] on span "It’s helping her energy levels" at bounding box center [626, 389] width 153 height 18
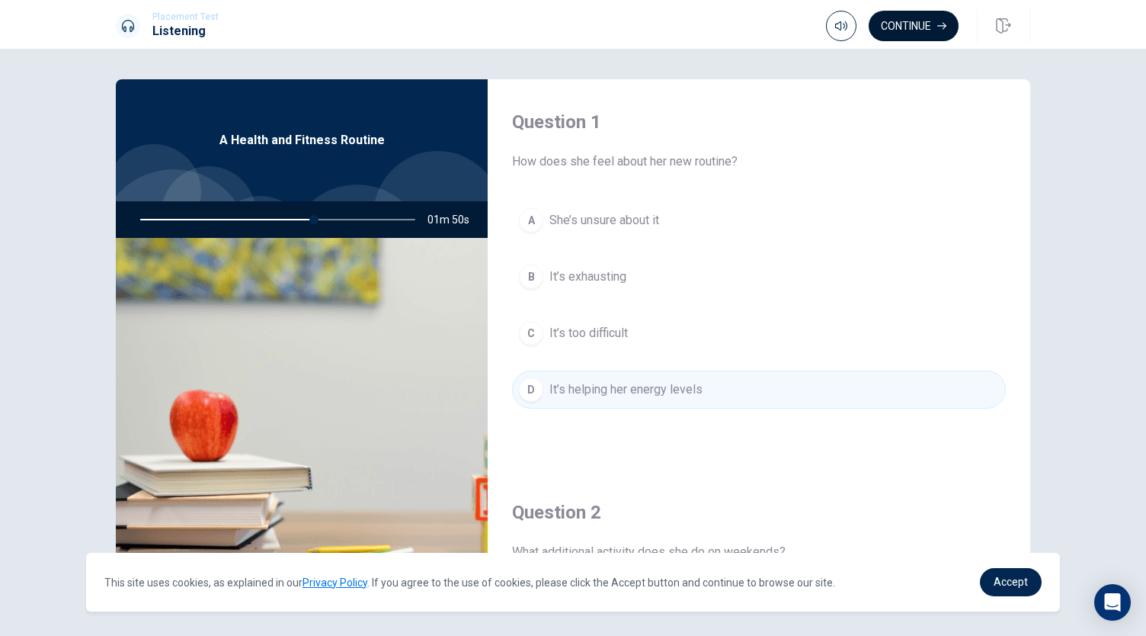
click at [920, 21] on button "Continue" at bounding box center [914, 26] width 90 height 30
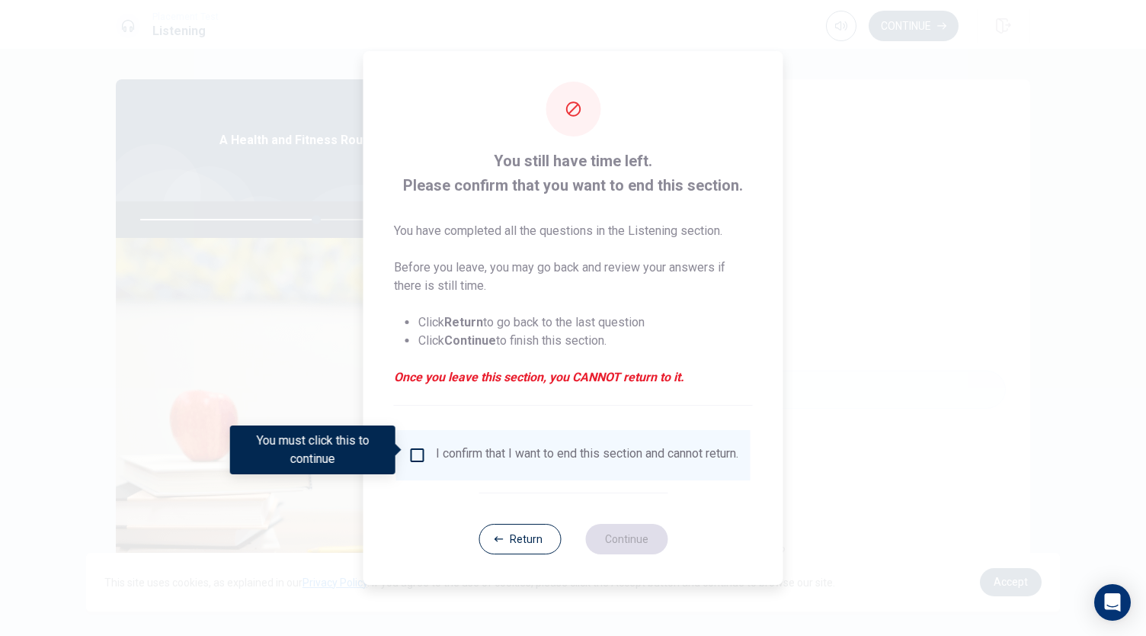
click at [418, 452] on input "You must click this to continue" at bounding box center [418, 455] width 18 height 18
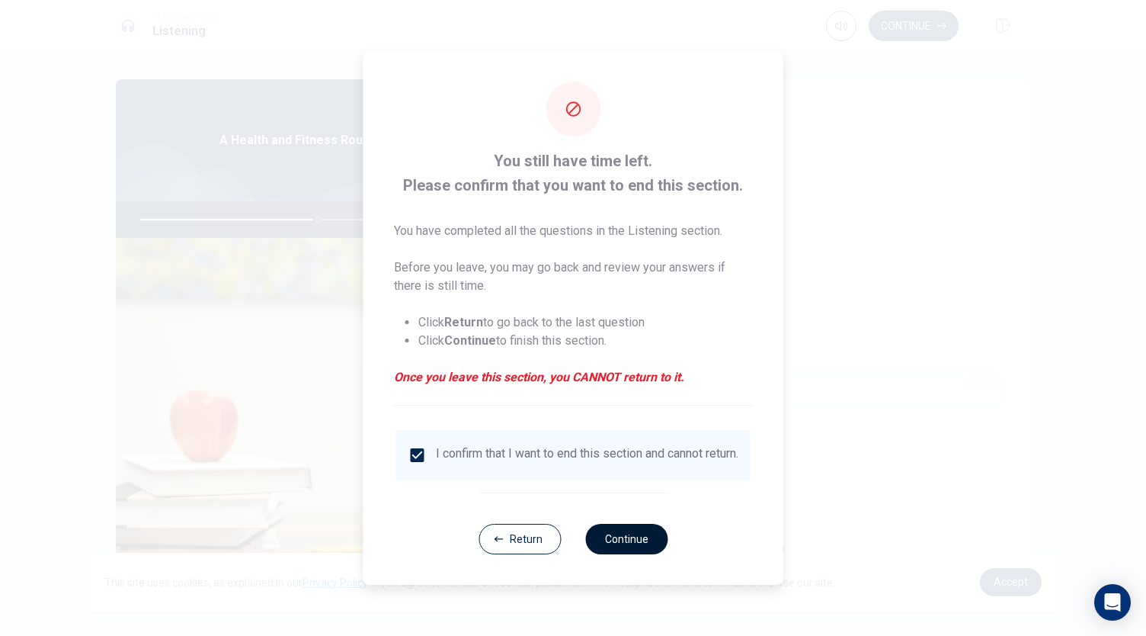
click at [606, 540] on button "Continue" at bounding box center [626, 539] width 82 height 30
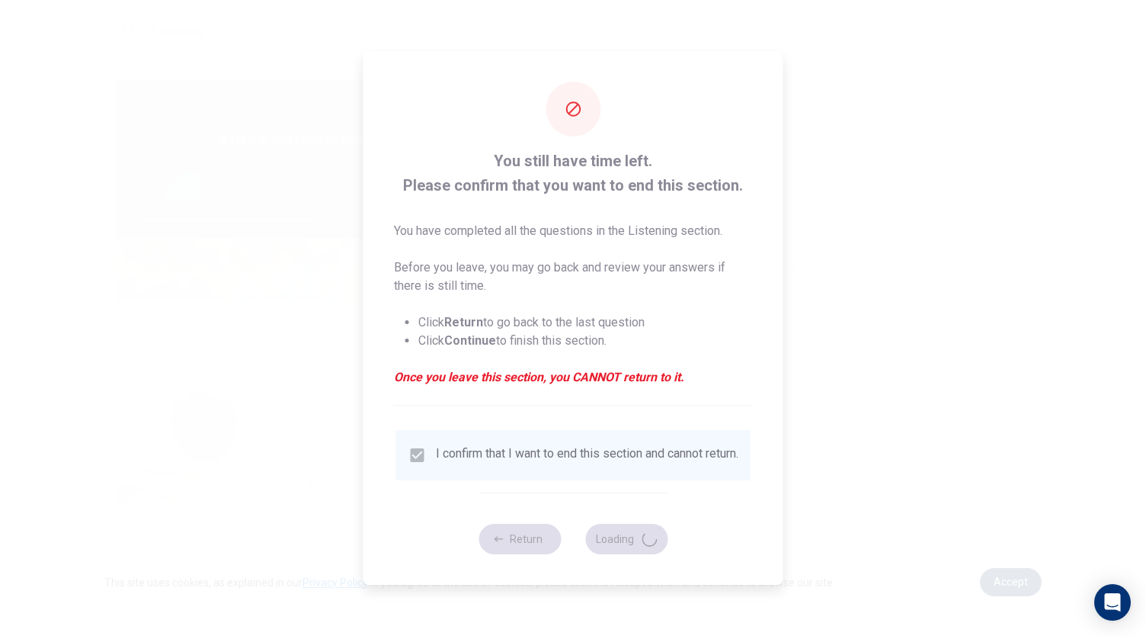
type input "66"
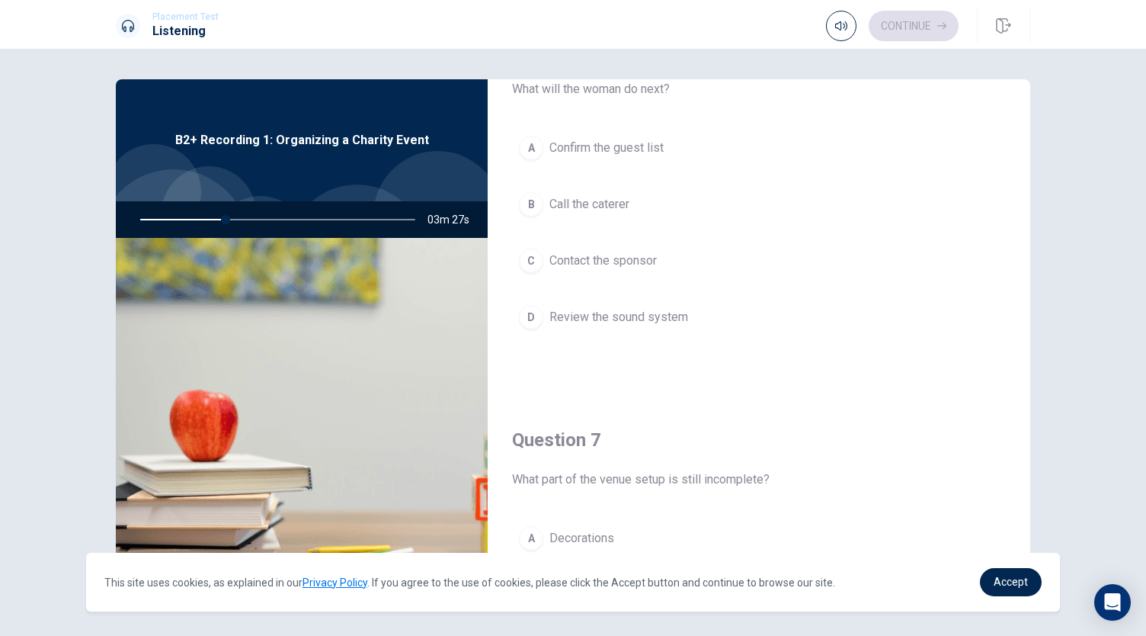
scroll to position [58, 0]
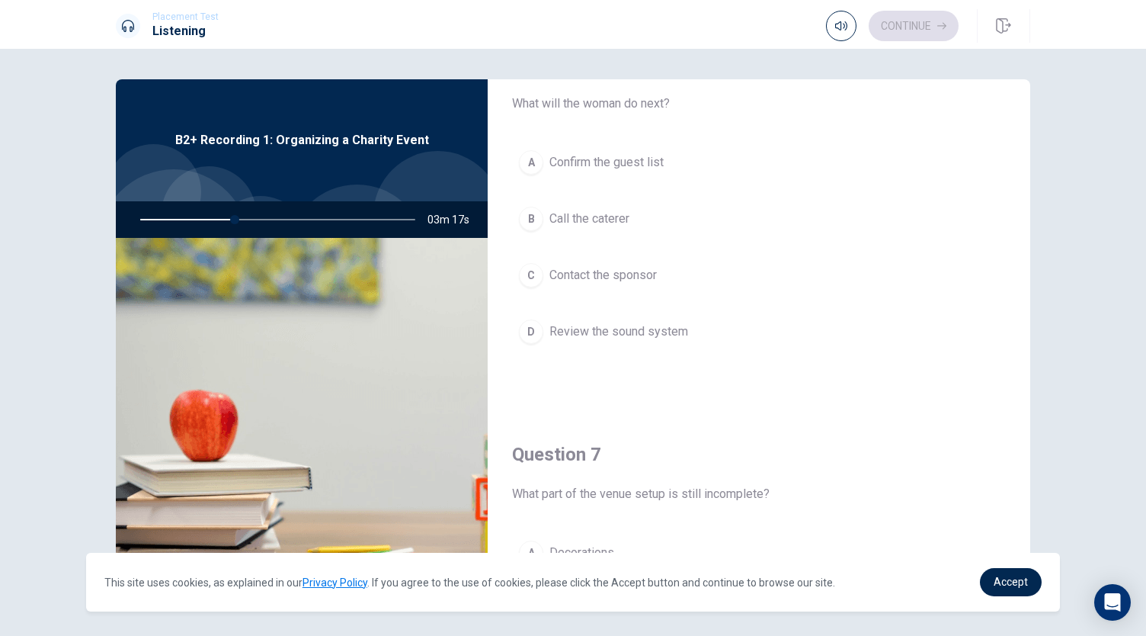
click at [608, 215] on span "Call the caterer" at bounding box center [590, 219] width 80 height 18
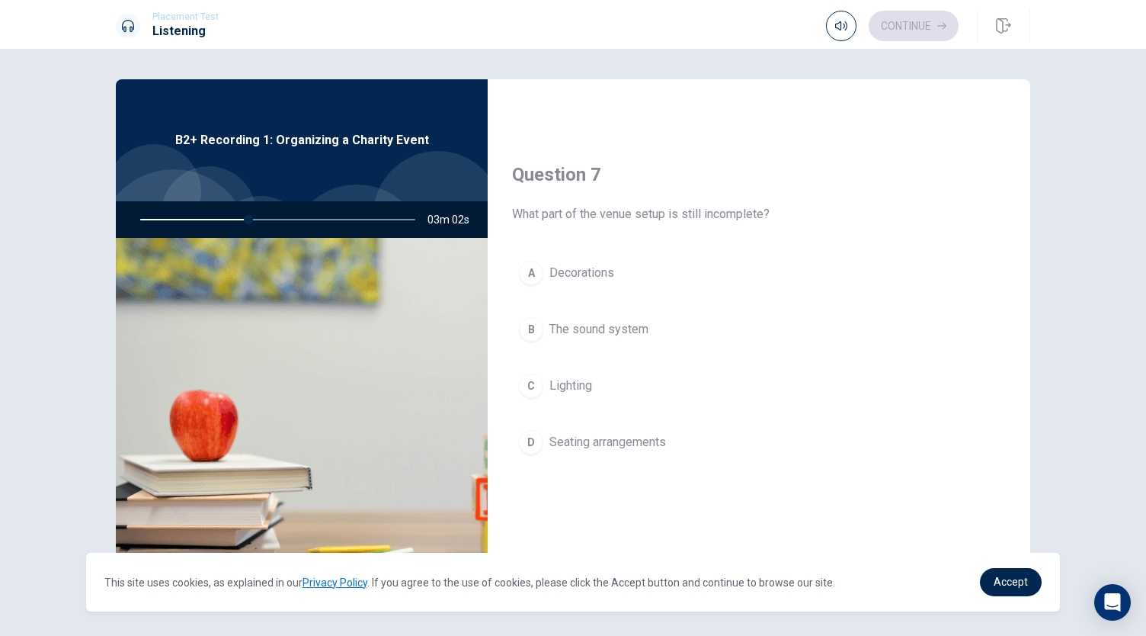
scroll to position [386, 0]
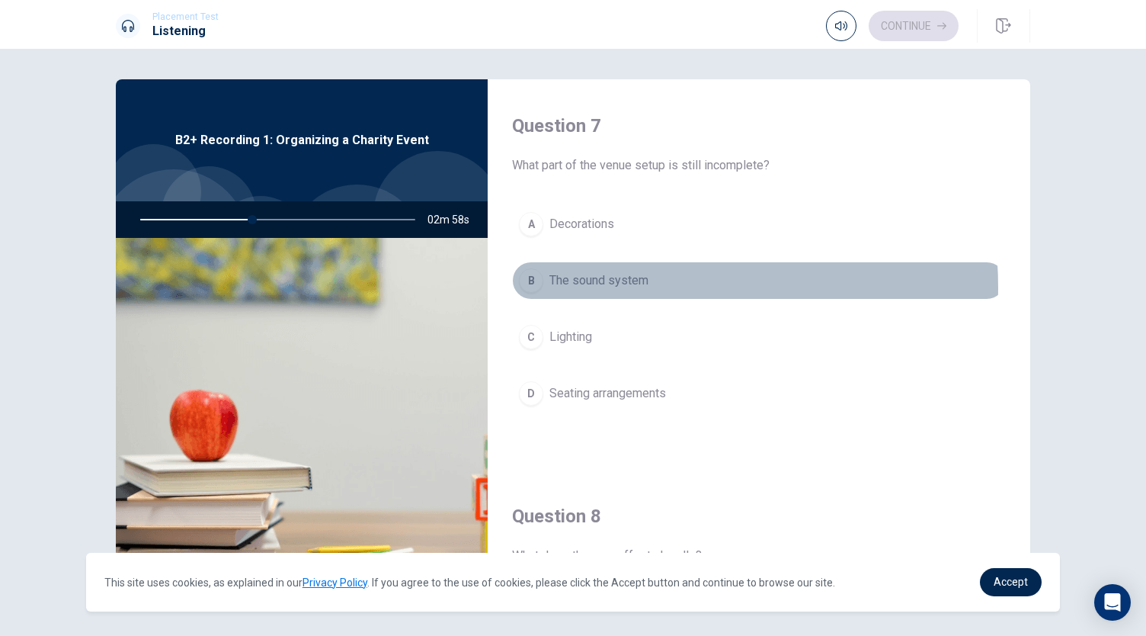
click at [608, 284] on span "The sound system" at bounding box center [599, 280] width 99 height 18
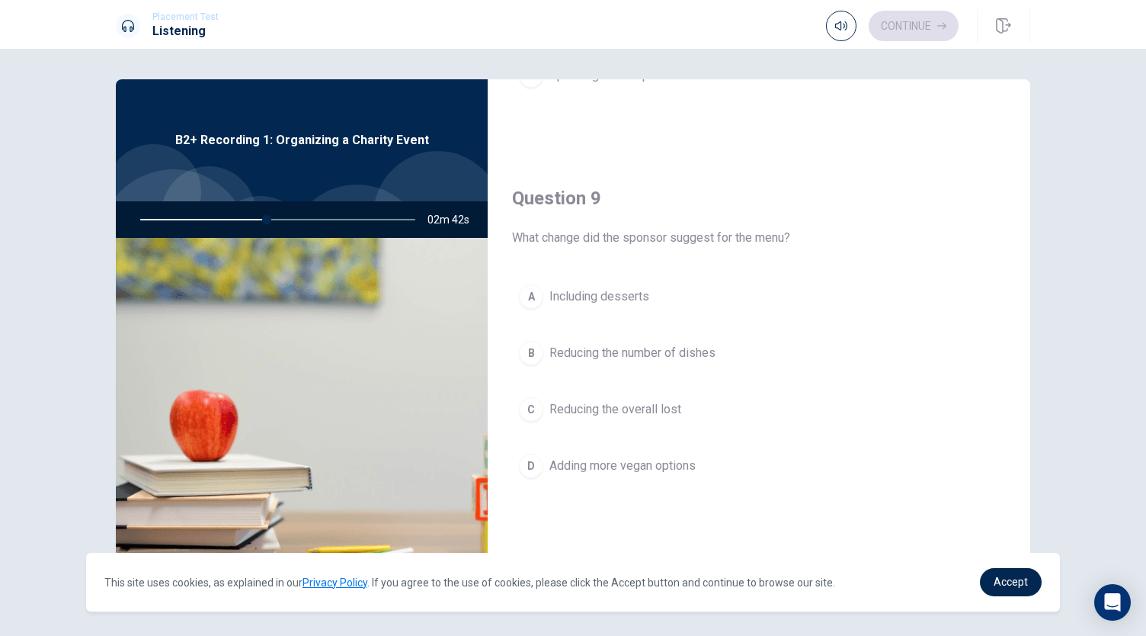
scroll to position [1096, 0]
click at [608, 455] on span "Adding more vegan options" at bounding box center [623, 464] width 146 height 18
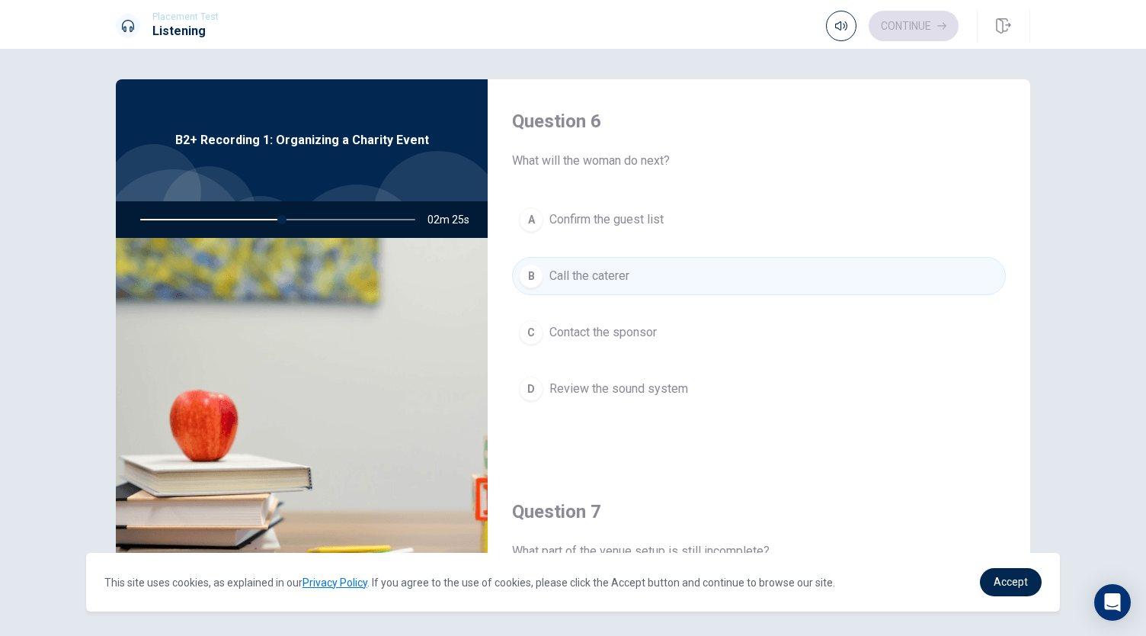
scroll to position [0, 0]
click at [640, 339] on span "Contact the sponsor" at bounding box center [603, 333] width 107 height 18
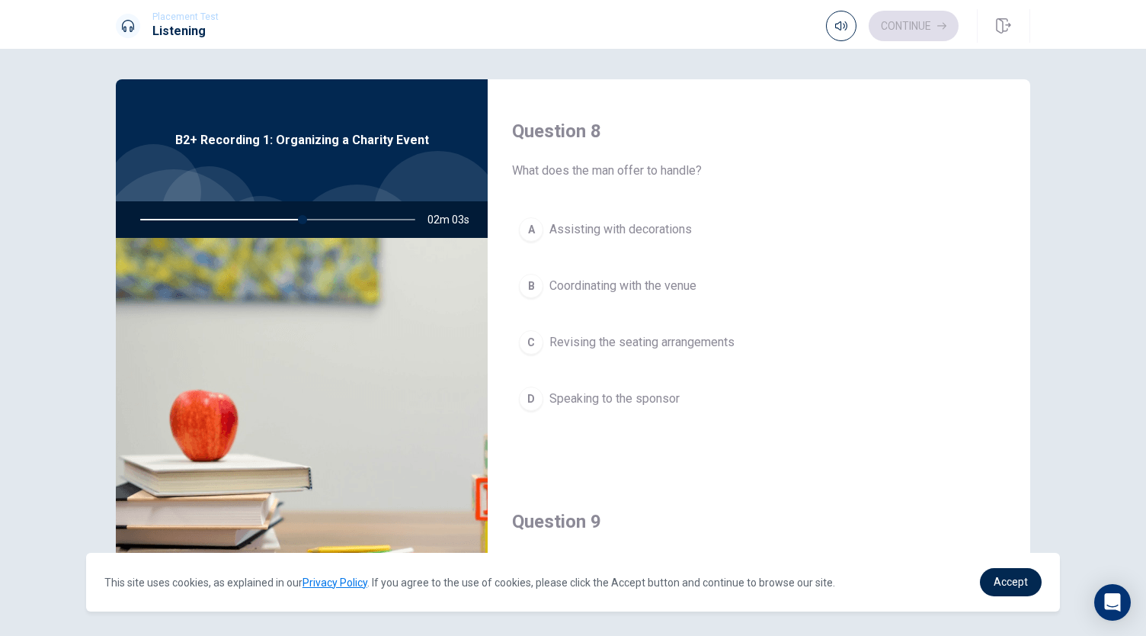
scroll to position [771, 0]
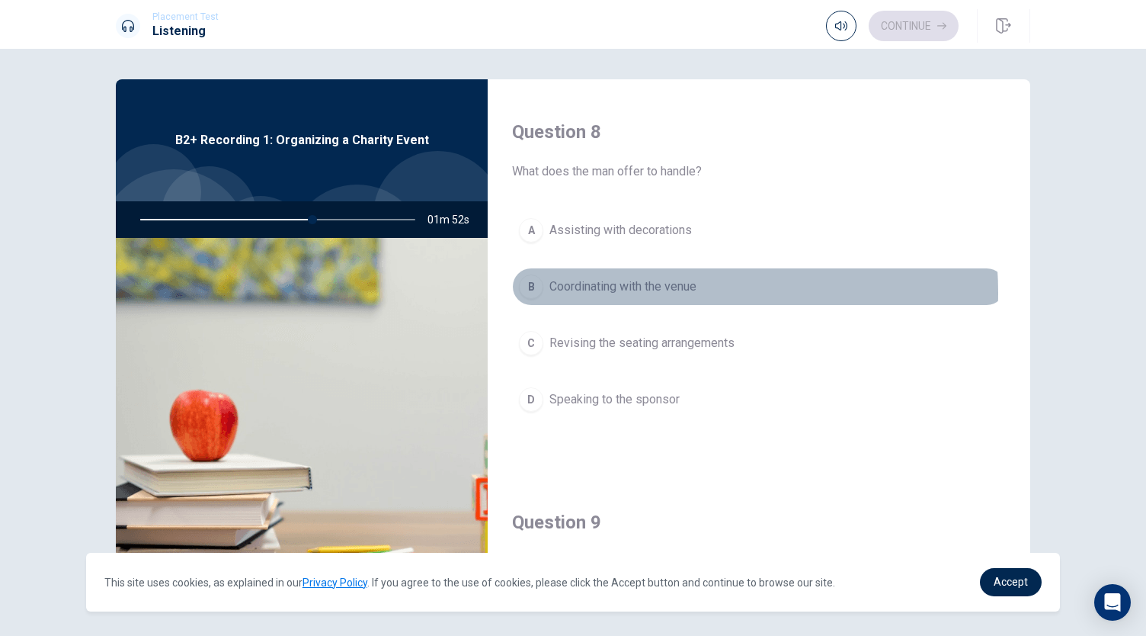
click at [634, 287] on span "Coordinating with the venue" at bounding box center [623, 286] width 147 height 18
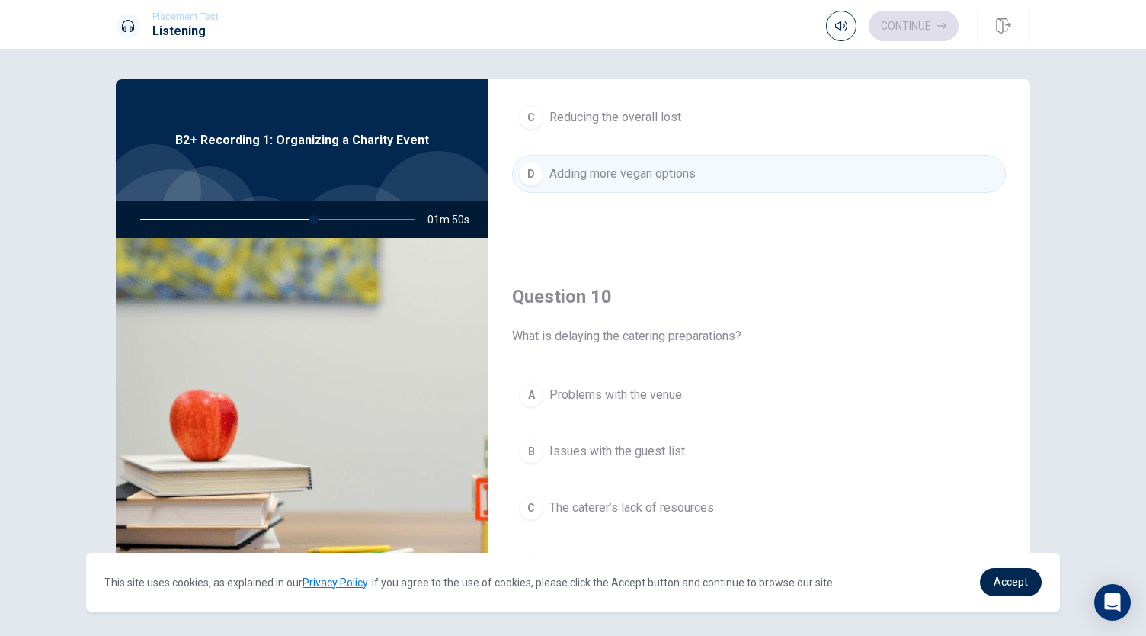
scroll to position [1411, 0]
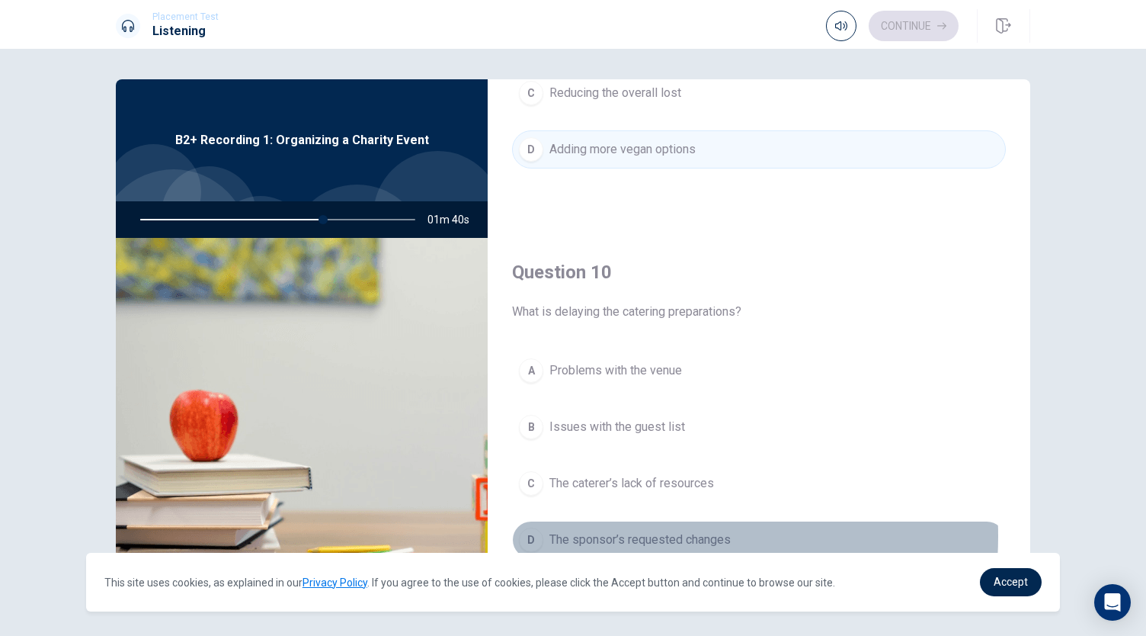
click at [611, 530] on span "The sponsor’s requested changes" at bounding box center [640, 539] width 181 height 18
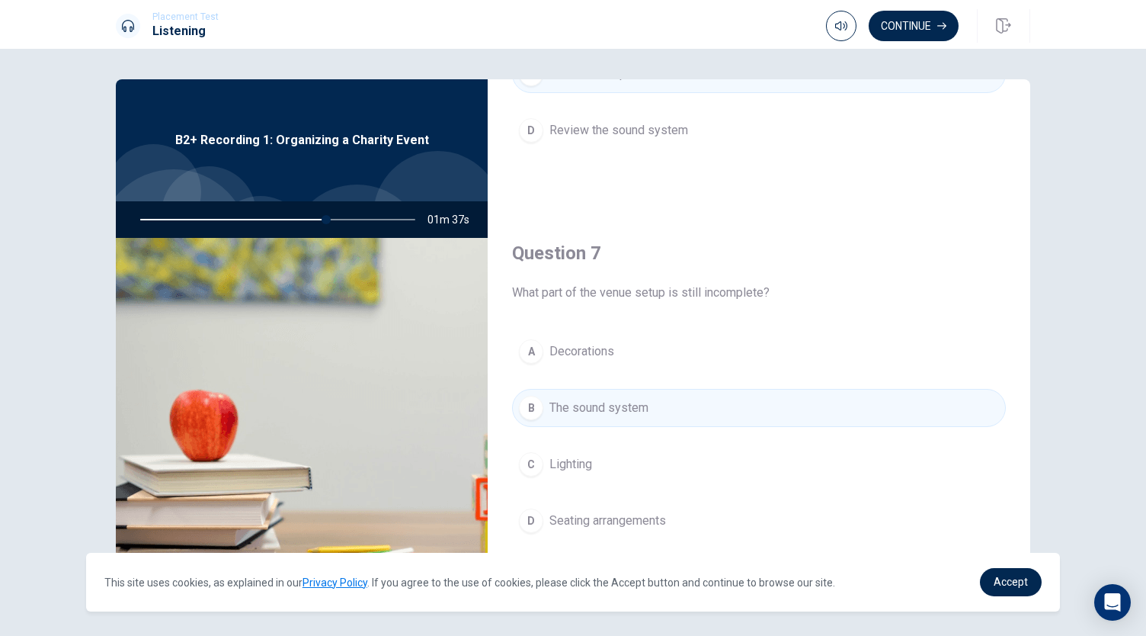
scroll to position [32, 0]
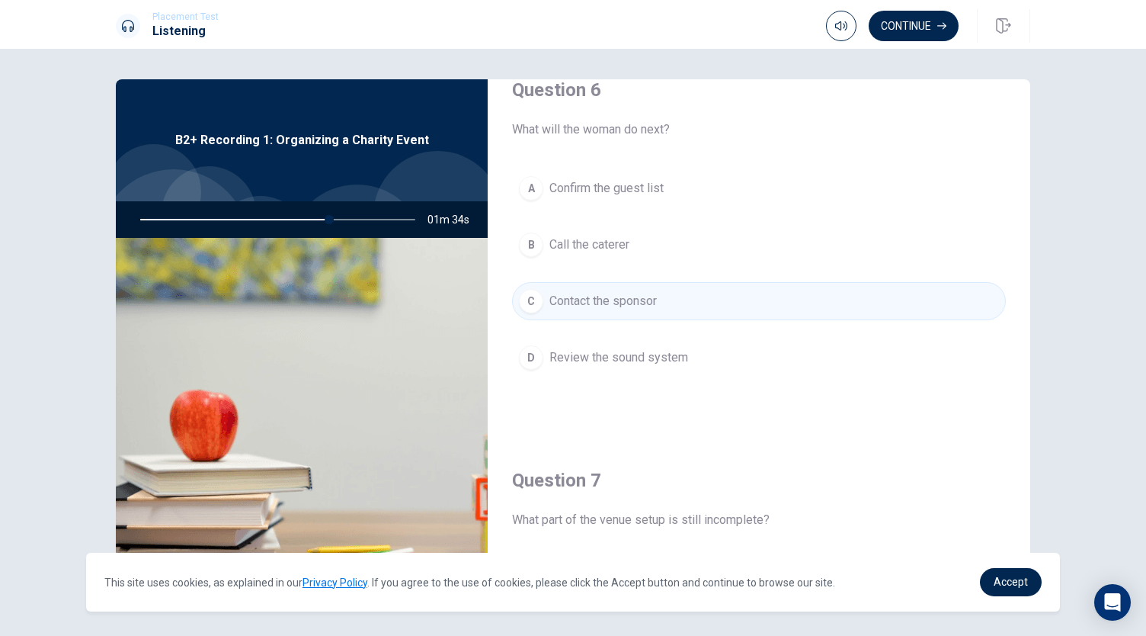
click at [642, 255] on button "B Call the caterer" at bounding box center [759, 245] width 494 height 38
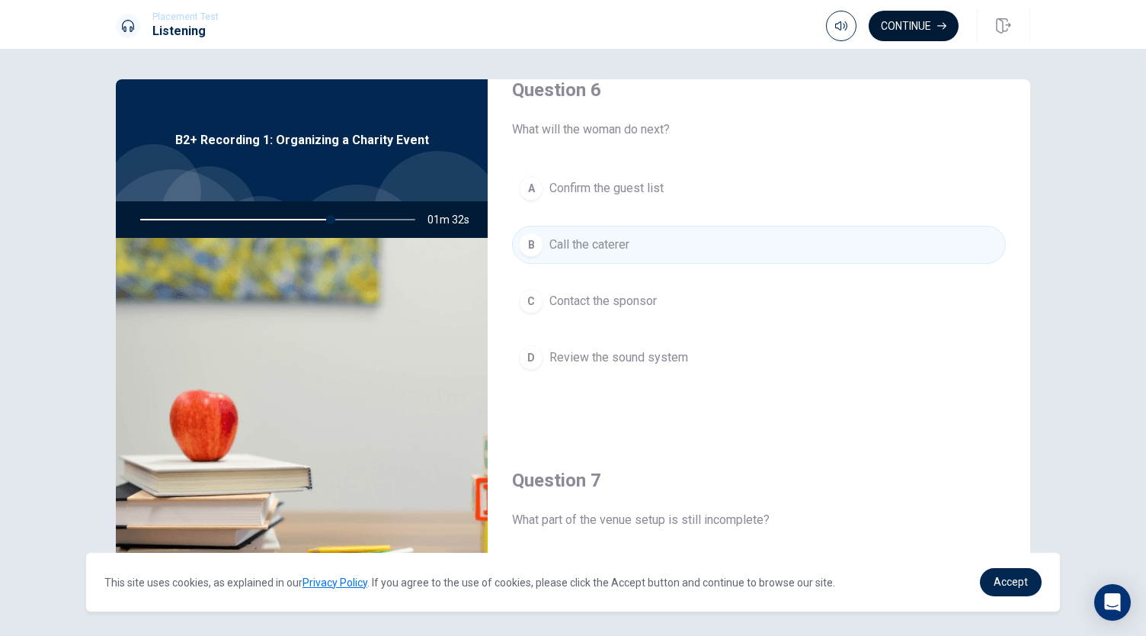
click at [931, 21] on button "Continue" at bounding box center [914, 26] width 90 height 30
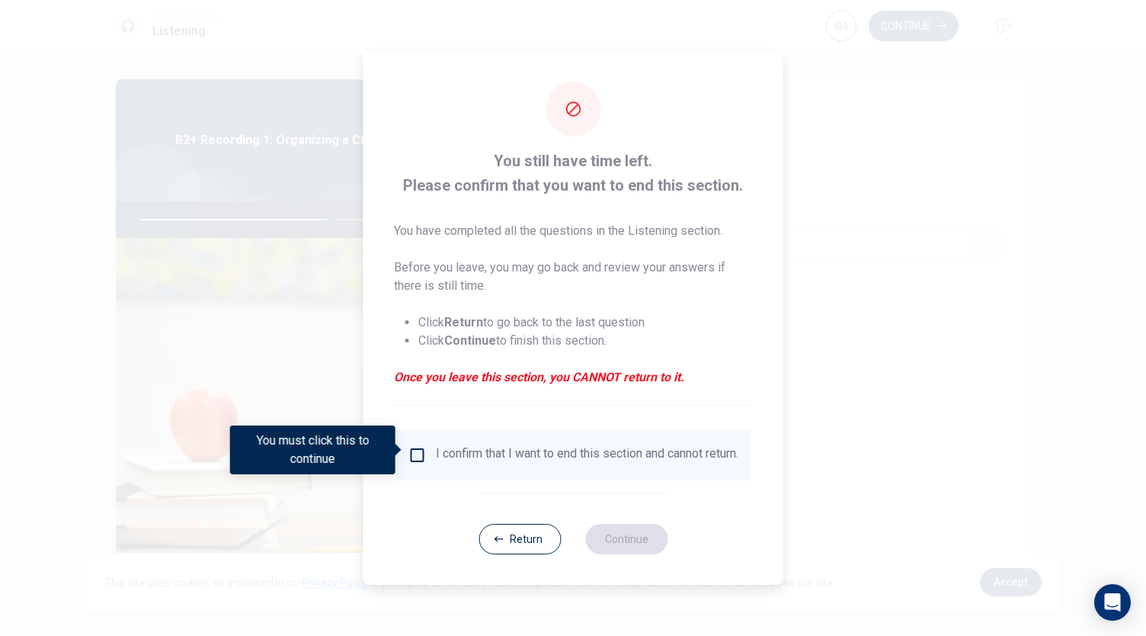
click at [499, 447] on div "I confirm that I want to end this section and cannot return." at bounding box center [587, 455] width 303 height 18
click at [419, 453] on input "You must click this to continue" at bounding box center [418, 455] width 18 height 18
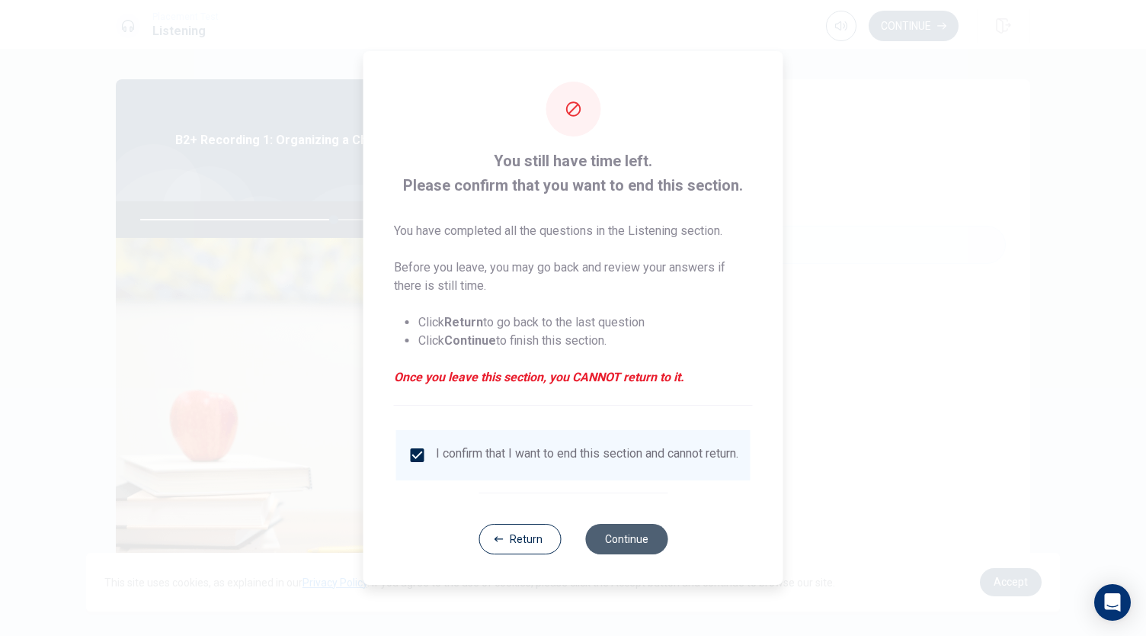
click at [614, 541] on button "Continue" at bounding box center [626, 539] width 82 height 30
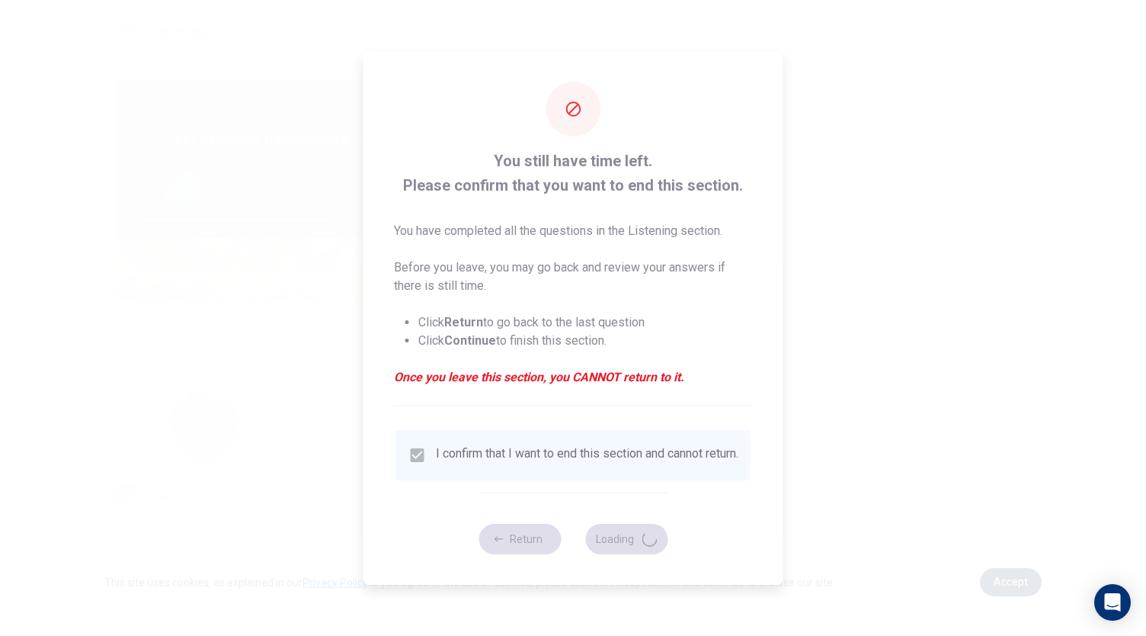
type input "72"
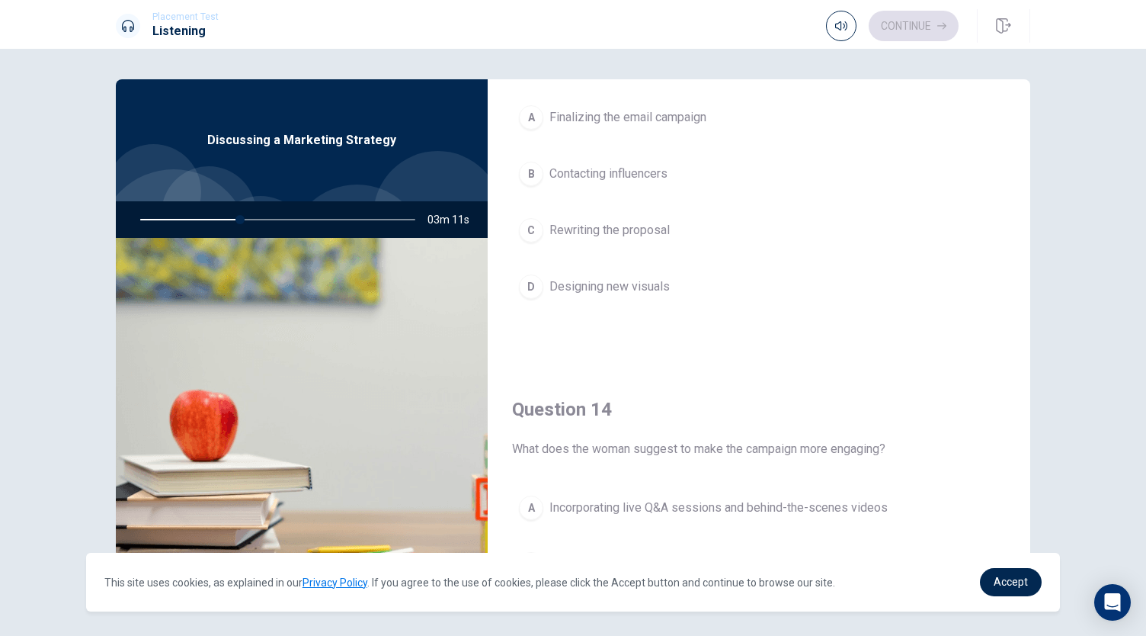
scroll to position [1095, 0]
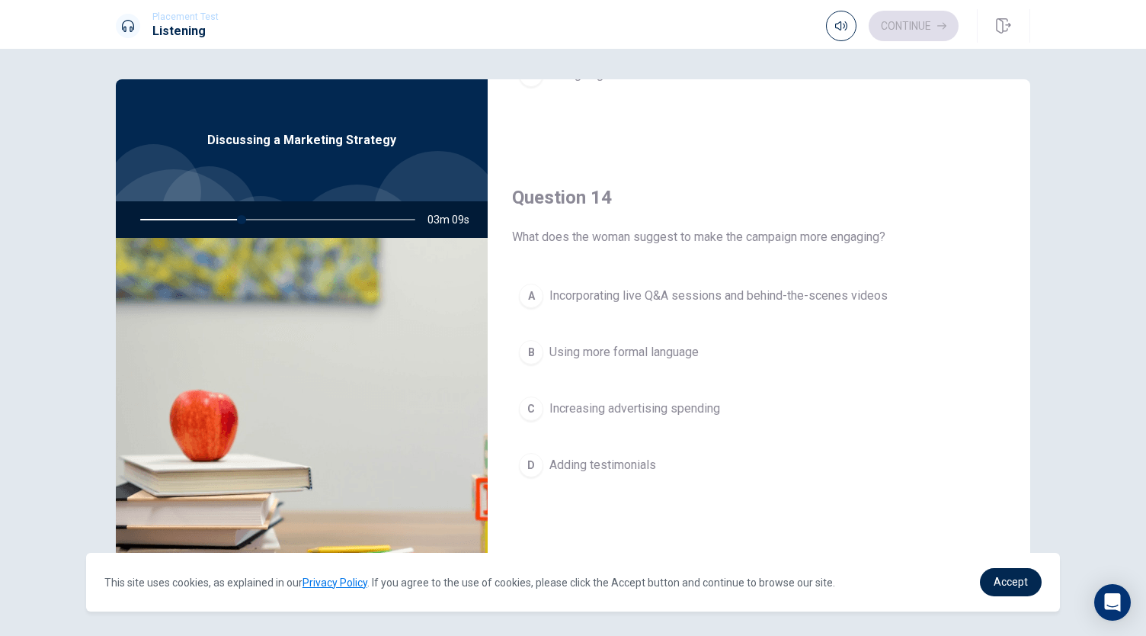
click at [584, 287] on span "Incorporating live Q&A sessions and behind-the-scenes videos" at bounding box center [719, 296] width 338 height 18
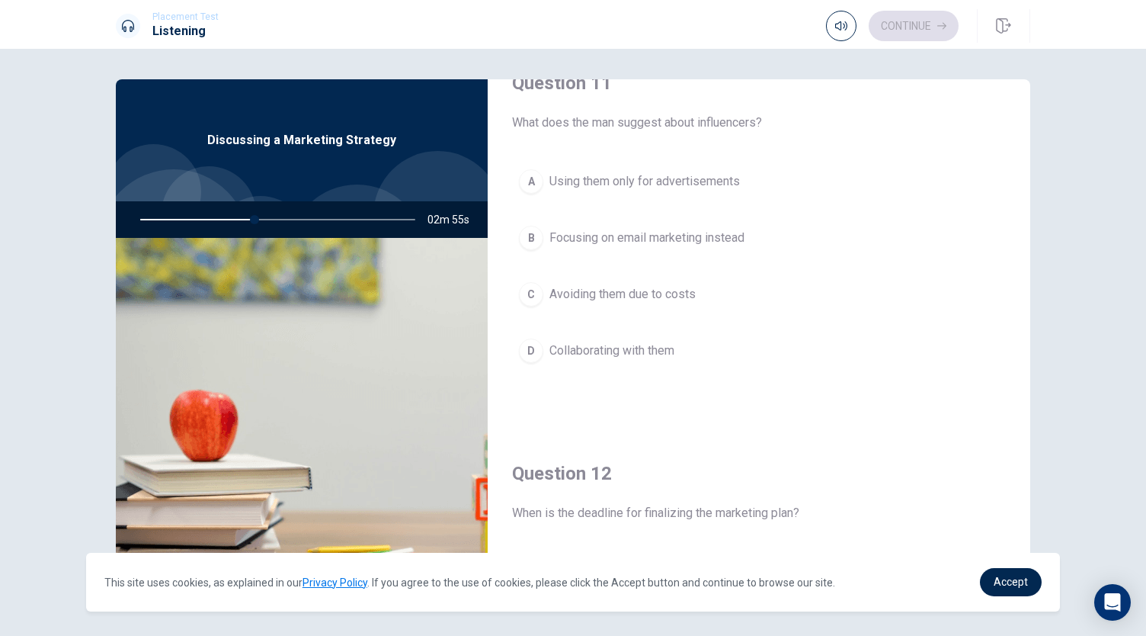
scroll to position [38, 0]
click at [535, 355] on div "D" at bounding box center [531, 351] width 24 height 24
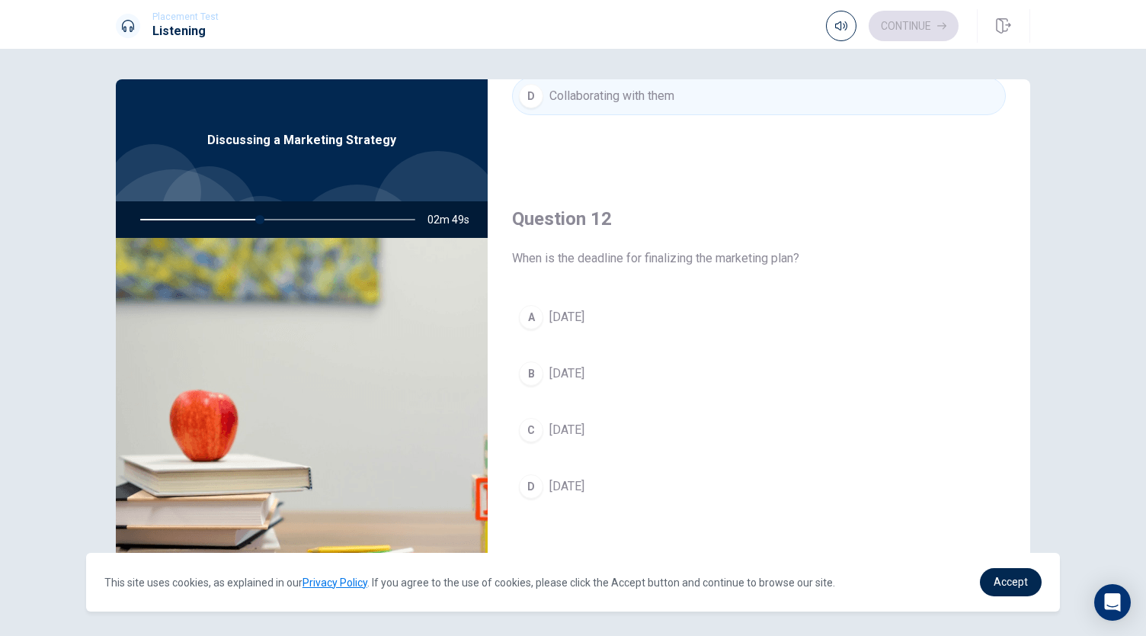
scroll to position [390, 0]
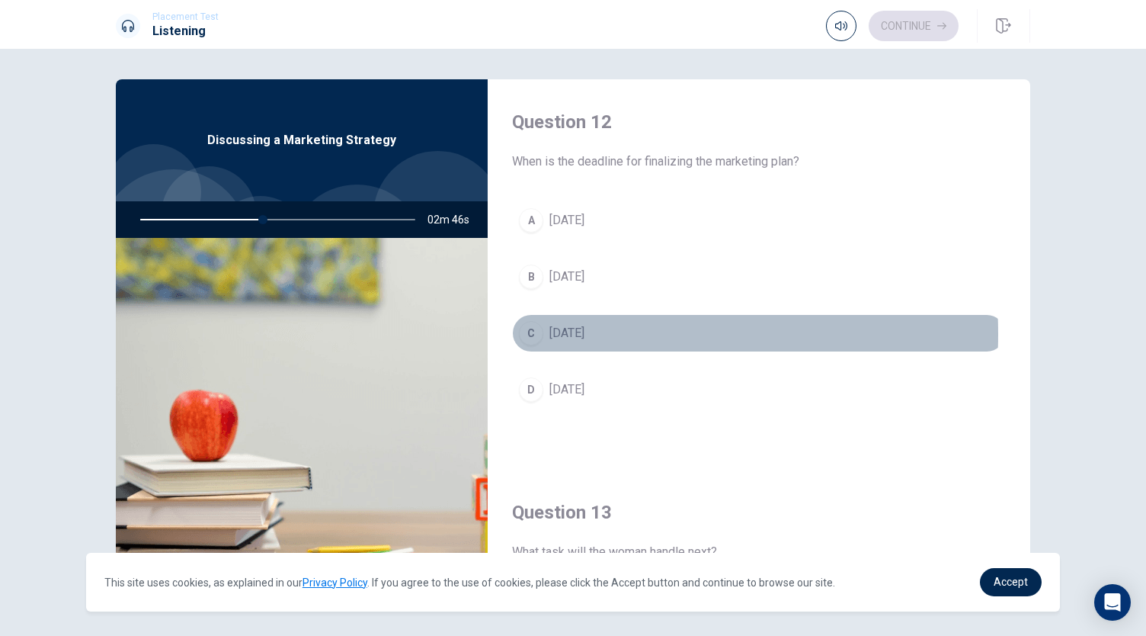
click at [527, 331] on div "C" at bounding box center [531, 333] width 24 height 24
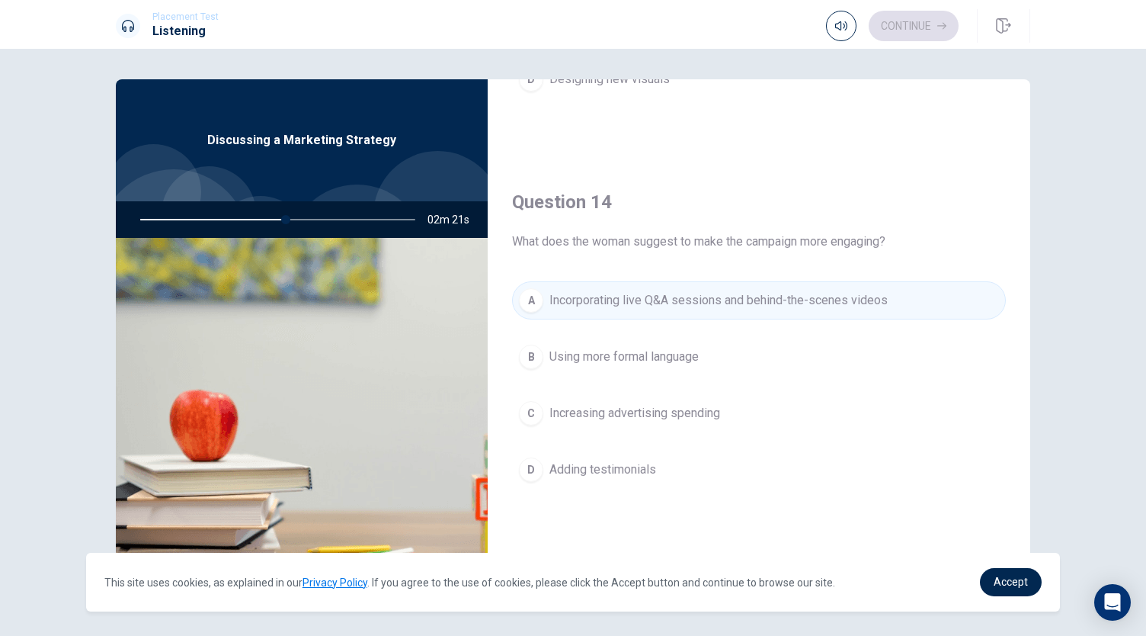
scroll to position [1411, 0]
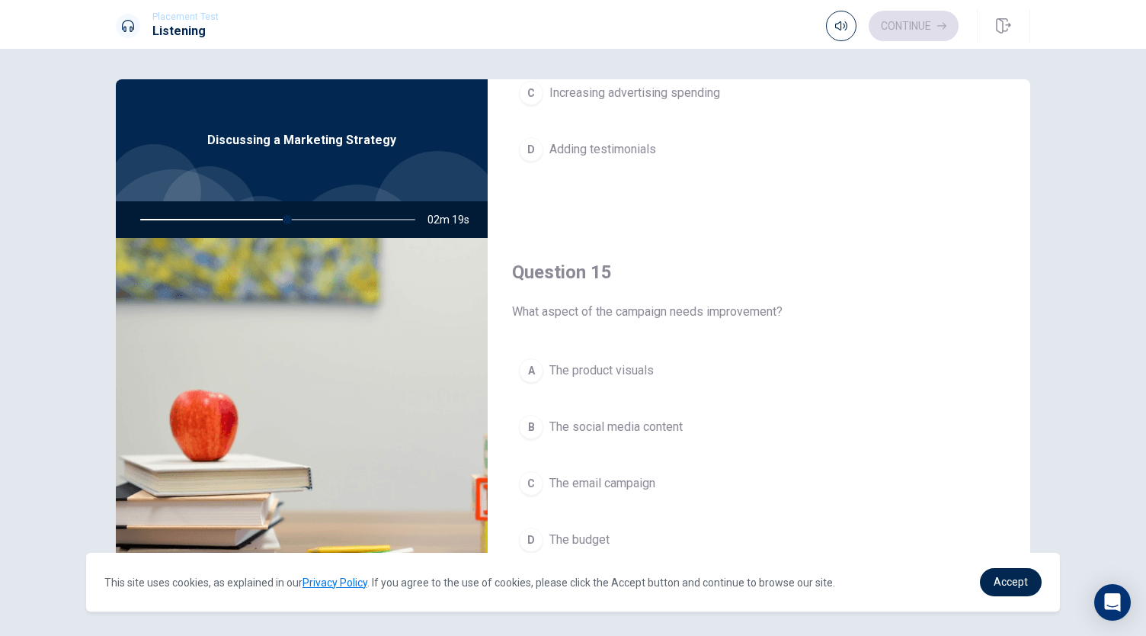
click at [630, 418] on span "The social media content" at bounding box center [616, 427] width 133 height 18
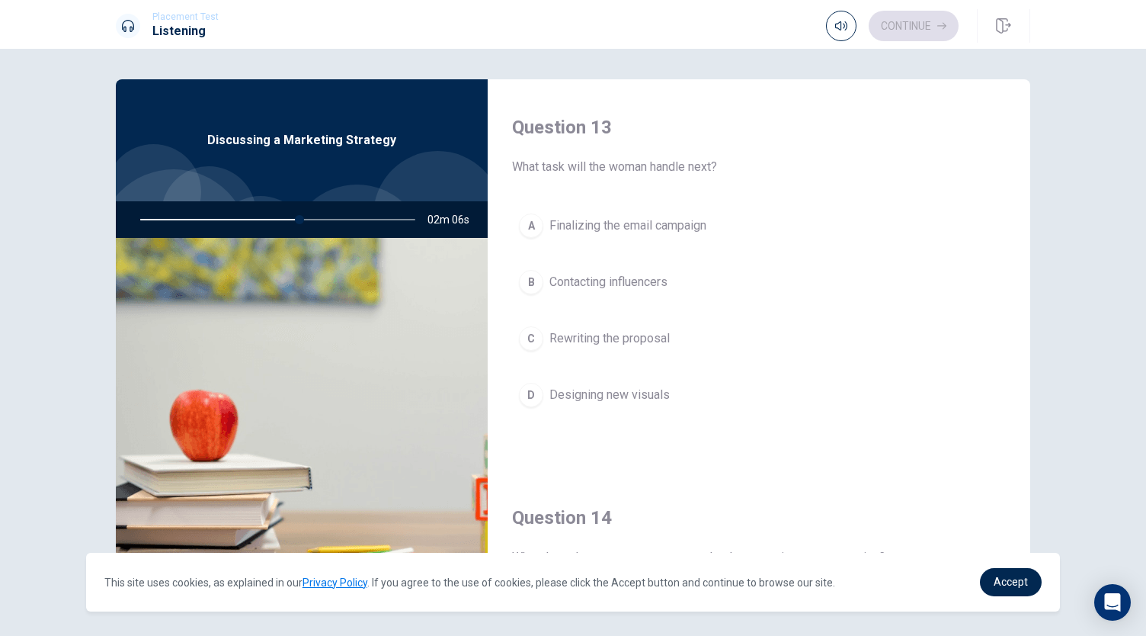
scroll to position [777, 0]
click at [615, 271] on span "Contacting influencers" at bounding box center [609, 280] width 118 height 18
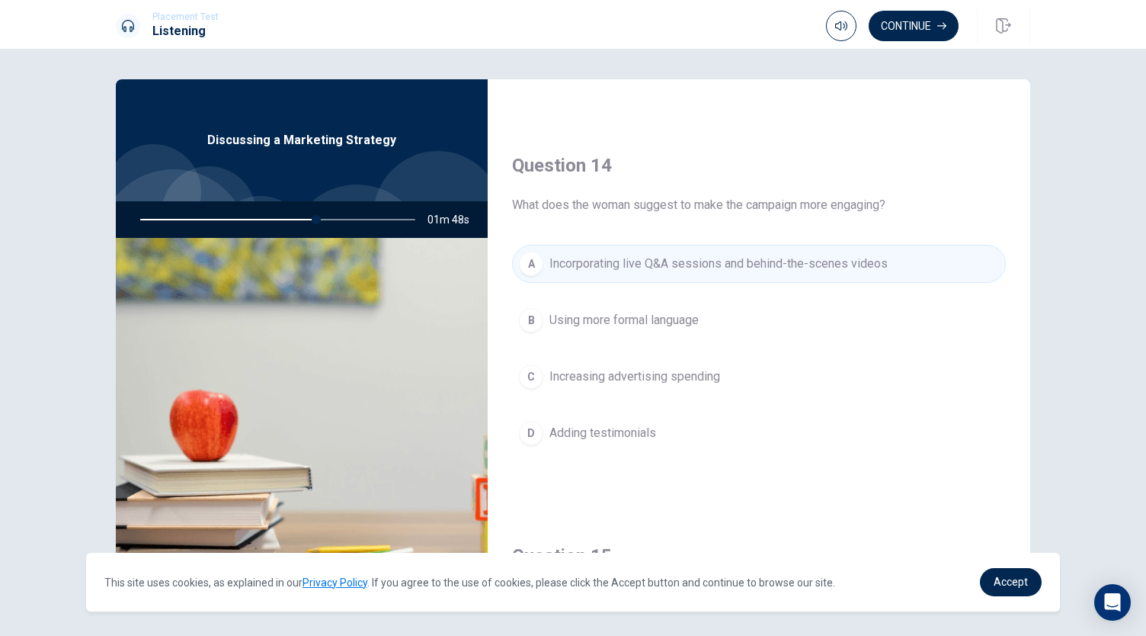
scroll to position [1411, 0]
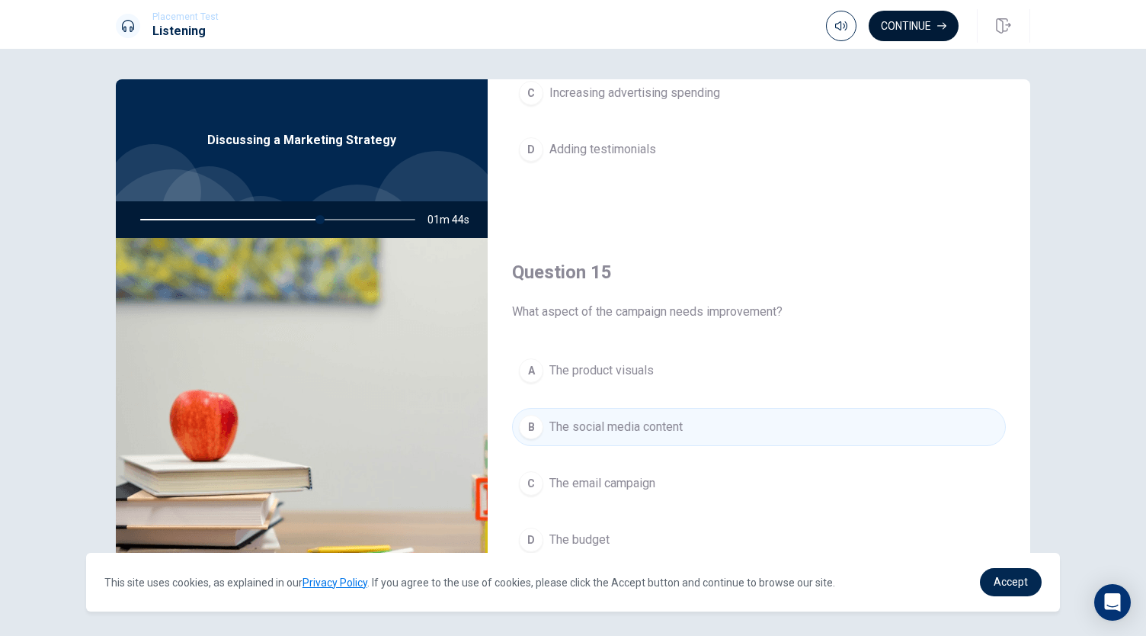
click at [917, 25] on button "Continue" at bounding box center [914, 26] width 90 height 30
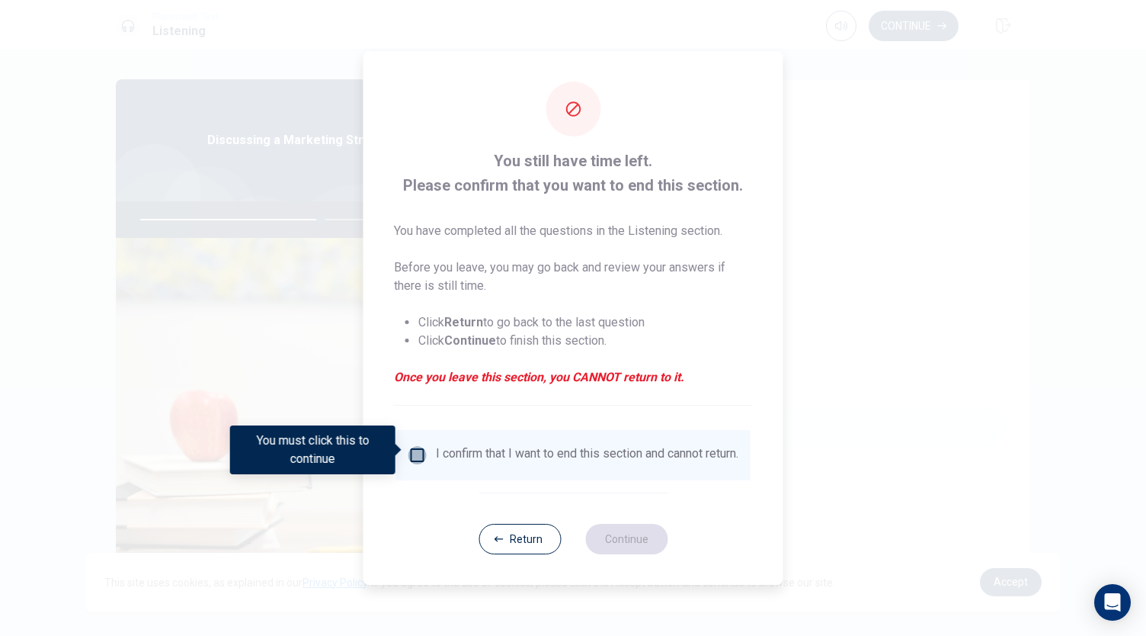
click at [420, 455] on input "You must click this to continue" at bounding box center [418, 455] width 18 height 18
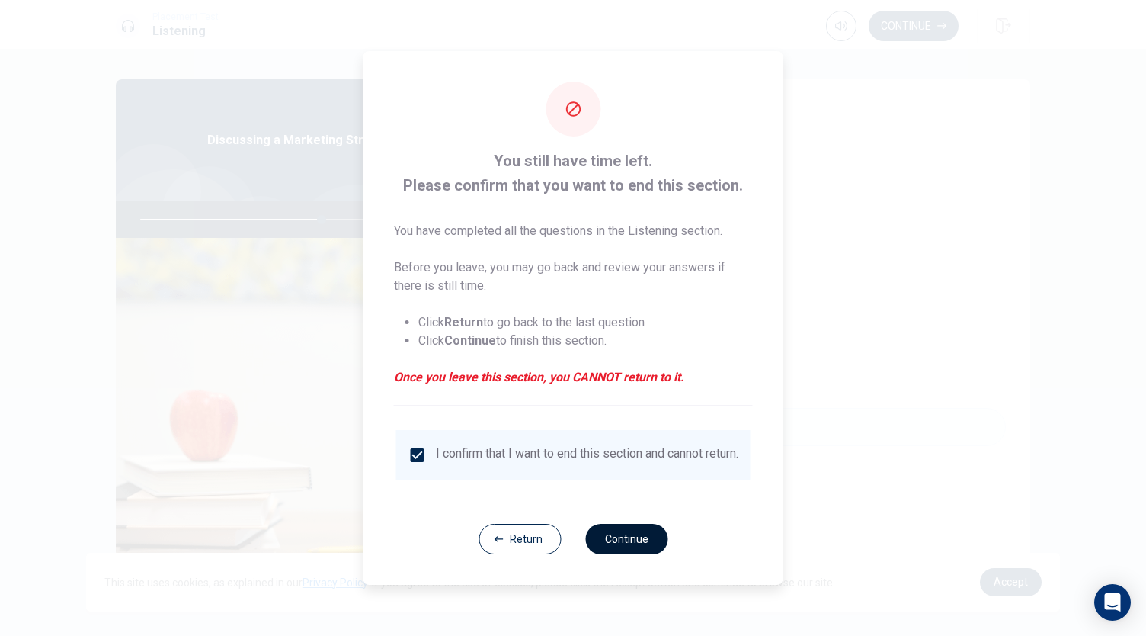
click at [649, 545] on button "Continue" at bounding box center [626, 539] width 82 height 30
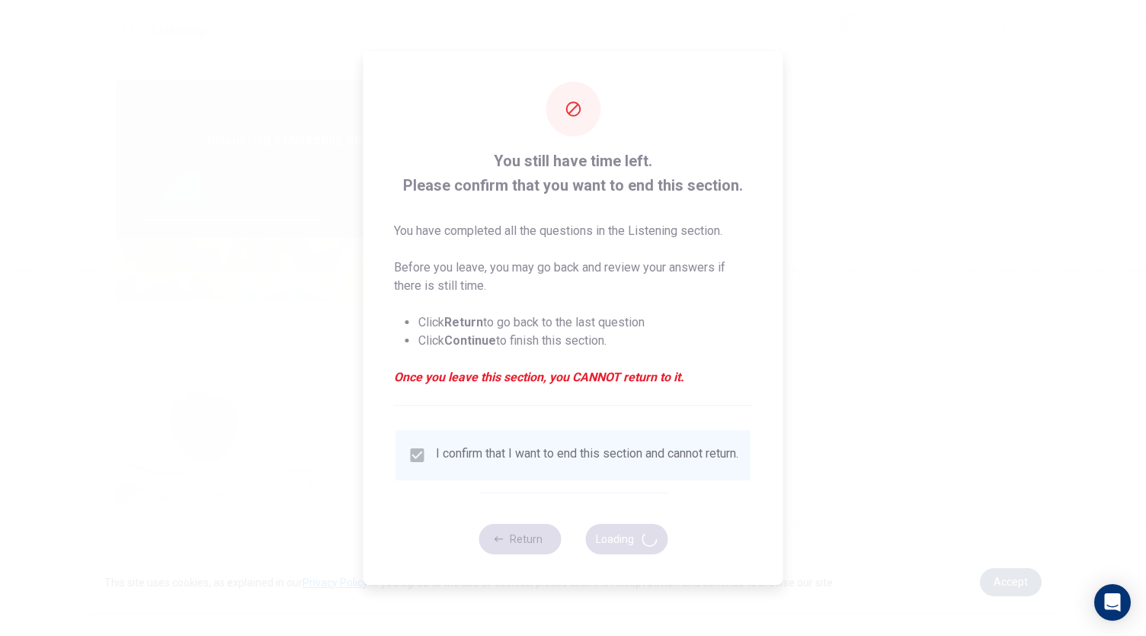
type input "67"
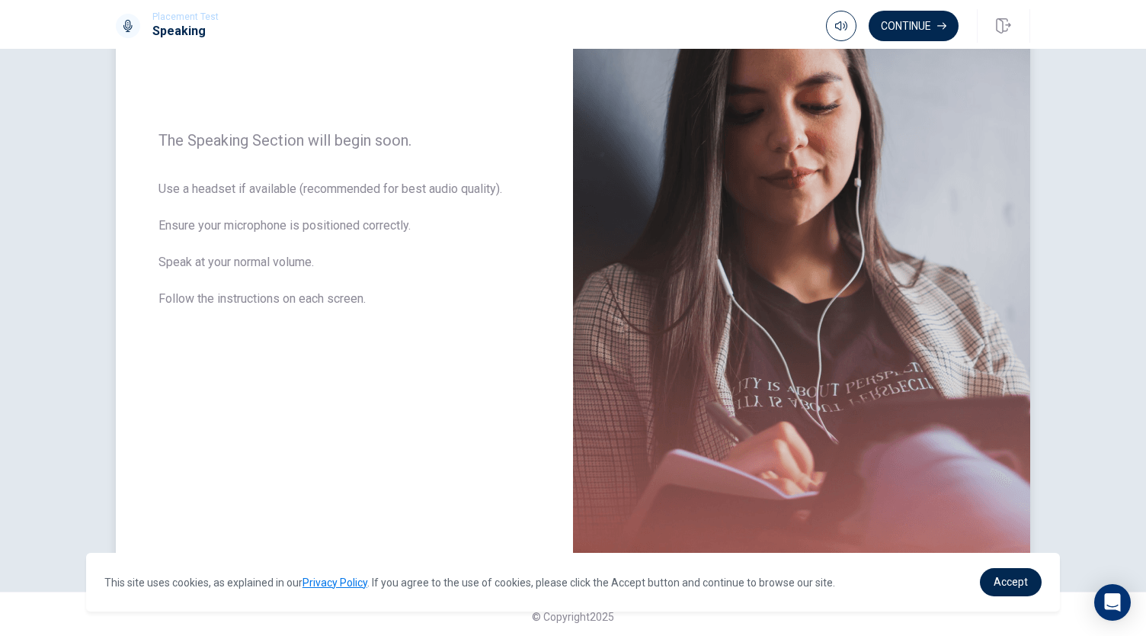
scroll to position [187, 0]
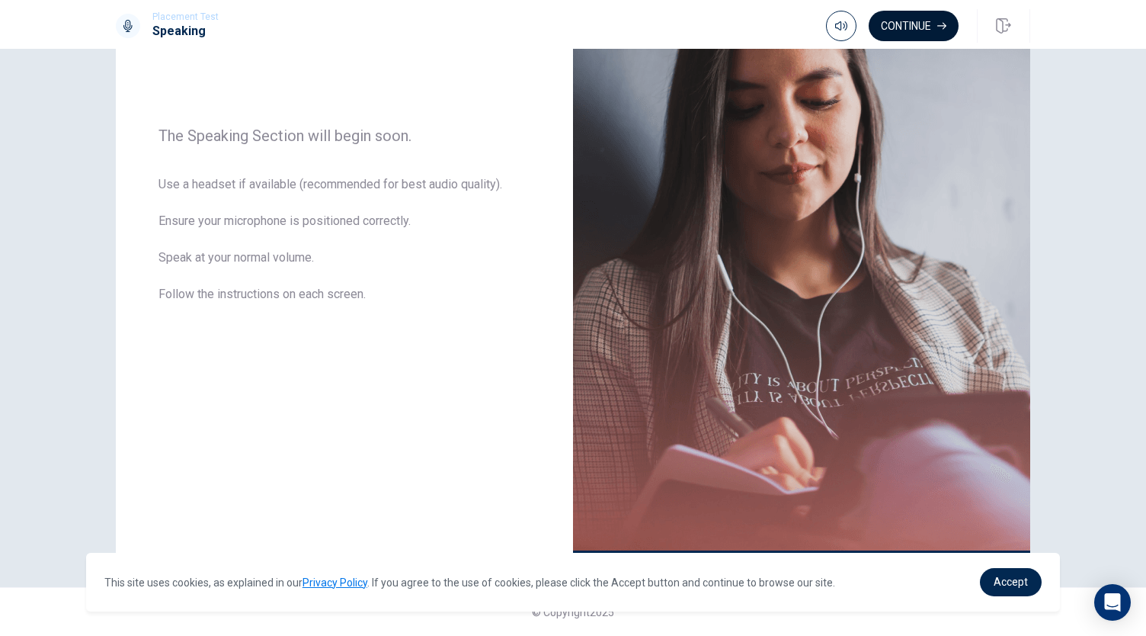
click at [906, 14] on button "Continue" at bounding box center [914, 26] width 90 height 30
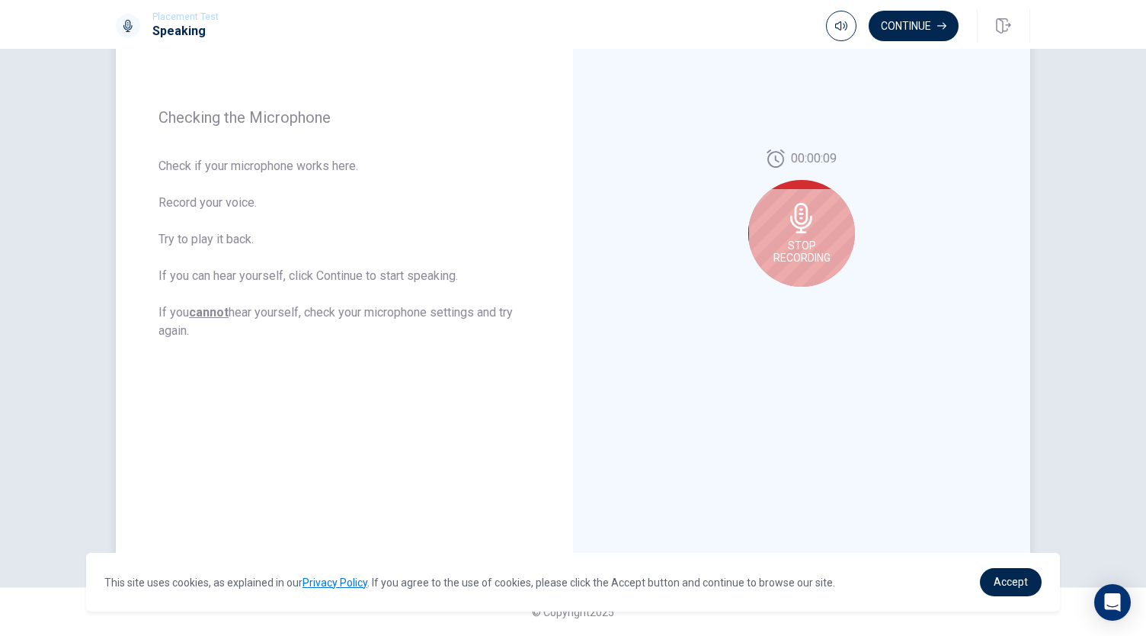
click at [828, 229] on div "Stop Recording" at bounding box center [801, 233] width 107 height 107
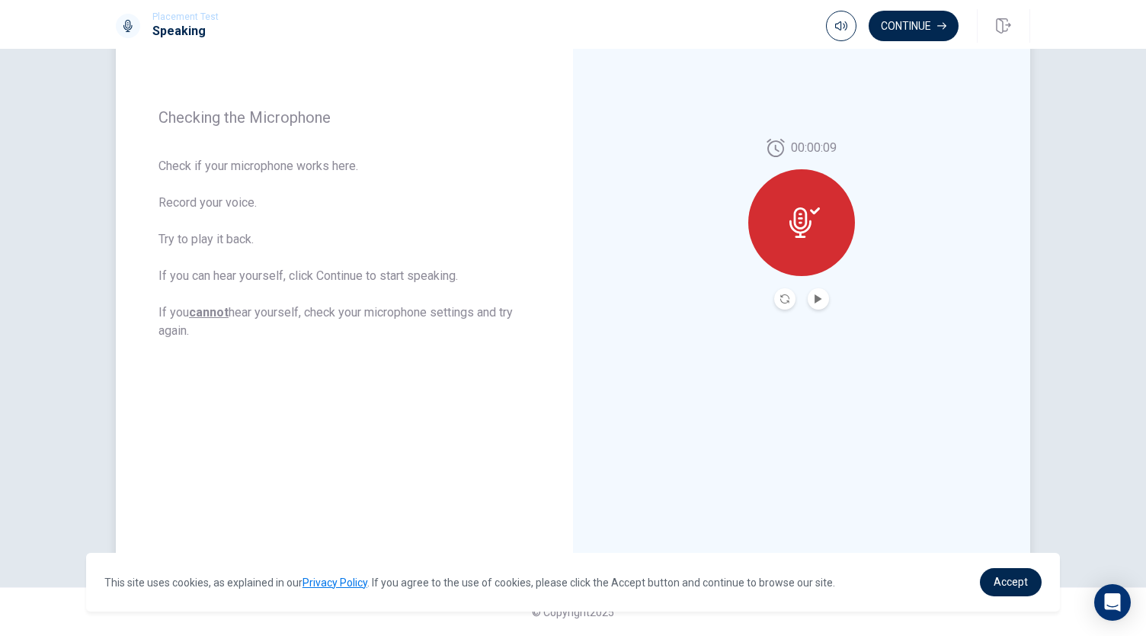
click at [819, 298] on button "Play Audio" at bounding box center [818, 298] width 21 height 21
click at [819, 298] on button "Pause Audio" at bounding box center [818, 298] width 21 height 21
click at [912, 16] on button "Continue" at bounding box center [914, 26] width 90 height 30
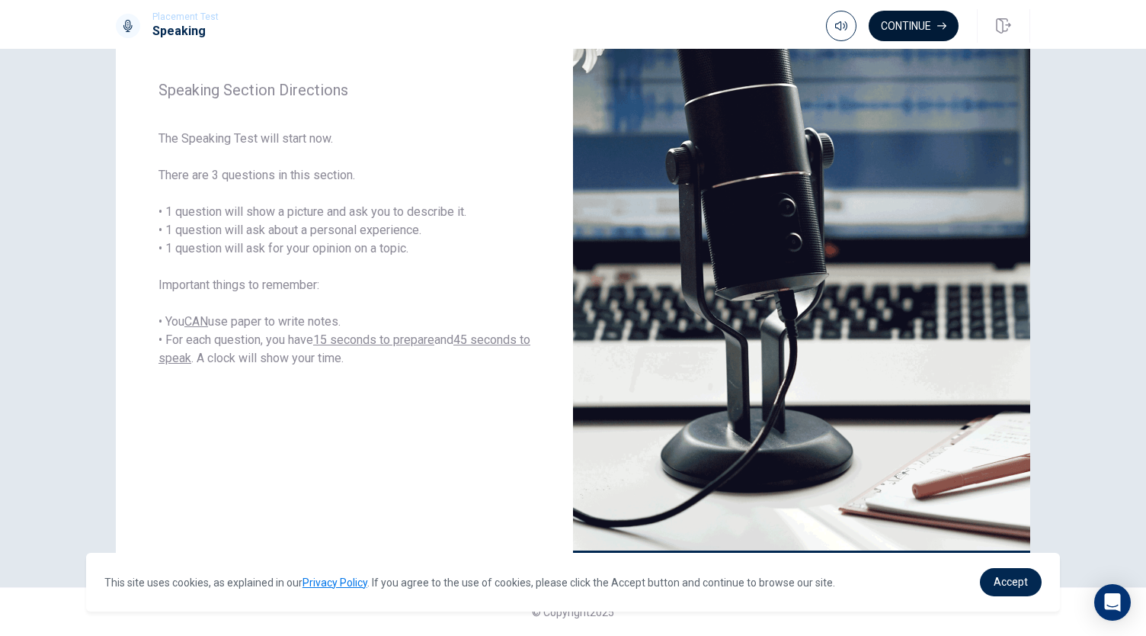
click at [907, 28] on button "Continue" at bounding box center [914, 26] width 90 height 30
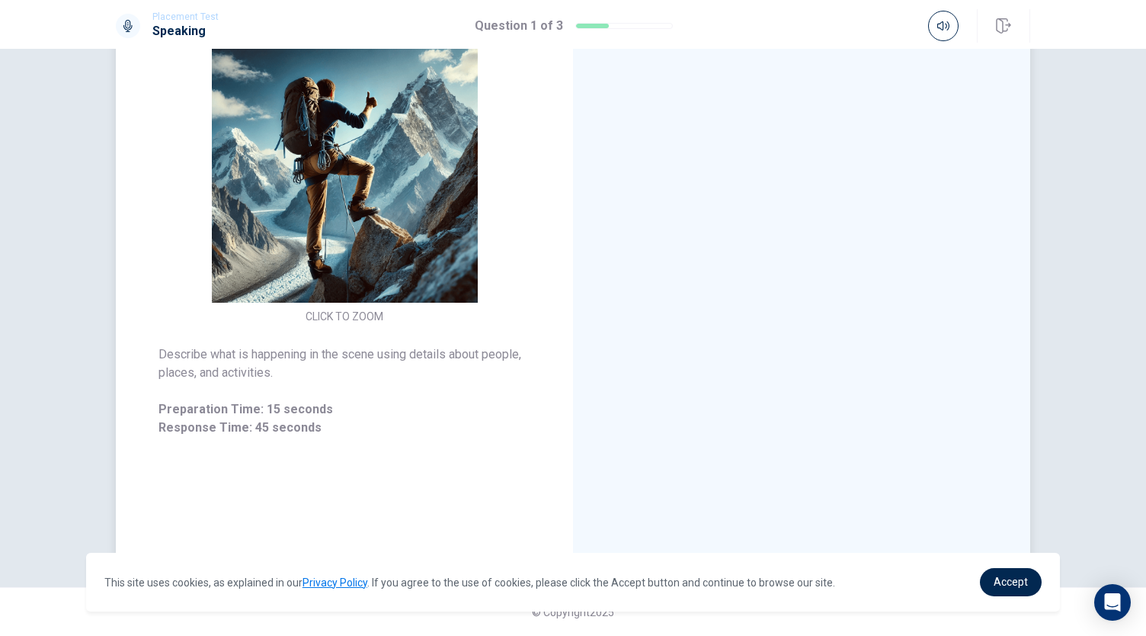
drag, startPoint x: 357, startPoint y: 274, endPoint x: 411, endPoint y: 444, distance: 178.4
click at [411, 444] on div "CLICK TO ZOOM Describe what is happening in the scene using details about peopl…" at bounding box center [344, 224] width 457 height 665
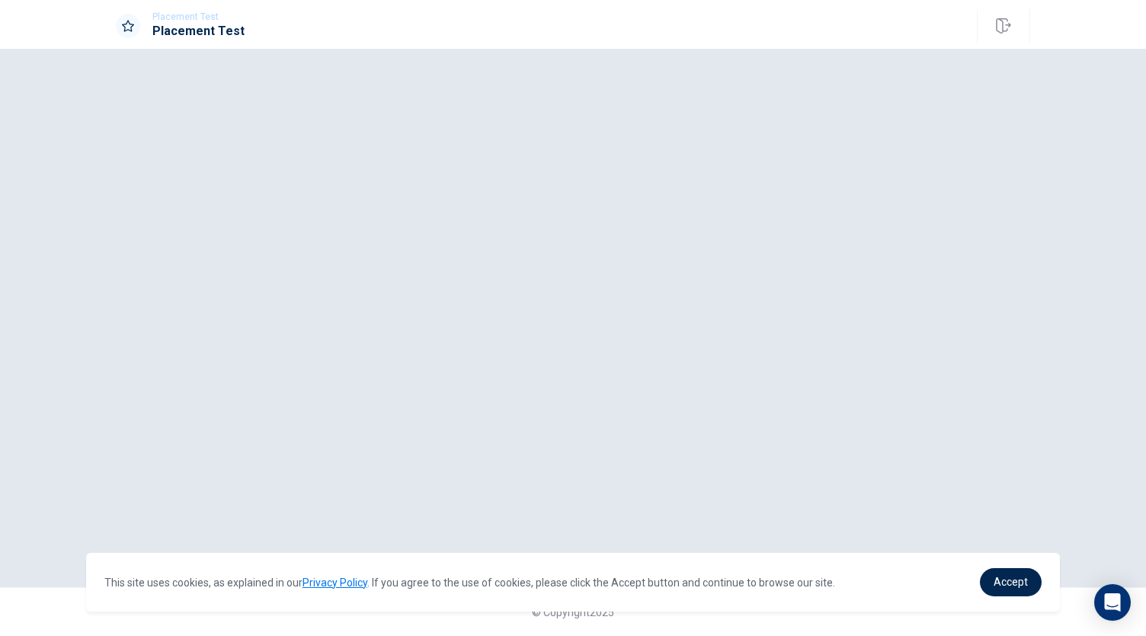
scroll to position [0, 0]
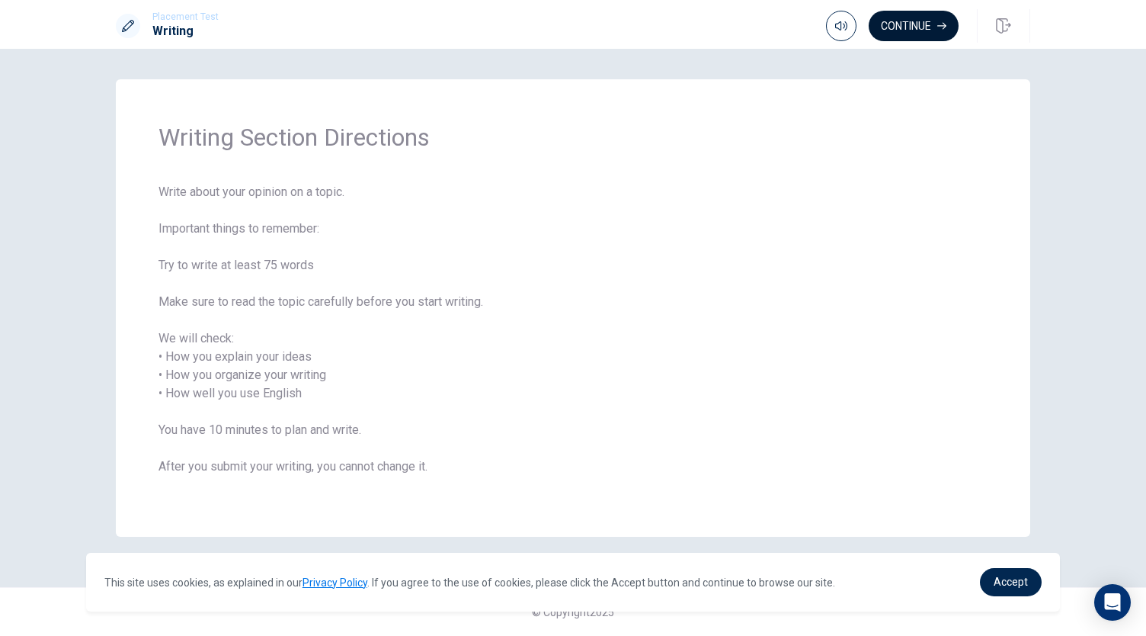
click at [896, 30] on button "Continue" at bounding box center [914, 26] width 90 height 30
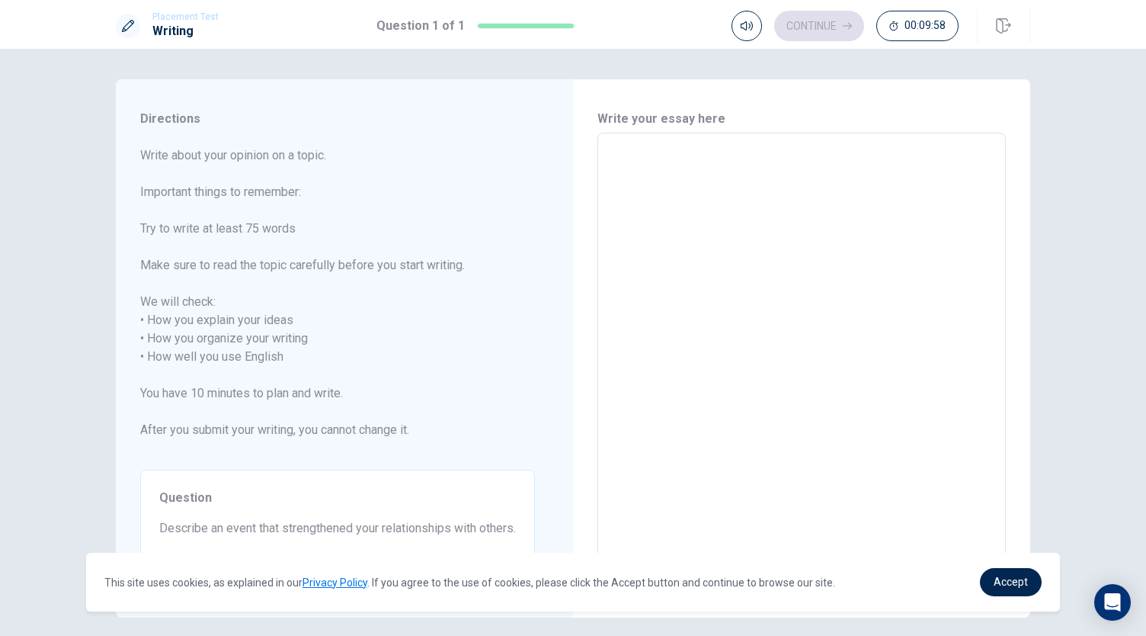
click at [713, 155] on textarea at bounding box center [801, 348] width 387 height 405
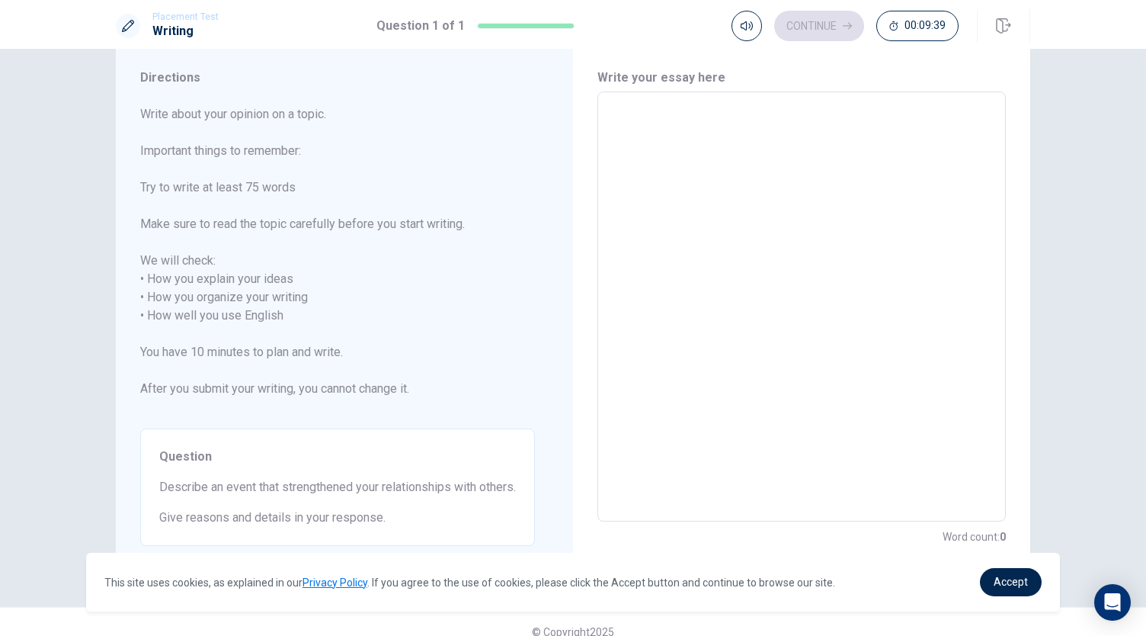
scroll to position [7, 0]
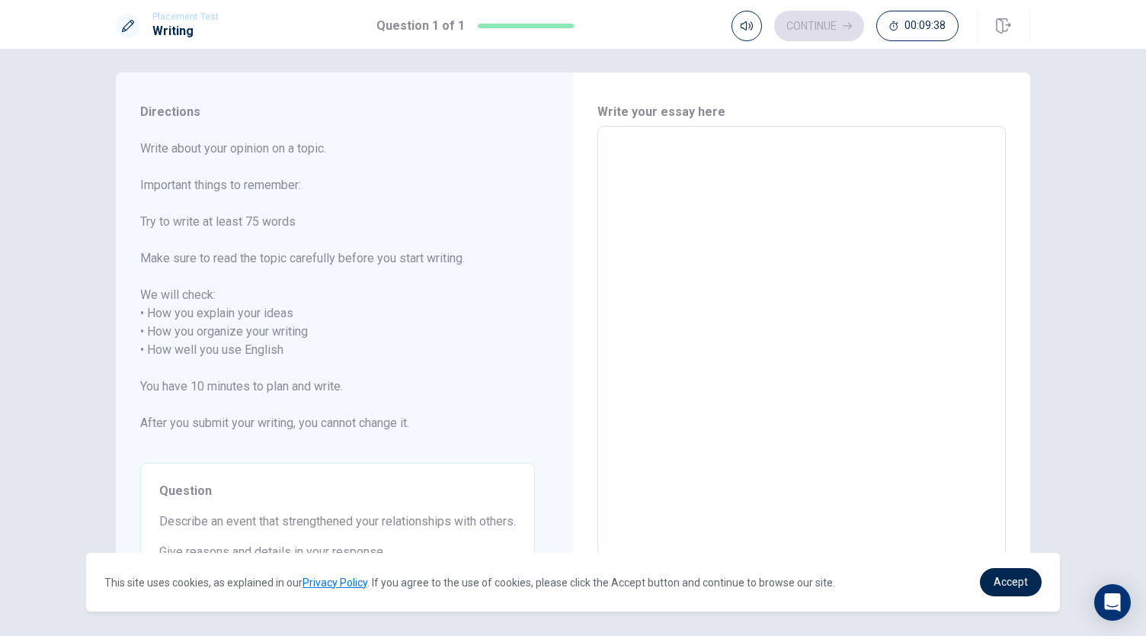
click at [625, 189] on textarea at bounding box center [801, 341] width 387 height 405
click at [671, 168] on textarea at bounding box center [801, 341] width 387 height 405
type textarea "I"
type textarea "x"
type textarea "I"
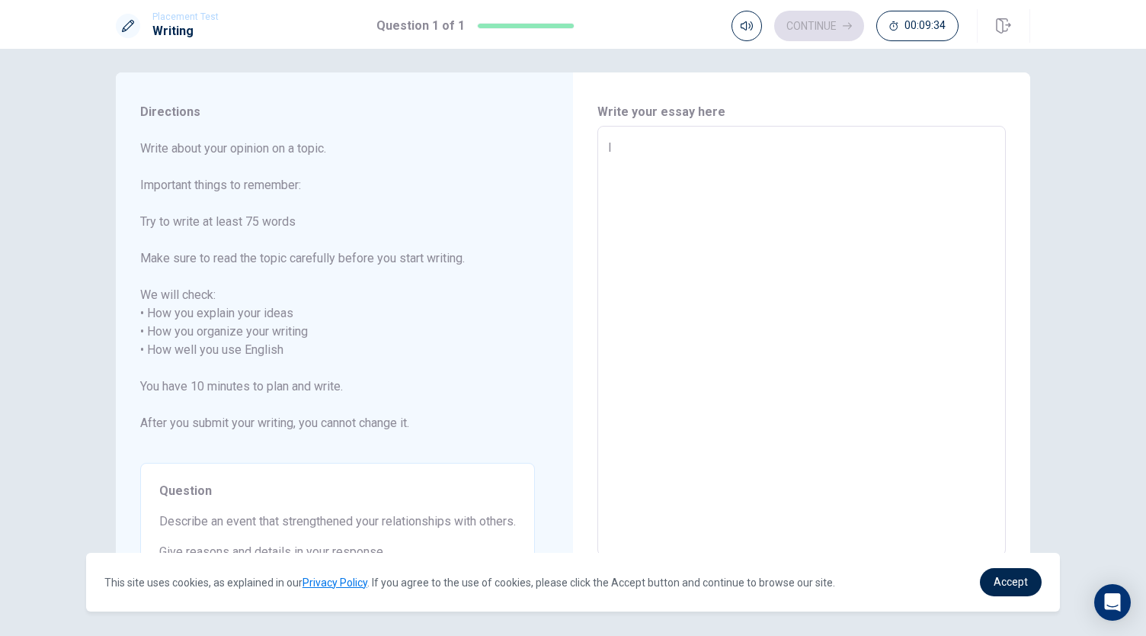
type textarea "x"
type textarea "I e"
type textarea "x"
type textarea "I ex"
type textarea "x"
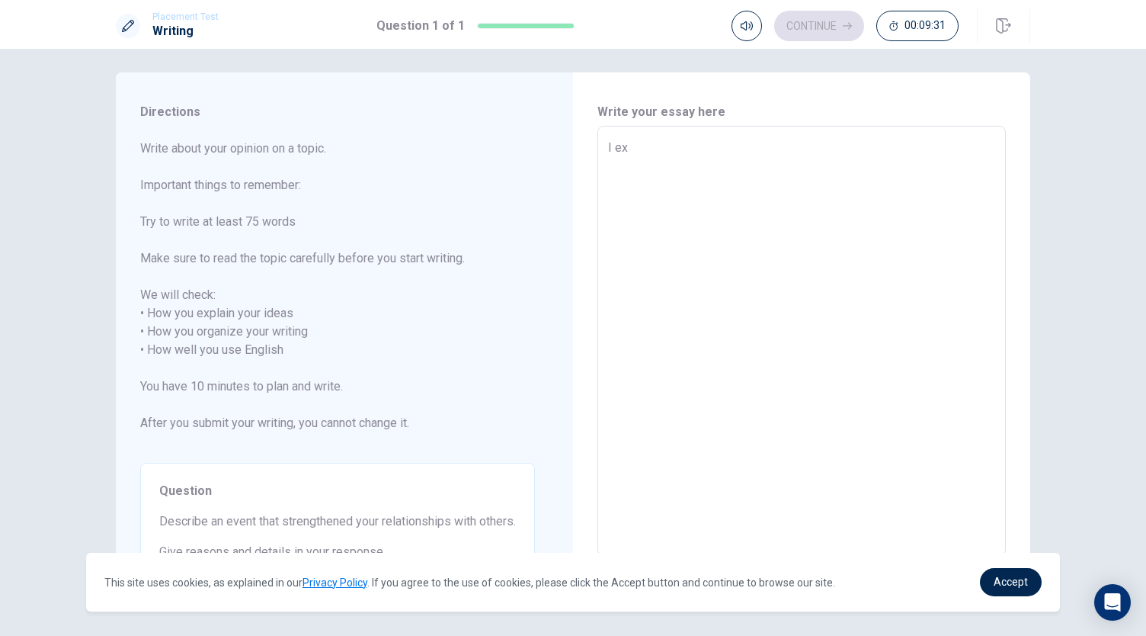
type textarea "I exp"
type textarea "x"
type textarea "I expe"
type textarea "x"
type textarea "I exper"
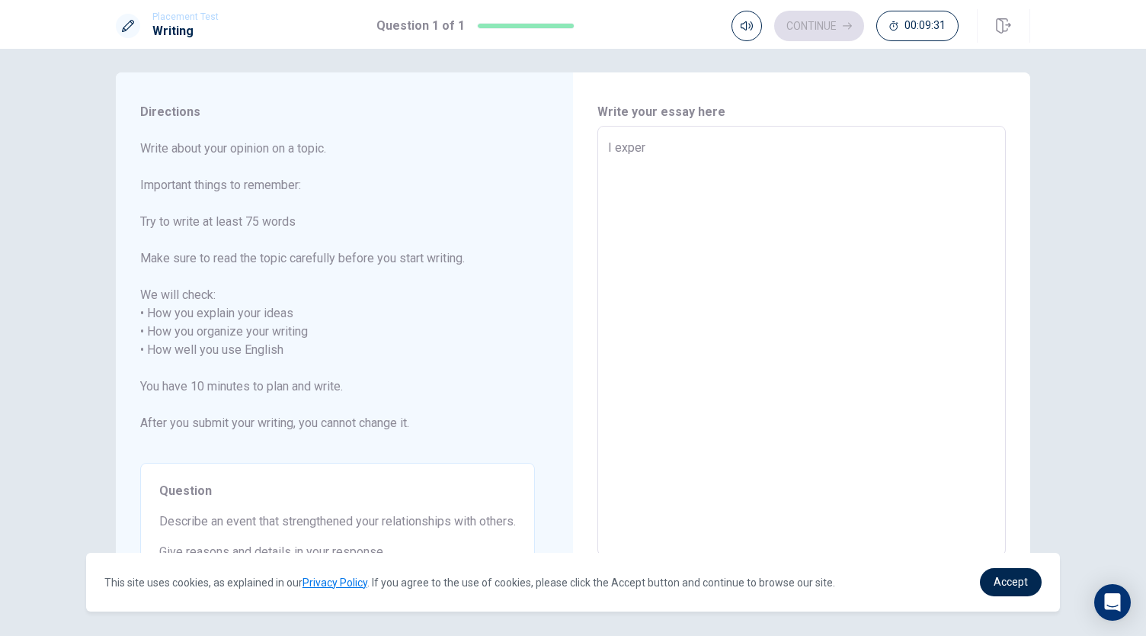
type textarea "x"
type textarea "I experi"
type textarea "x"
type textarea "I experie"
type textarea "x"
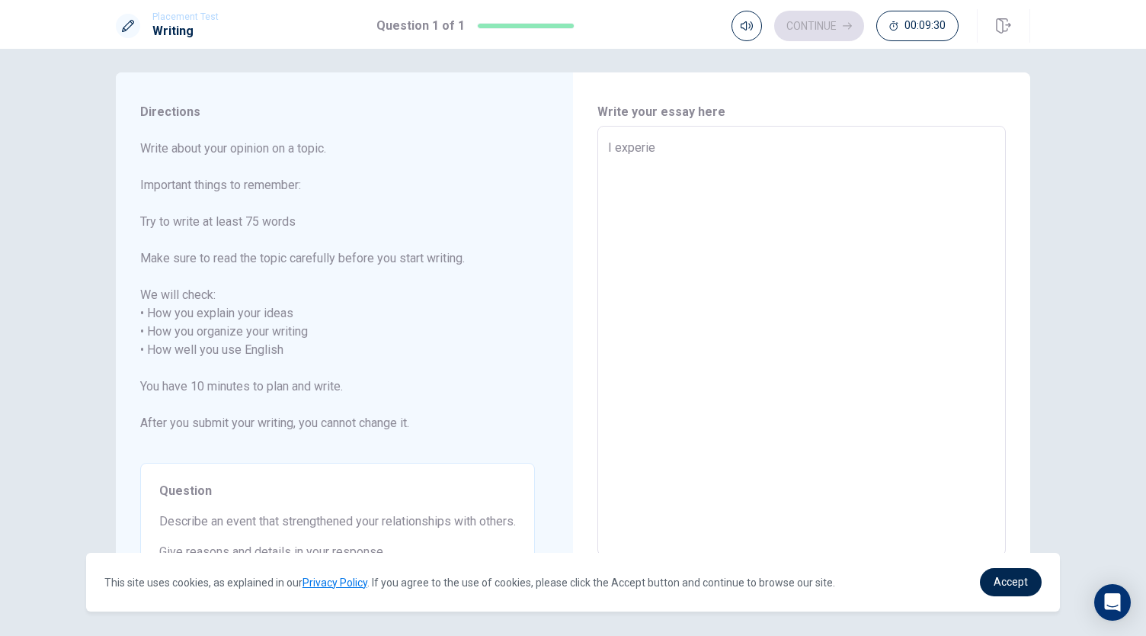
type textarea "I experien"
type textarea "x"
type textarea "I experienc"
type textarea "x"
type textarea "I experience"
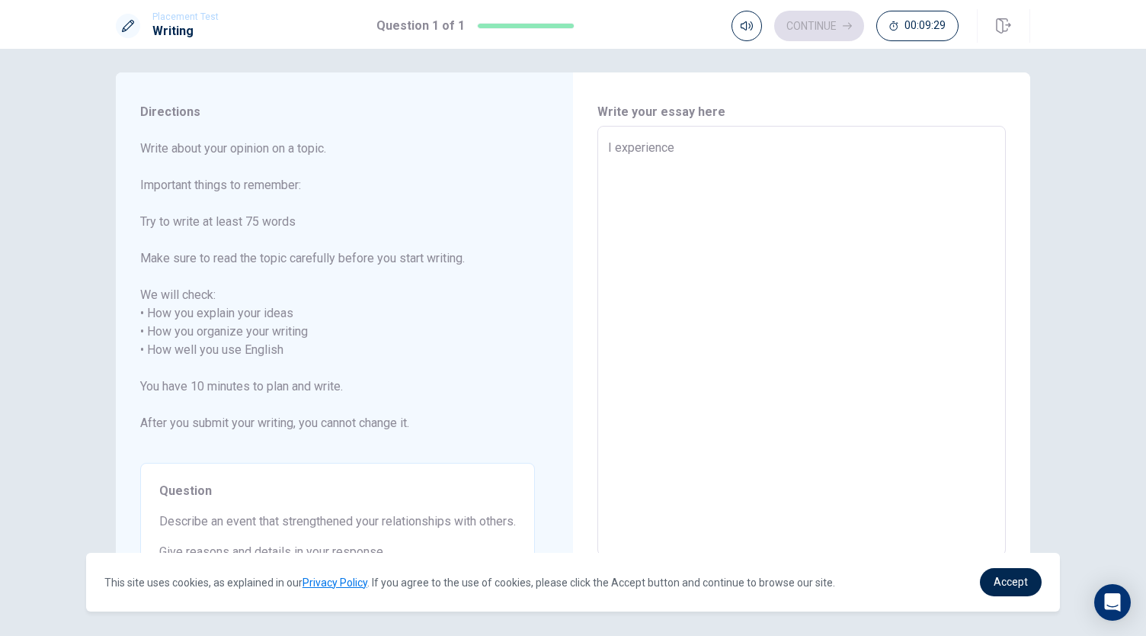
type textarea "x"
type textarea "I experienced"
type textarea "x"
type textarea "I experienced"
type textarea "x"
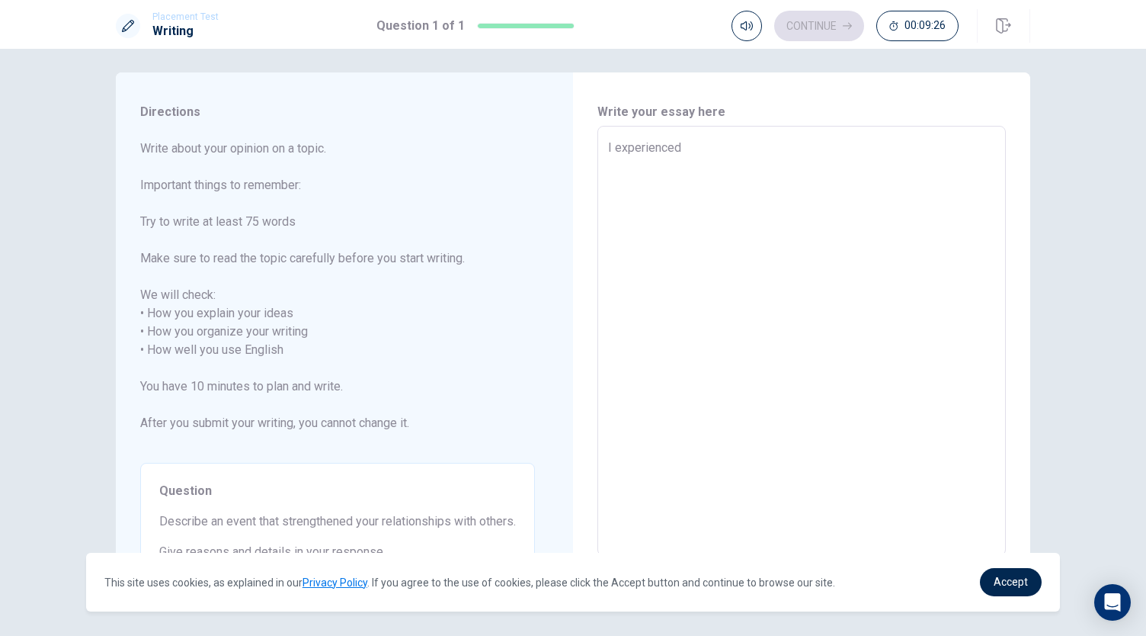
type textarea "I experienced t"
type textarea "x"
type textarea "I experienced th"
type textarea "x"
type textarea "I experienced the"
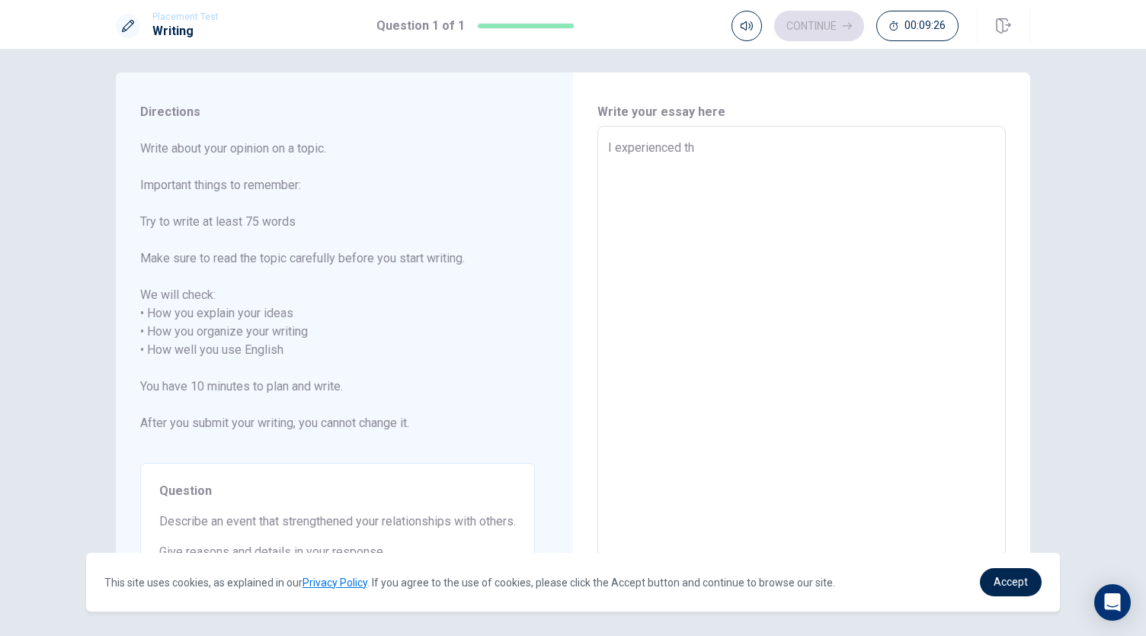
type textarea "x"
type textarea "I experienced the"
type textarea "x"
type textarea "I experienced the e"
type textarea "x"
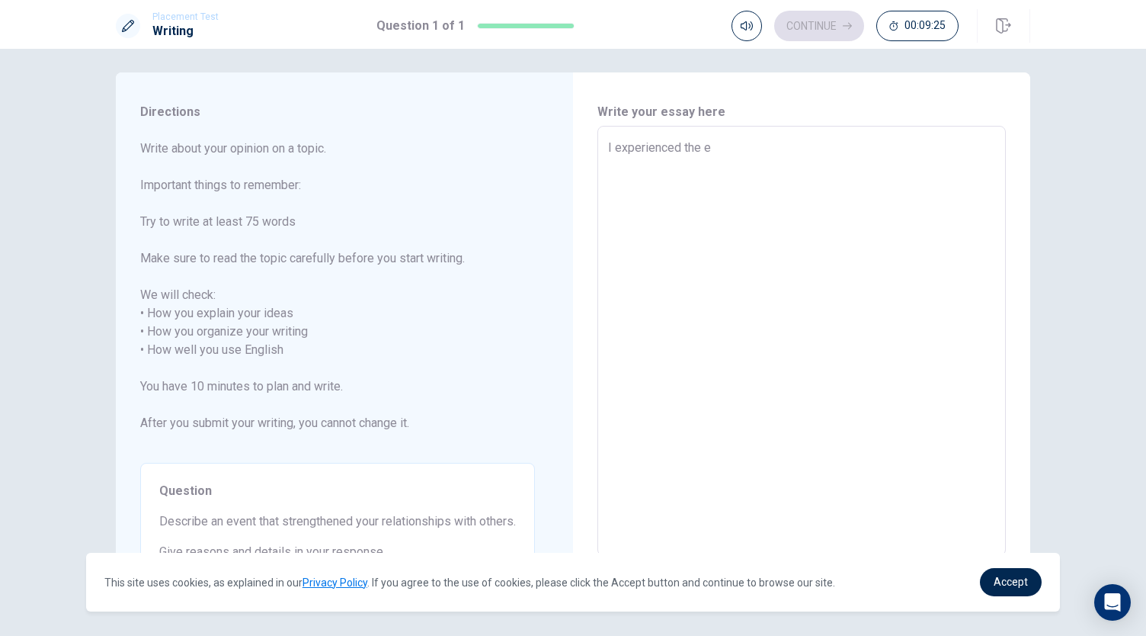
type textarea "I experienced the ev"
type textarea "x"
type textarea "I experienced the eve"
type textarea "x"
type textarea "I experienced the even"
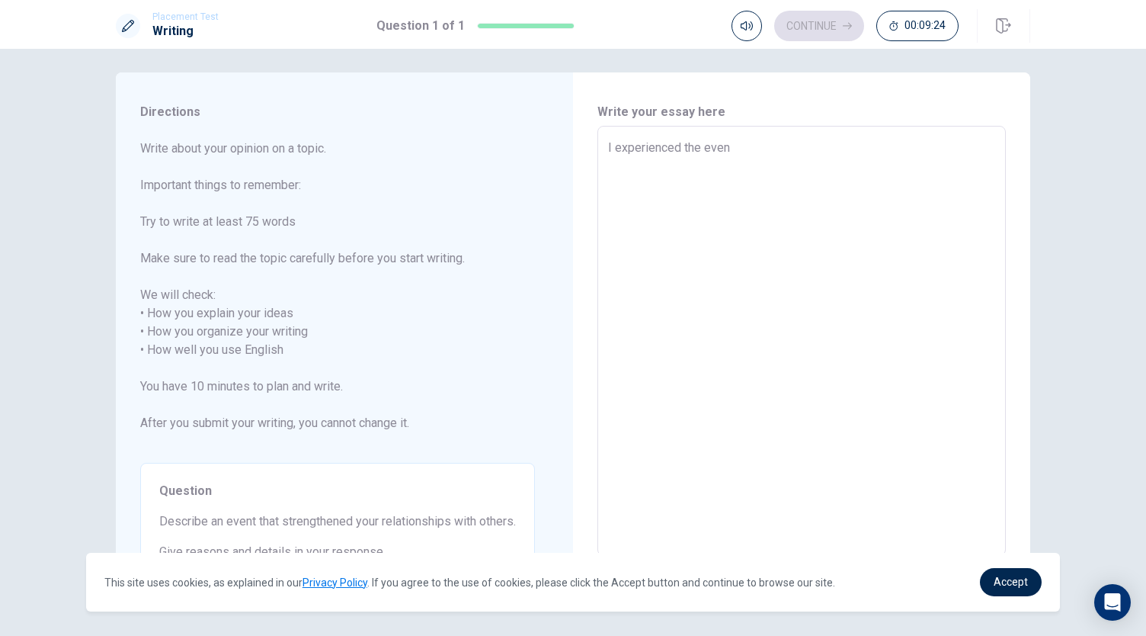
type textarea "x"
type textarea "I experienced the event"
type textarea "x"
type textarea "I experienced the event"
type textarea "x"
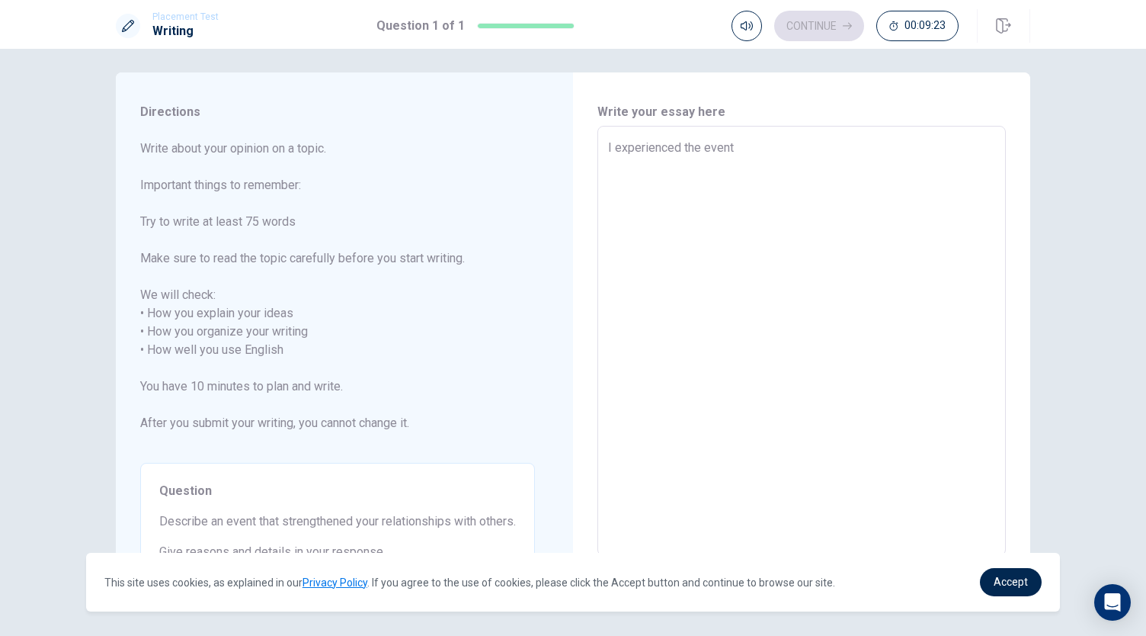
type textarea "I experienced the event t"
type textarea "x"
type textarea "I experienced the event th"
type textarea "x"
type textarea "I experienced the event tha"
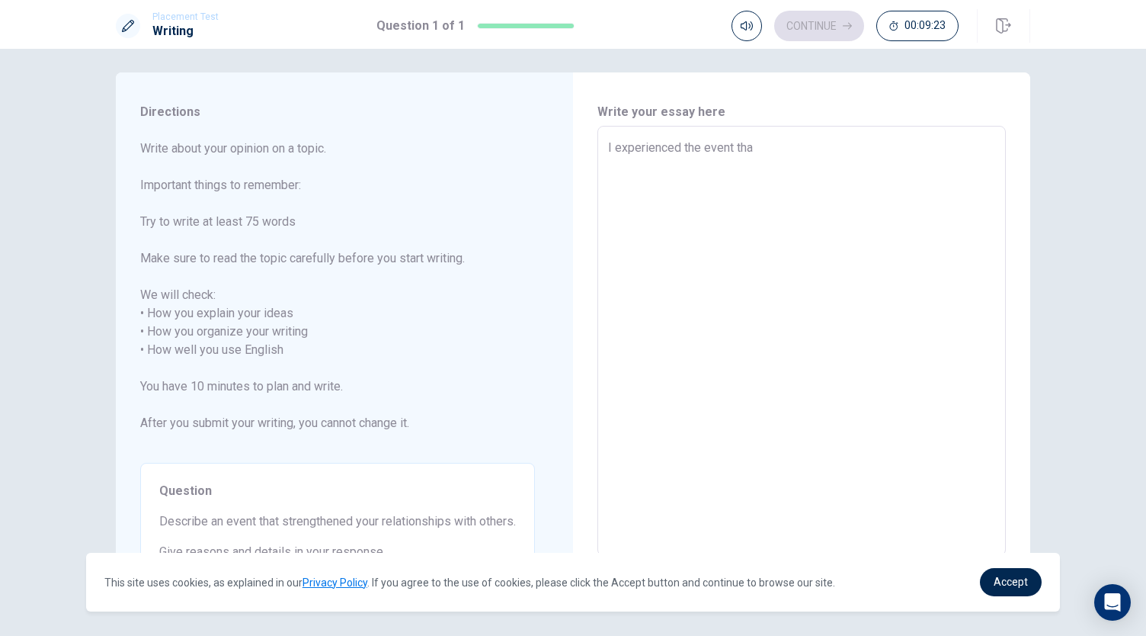
type textarea "x"
type textarea "I experienced the event that"
type textarea "x"
type textarea "I experienced the event that"
type textarea "x"
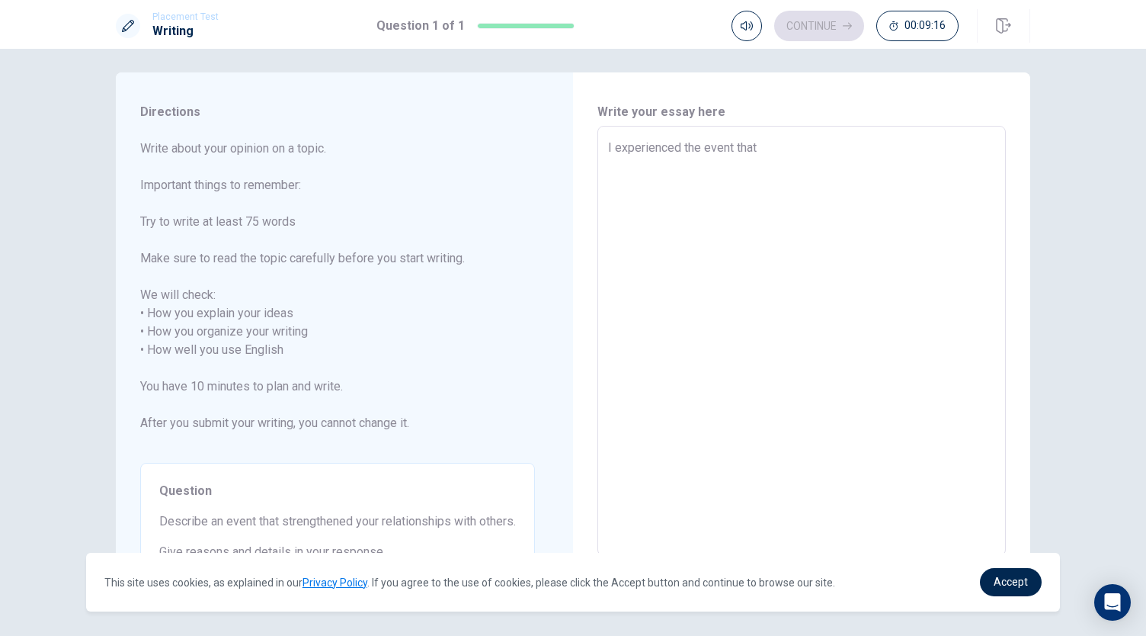
type textarea "I experienced the event that s"
type textarea "x"
type textarea "I experienced the event that st"
type textarea "x"
type textarea "I experienced the event that str"
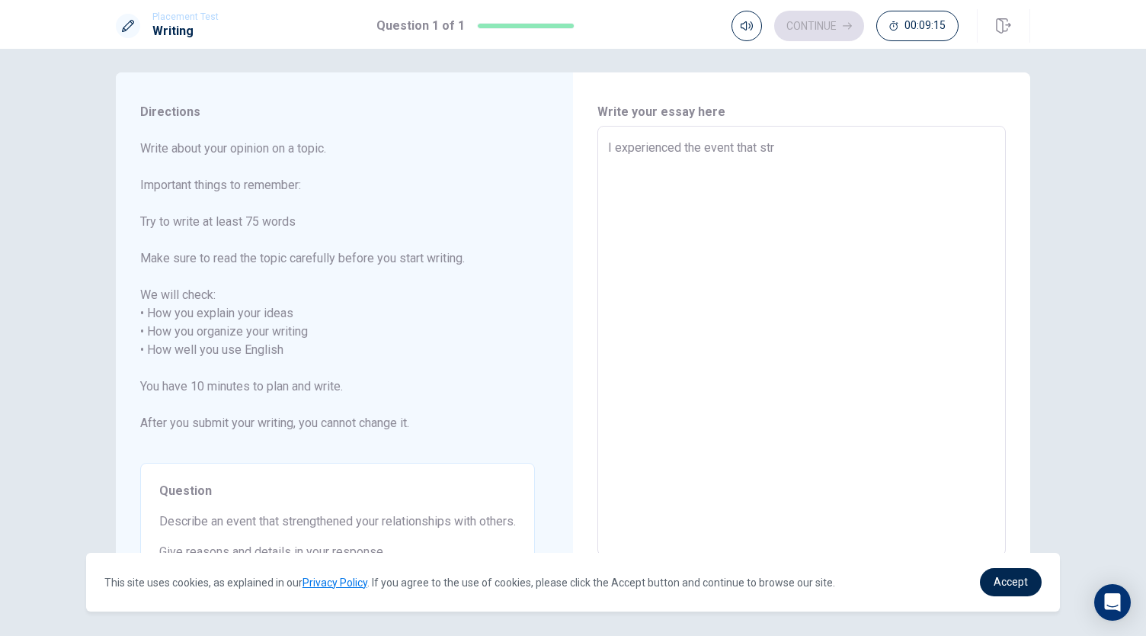
type textarea "x"
type textarea "I experienced the event that stre"
type textarea "x"
type textarea "I experienced the event that stren"
type textarea "x"
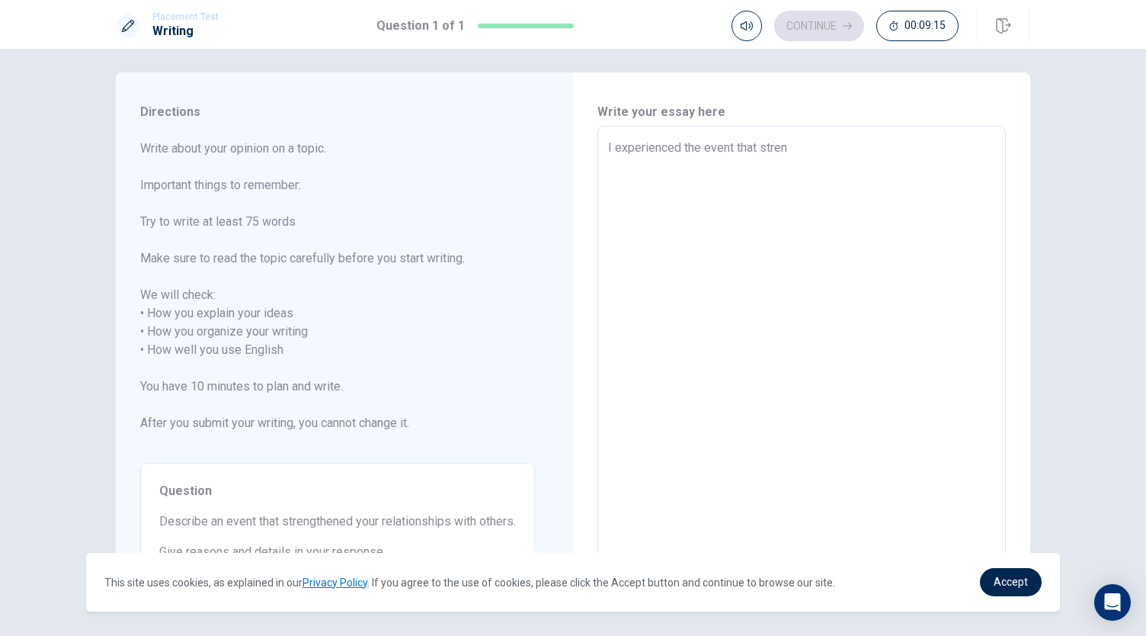
type textarea "I experienced the event that streng"
type textarea "x"
type textarea "I experienced the event that strengt"
type textarea "x"
type textarea "I experienced the event that strength"
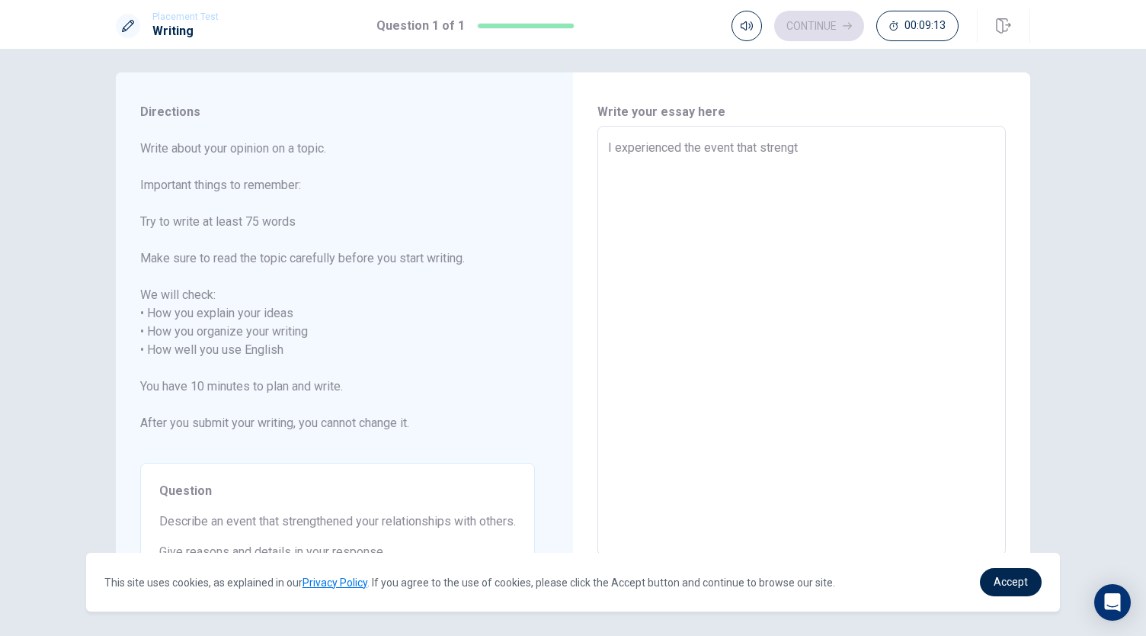
type textarea "x"
type textarea "I experienced the event that strengthe"
type textarea "x"
type textarea "I experienced the event that strengthen"
type textarea "x"
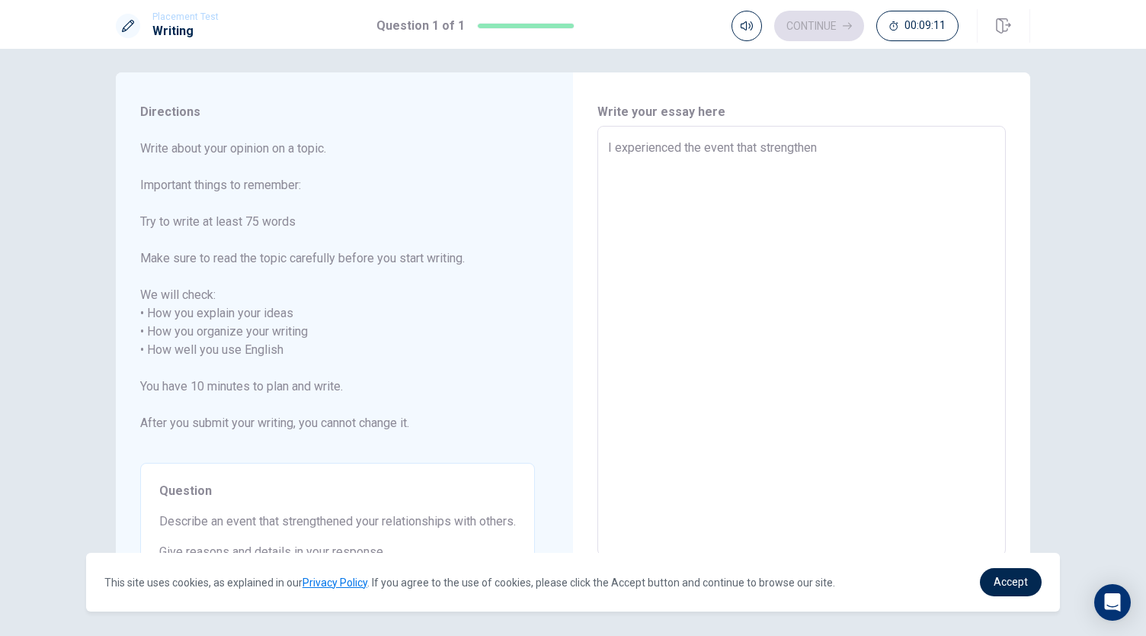
type textarea "I experienced the event that strengthene"
type textarea "x"
type textarea "I experienced the event that strengthened"
type textarea "x"
type textarea "I experienced the event that strengthened"
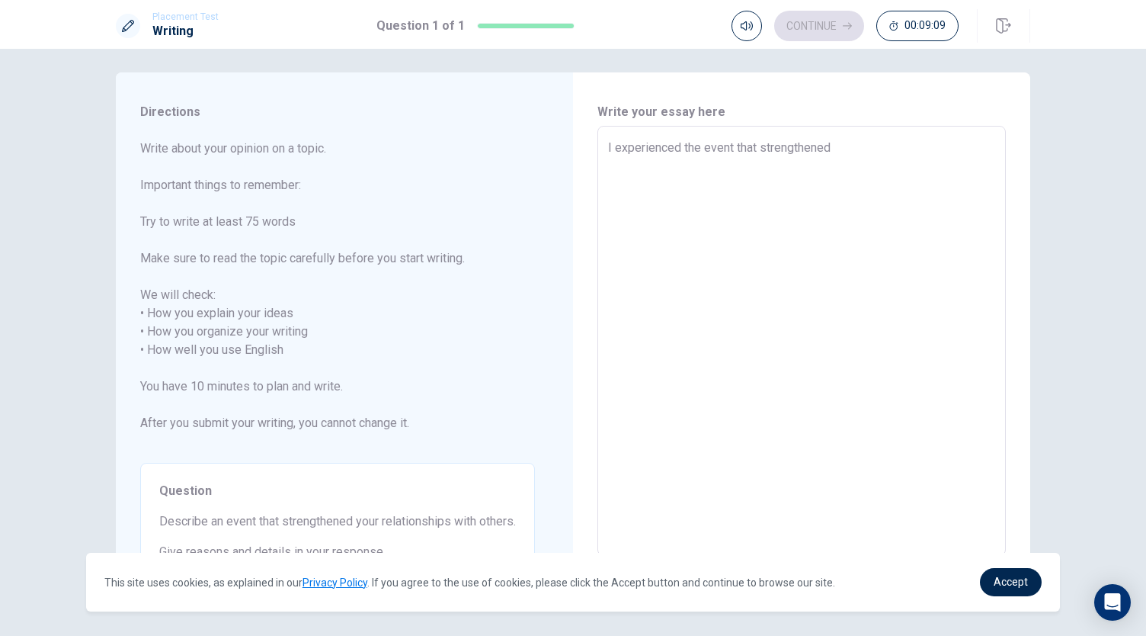
type textarea "x"
type textarea "I experienced the event that strengthened y"
type textarea "x"
type textarea "I experienced the event that strengthened yo"
type textarea "x"
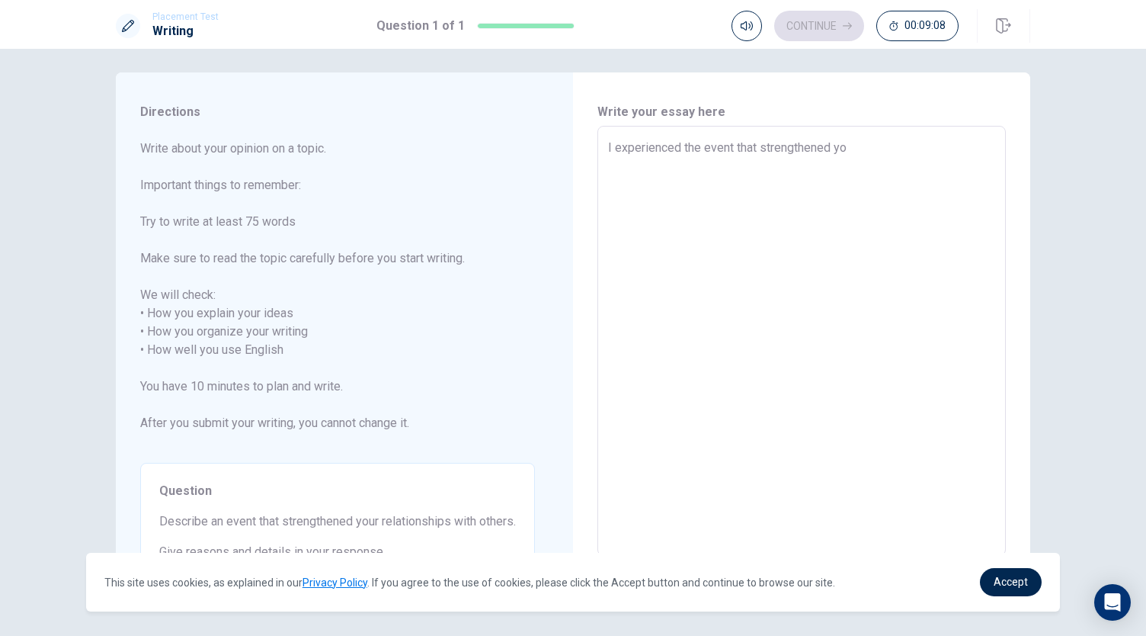
type textarea "I experienced the event that strengthened you"
type textarea "x"
type textarea "I experienced the event that strengthened your"
type textarea "x"
type textarea "I experienced the event that strengthened your"
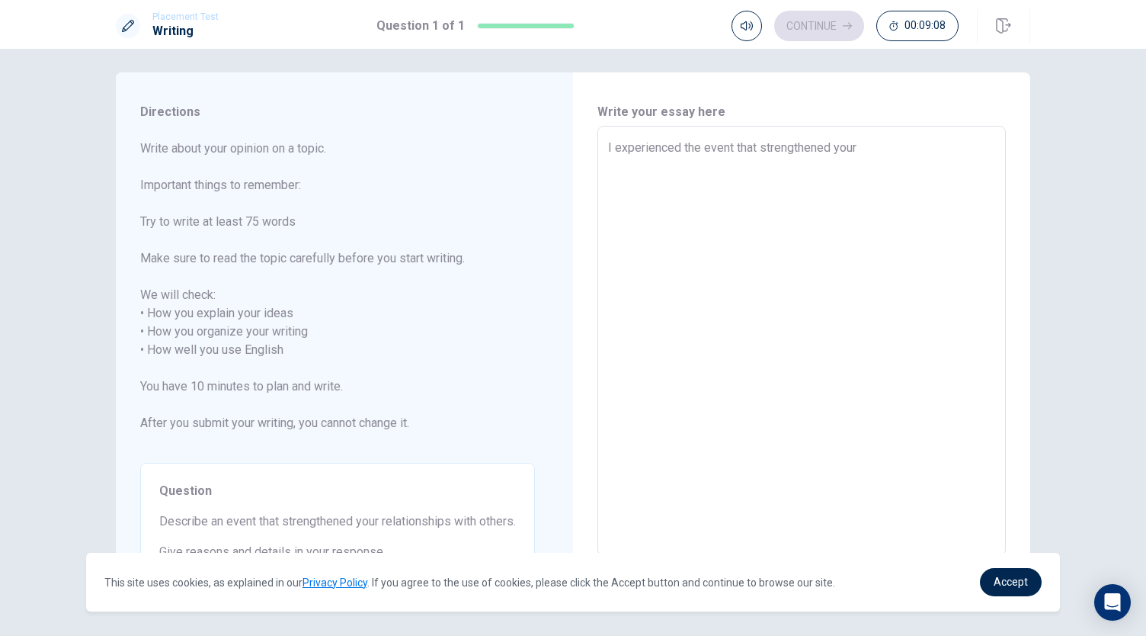
type textarea "x"
type textarea "I experienced the event that strengthened your r"
type textarea "x"
type textarea "I experienced the event that strengthened your re"
type textarea "x"
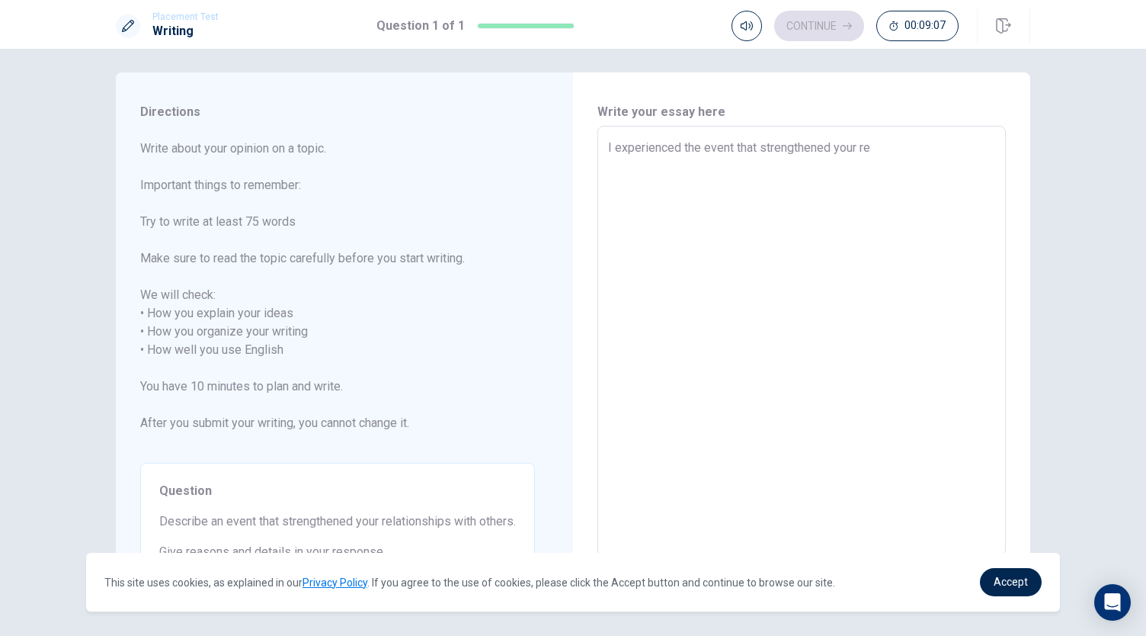
type textarea "I experienced the event that strengthened your rel"
type textarea "x"
type textarea "I experienced the event that strengthened your rela"
type textarea "x"
type textarea "I experienced the event that strengthened your relar"
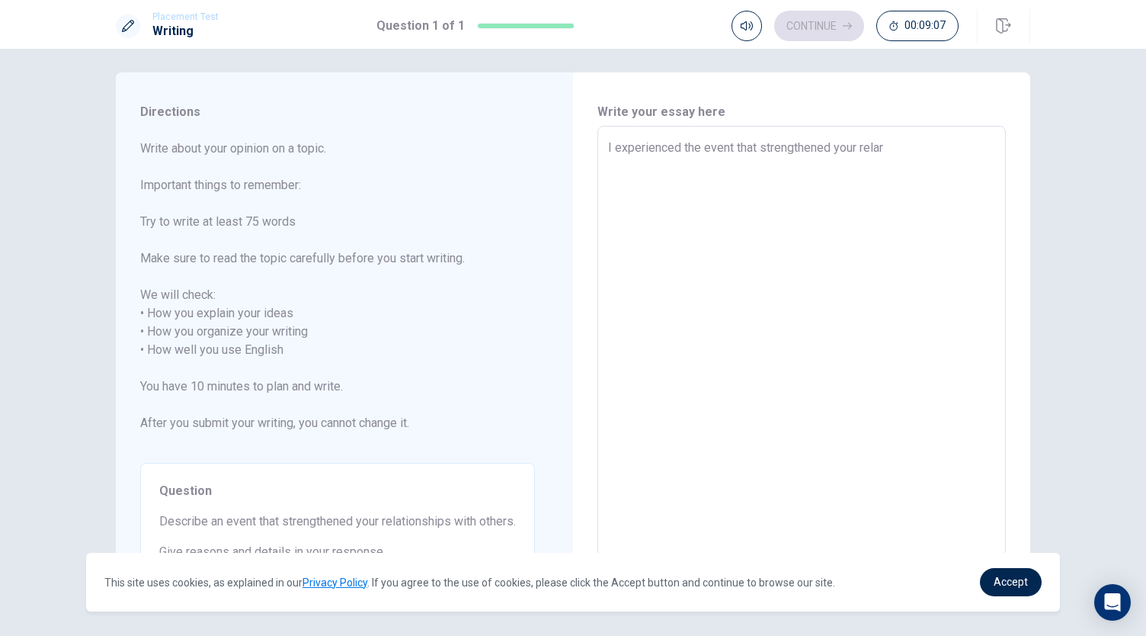
type textarea "x"
type textarea "I experienced the event that strengthened your rela"
type textarea "x"
type textarea "I experienced the event that strengthened your relat"
type textarea "x"
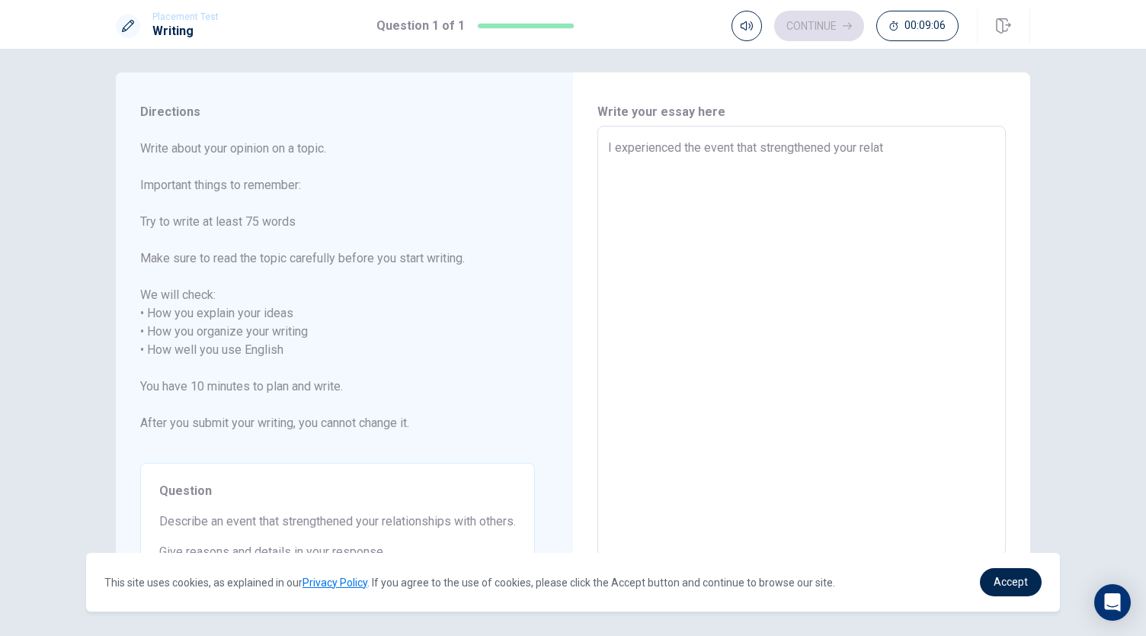
type textarea "I experienced the event that strengthened your relati"
type textarea "x"
type textarea "I experienced the event that strengthened your relatio"
type textarea "x"
type textarea "I experienced the event that strengthened your relation"
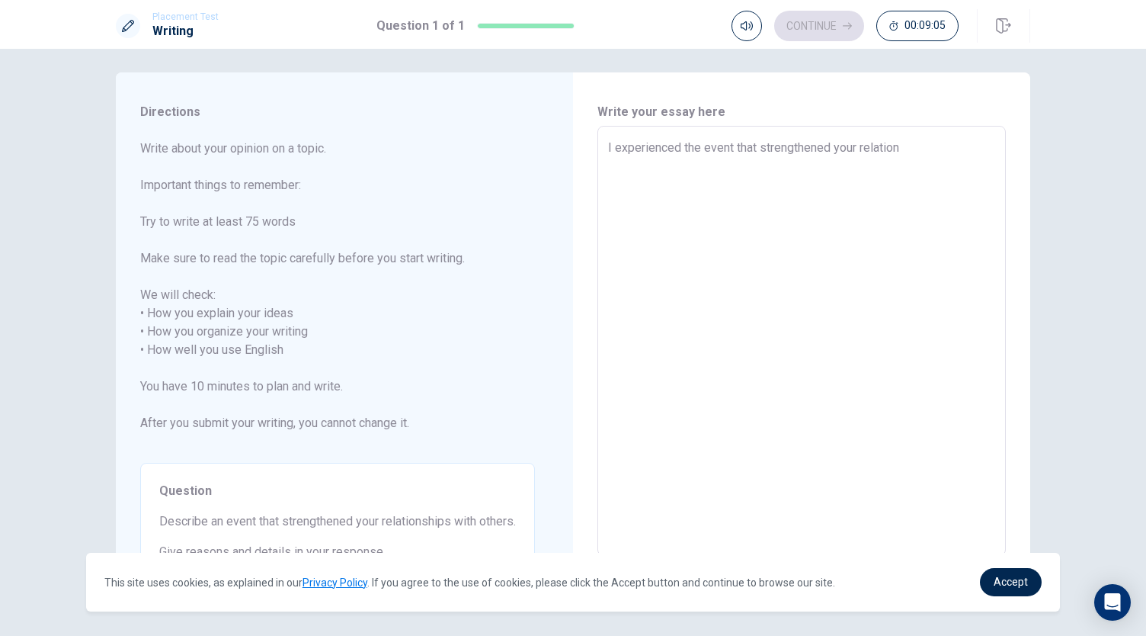
type textarea "x"
type textarea "I experienced the event that strengthened your relations"
type textarea "x"
type textarea "I experienced the event that strengthened your relationsh"
type textarea "x"
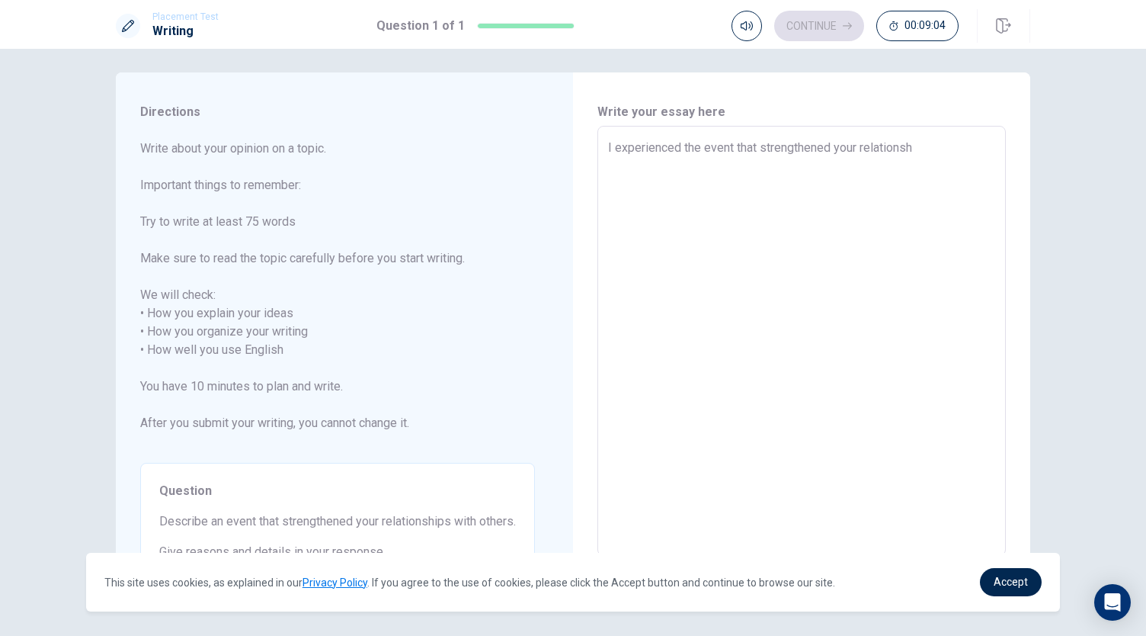
type textarea "I experienced the event that strengthened your relationshi"
type textarea "x"
type textarea "I experienced the event that strengthened your relationship"
type textarea "x"
type textarea "I experienced the event that strengthened your relationships"
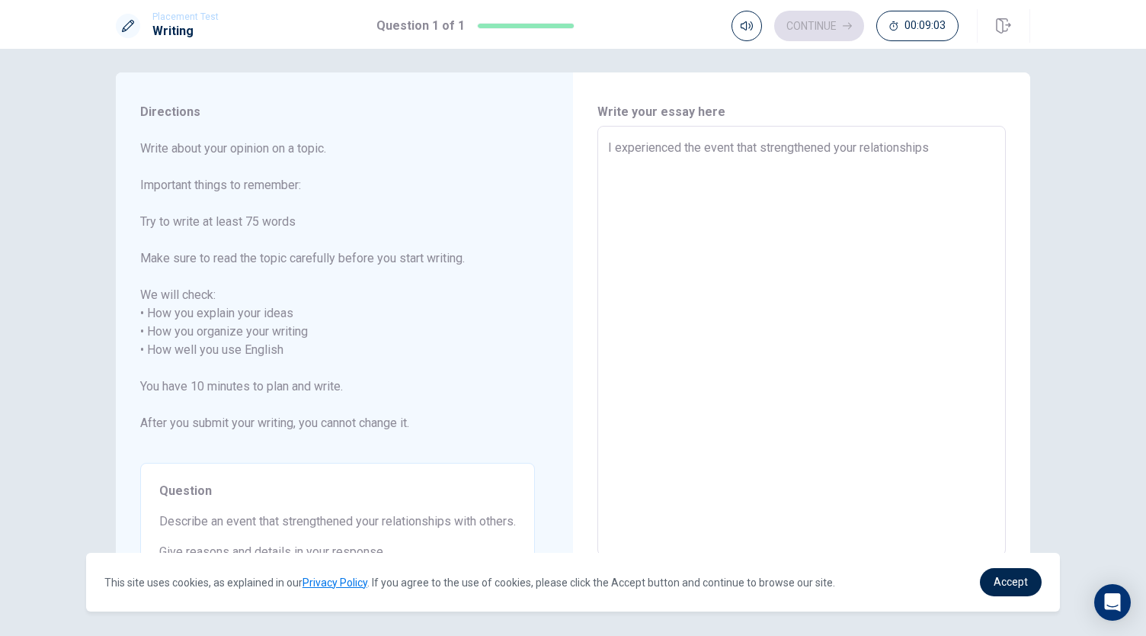
type textarea "x"
type textarea "I experienced the event that strengthened your relationships"
type textarea "x"
type textarea "I experienced the event that strengthened your relationships w"
type textarea "x"
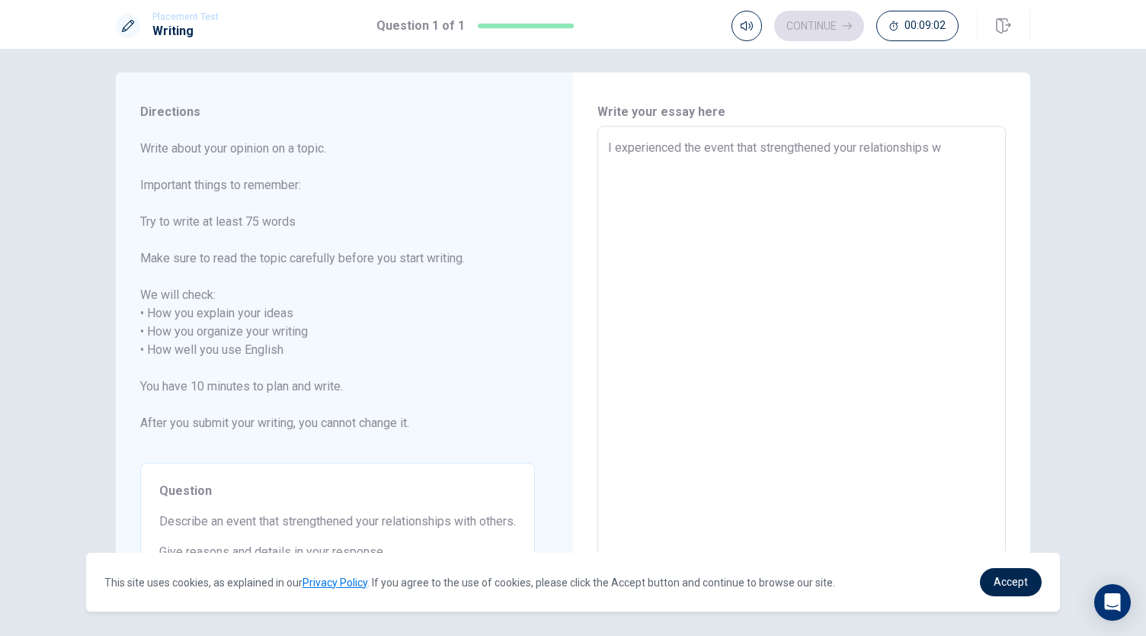
type textarea "I experienced the event that strengthened your relationships wi"
type textarea "x"
type textarea "I experienced the event that strengthened your relationships wit"
type textarea "x"
type textarea "I experienced the event that strengthened your relationships with"
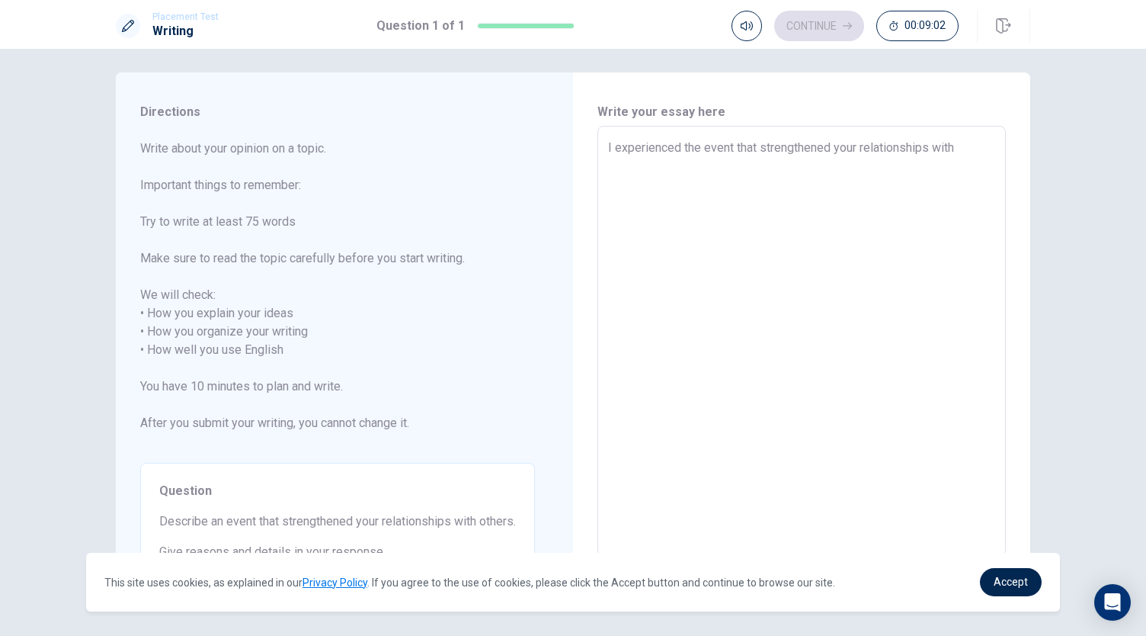
type textarea "x"
type textarea "I experienced the event that strengthened your relationships with"
type textarea "x"
type textarea "I experienced the event that strengthened your relationships with o"
type textarea "x"
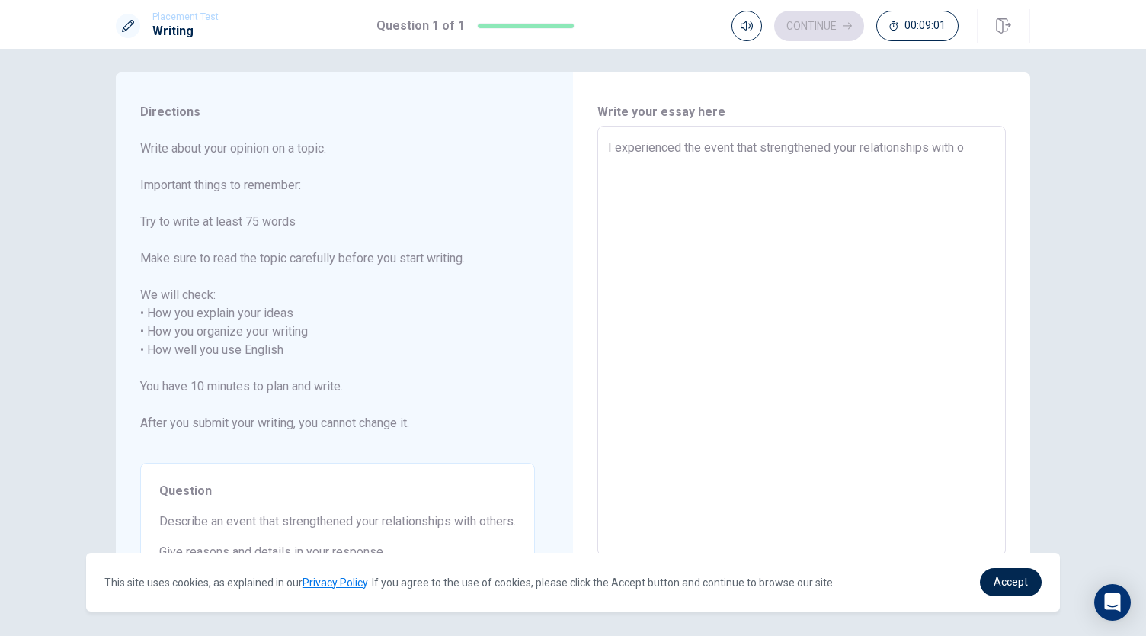
type textarea "I experienced the event that strengthened your relationships with ot"
type textarea "x"
type textarea "I experienced the event that strengthened your relationships with oth"
type textarea "x"
type textarea "I experienced the event that strengthened your relationships with othe"
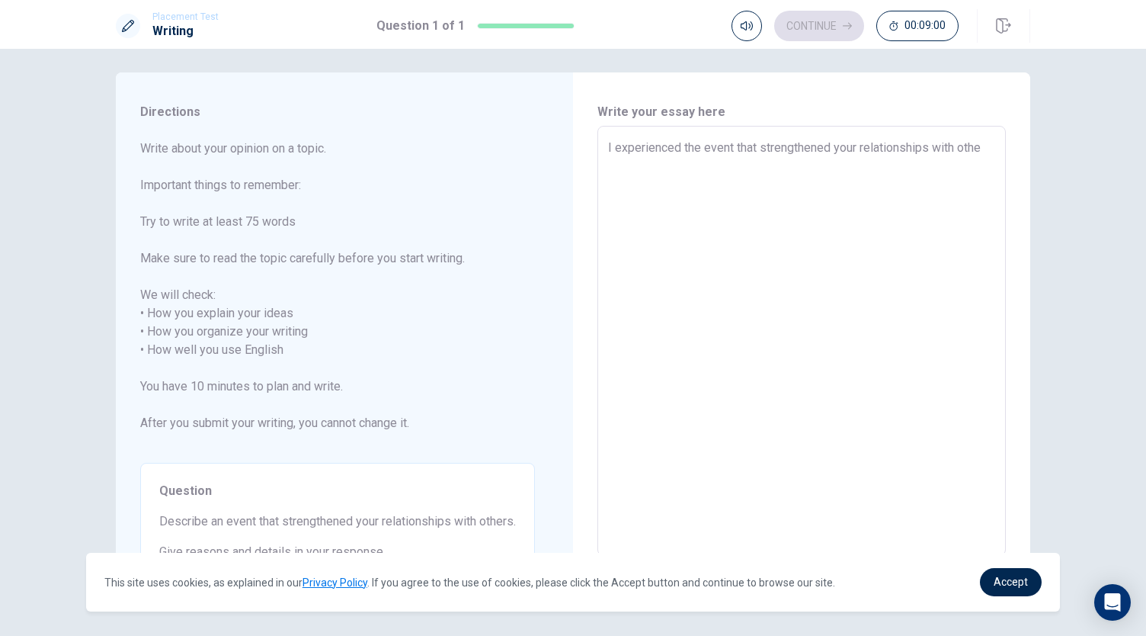
type textarea "x"
type textarea "I experienced the event that strengthened your relationships with other"
type textarea "x"
type textarea "I experienced the event that strengthened your relationships with others"
type textarea "x"
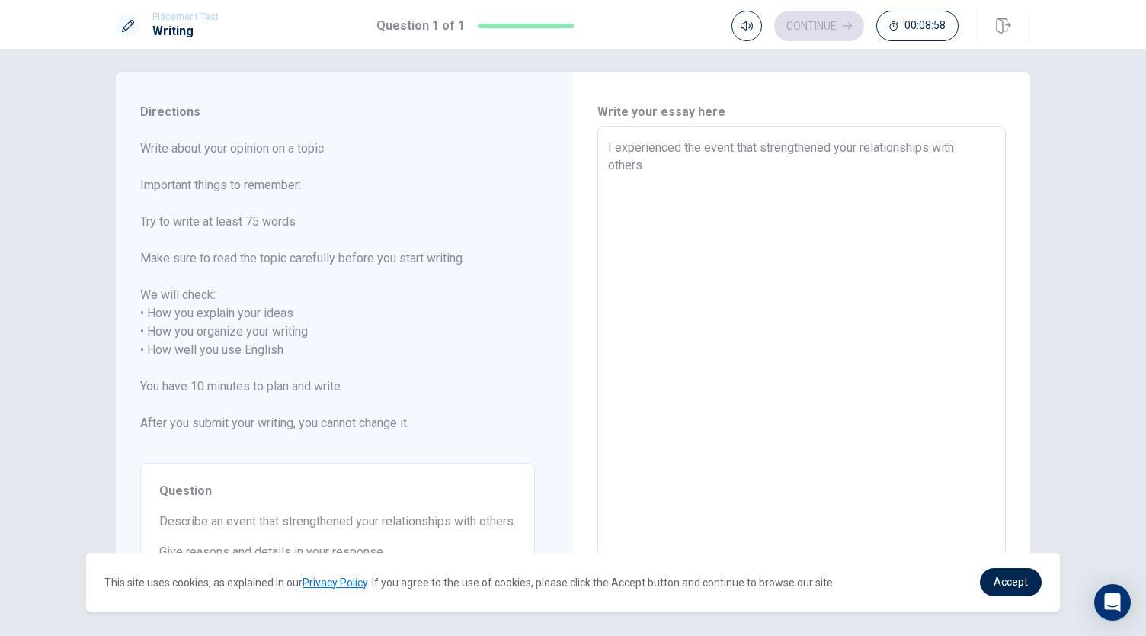
type textarea "I experienced the event that strengthened your relationships with others"
type textarea "x"
type textarea "I experienced the event that strengthened your relationships with others"
type textarea "x"
type textarea "I experienced the event that strengthened your relationships with others."
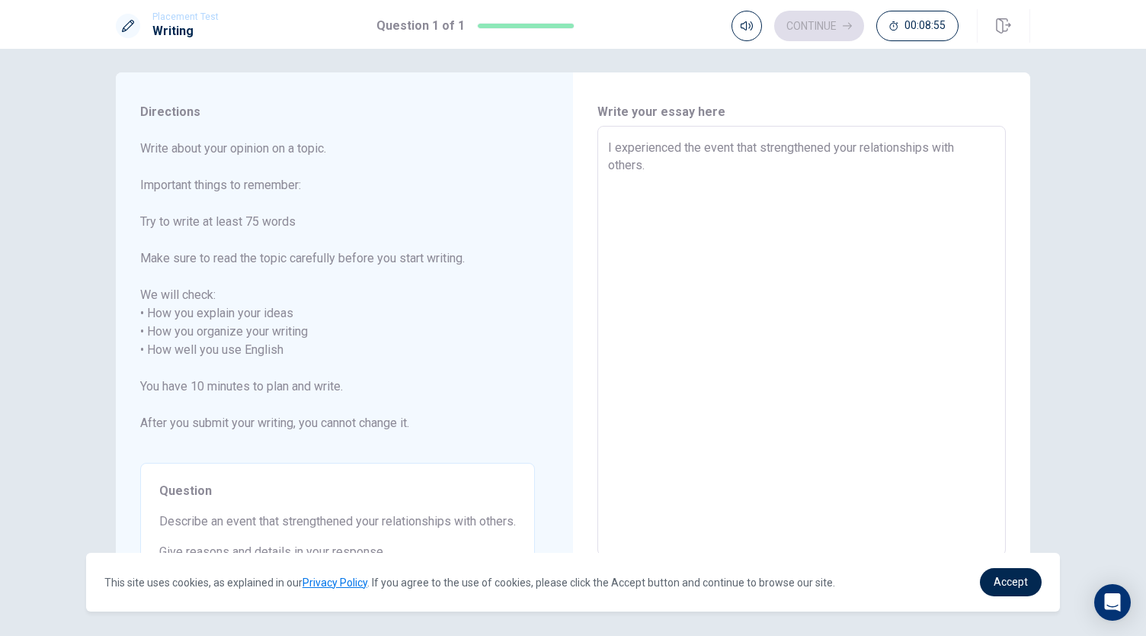
type textarea "x"
type textarea "I experienced the event that strengthened your relationships with others."
type textarea "x"
type textarea "I experienced the event that strengthened your relationships with others. T"
type textarea "x"
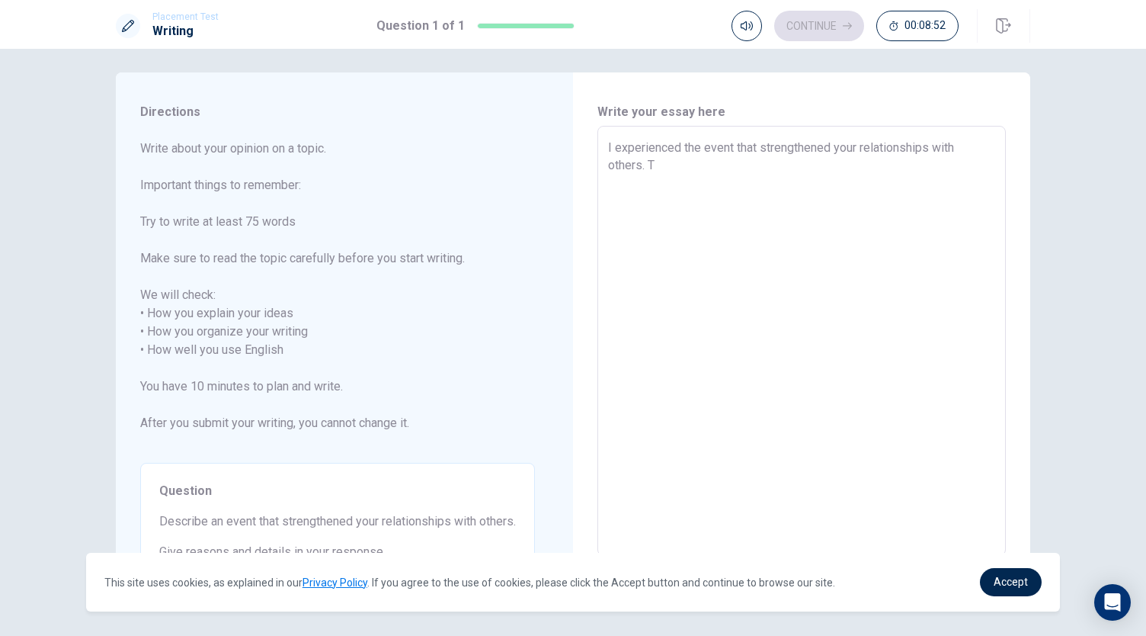
type textarea "I experienced the event that strengthened your relationships with others. Th"
type textarea "x"
type textarea "I experienced the event that strengthened your relationships with others. Tha"
type textarea "x"
type textarea "I experienced the event that strengthened your relationships with others. Th"
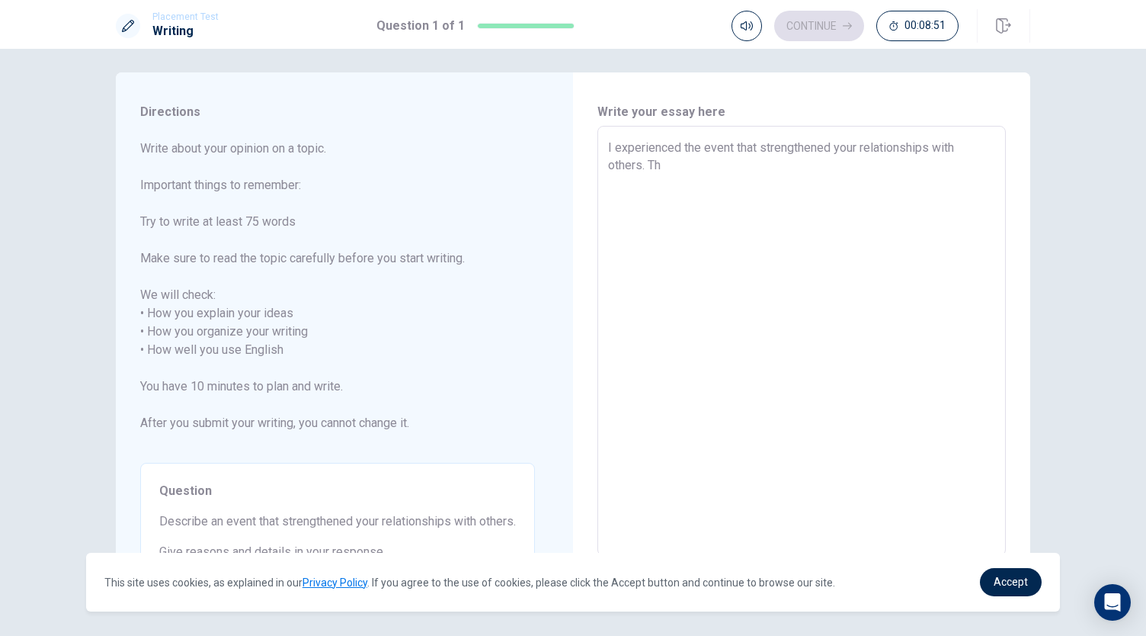
type textarea "x"
type textarea "I experienced the event that strengthened your relationships with others. T"
type textarea "x"
type textarea "I experienced the event that strengthened your relationships with others."
type textarea "x"
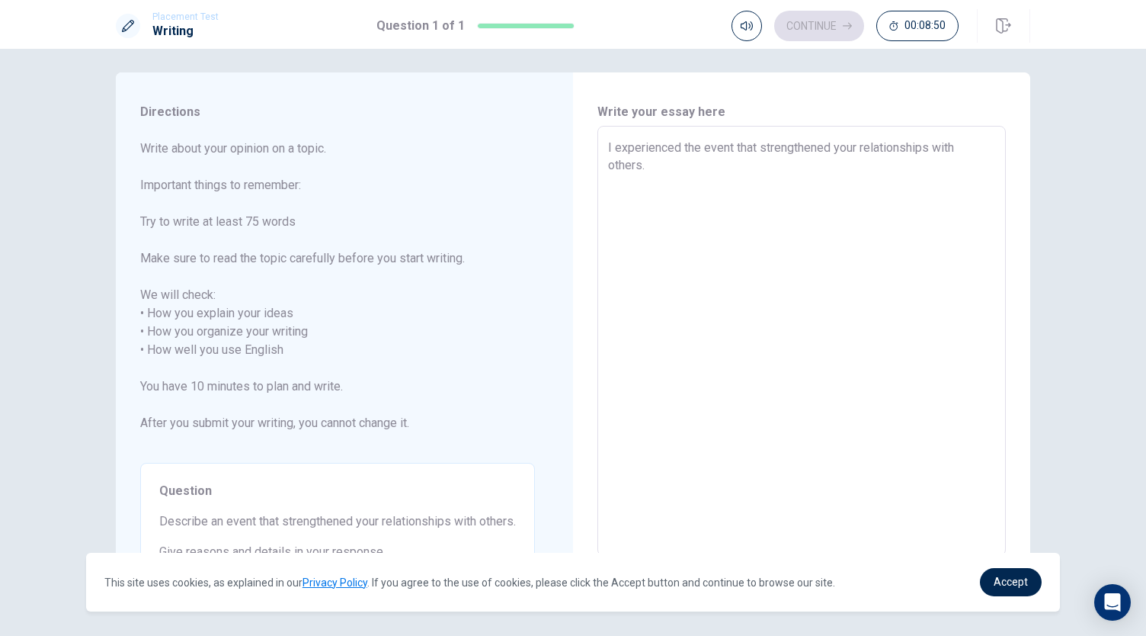
type textarea "I experienced the event that strengthened your relationships with others. I"
type textarea "x"
type textarea "I experienced the event that strengthened your relationships with others. It"
type textarea "x"
type textarea "I experienced the event that strengthened your relationships with others. It"
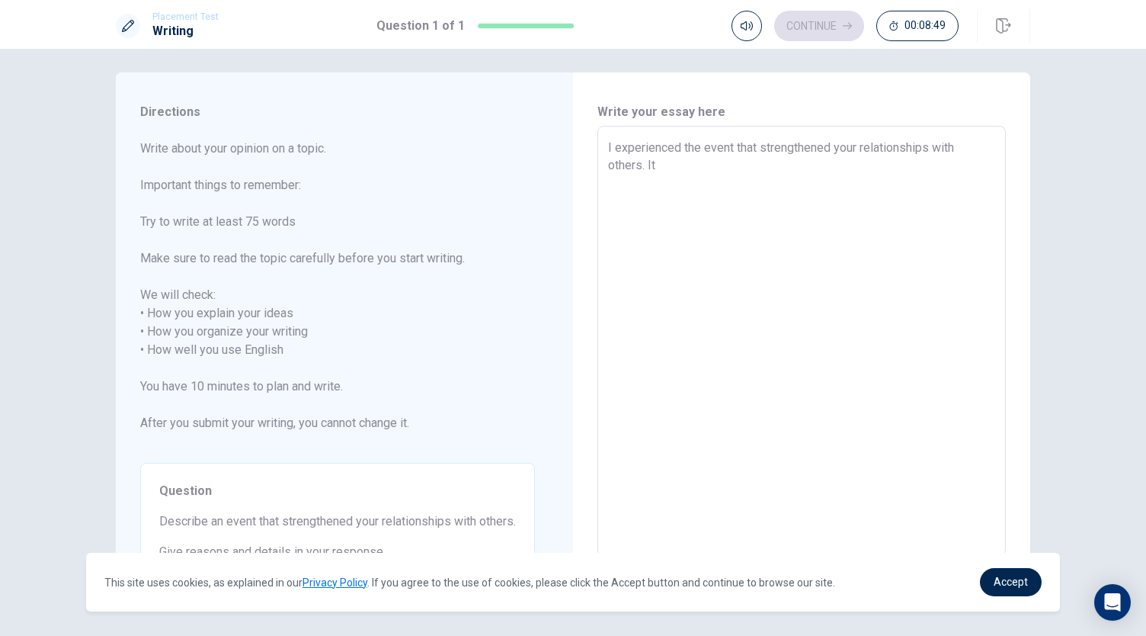
type textarea "x"
type textarea "I experienced the event that strengthened your relationships with others. It i"
type textarea "x"
type textarea "I experienced the event that strengthened your relationships with others. It is"
type textarea "x"
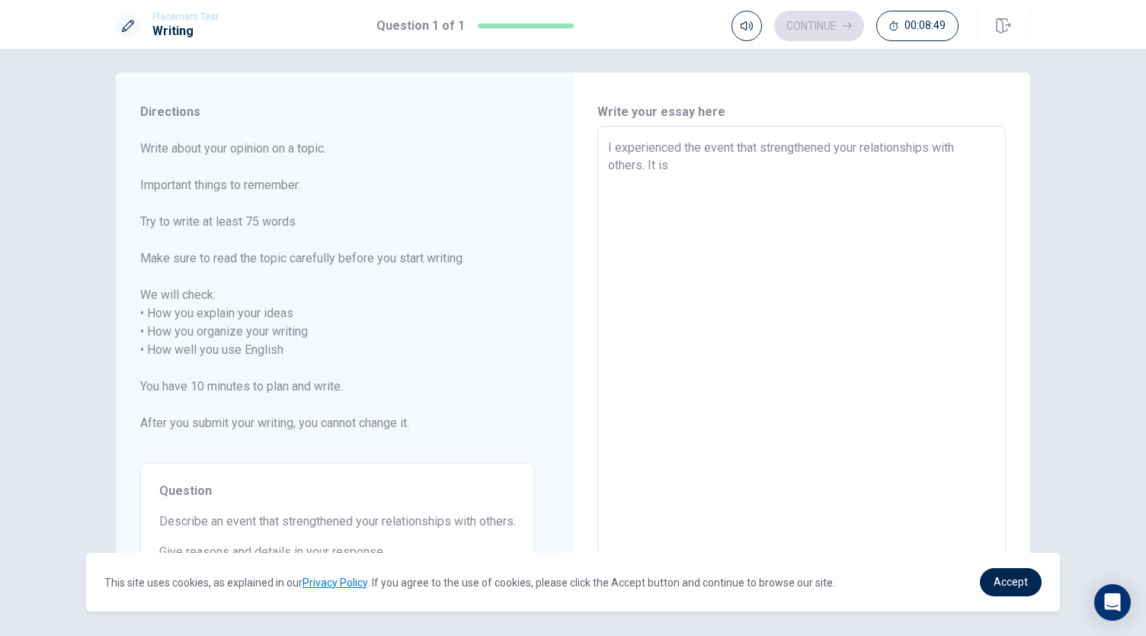
type textarea "I experienced the event that strengthened your relationships with others. It is"
type textarea "x"
type textarea "I experienced the event that strengthened your relationships with others. It is…"
type textarea "x"
type textarea "I experienced the event that strengthened your relationships with others. It is…"
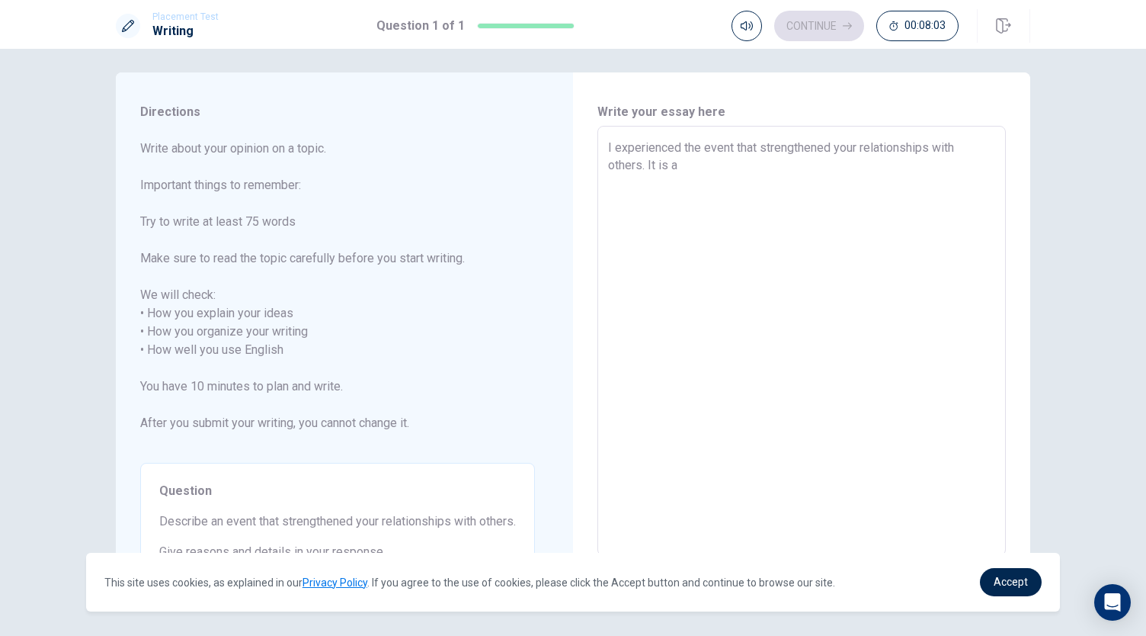
type textarea "x"
type textarea "I experienced the event that strengthened your relationships with others. It is…"
type textarea "x"
type textarea "I experienced the event that strengthened your relationships with others. It is…"
type textarea "x"
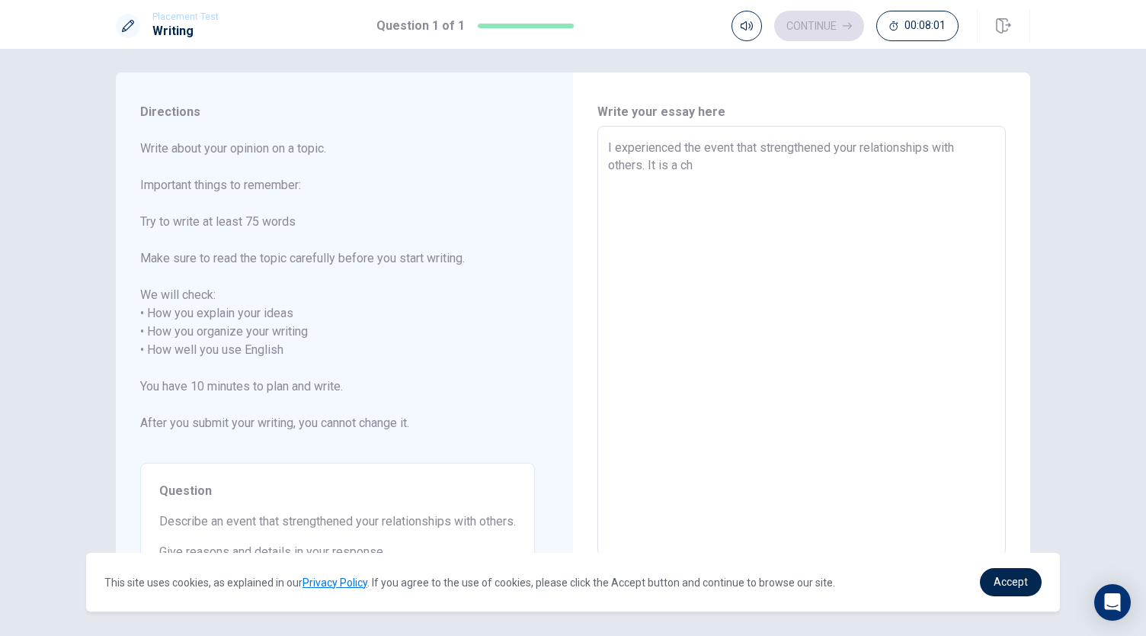
type textarea "I experienced the event that strengthened your relationships with others. It is…"
type textarea "x"
type textarea "I experienced the event that strengthened your relationships with others. It is…"
type textarea "x"
type textarea "I experienced the event that strengthened your relationships with others. It is…"
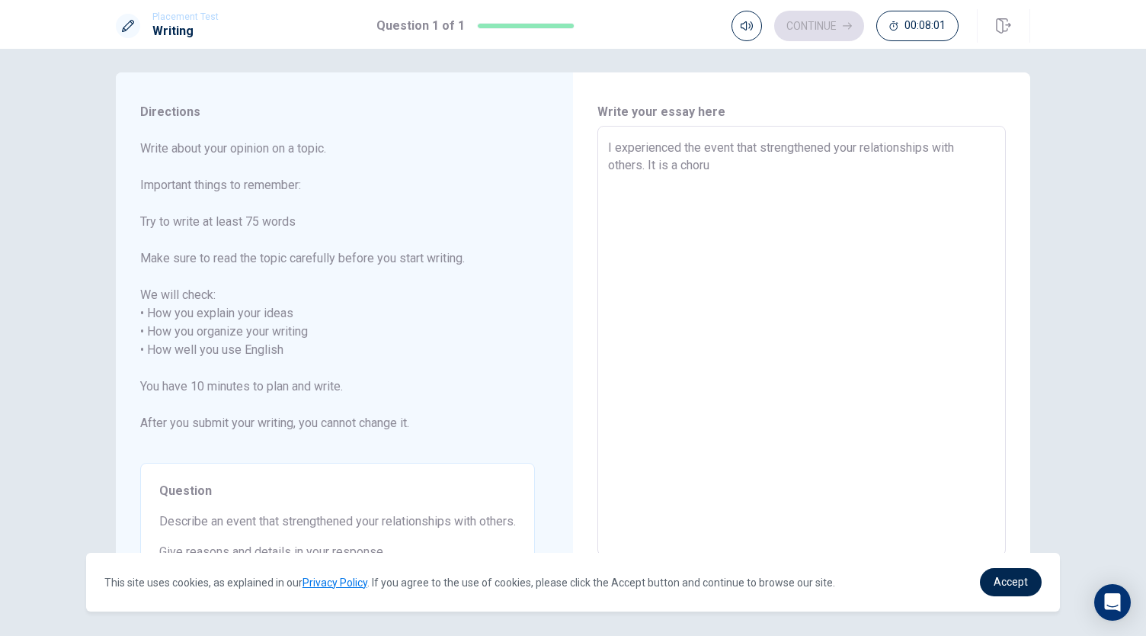
type textarea "x"
type textarea "I experienced the event that strengthened your relationships with others. It is…"
type textarea "x"
type textarea "I experienced the event that strengthened your relationships with others. It is…"
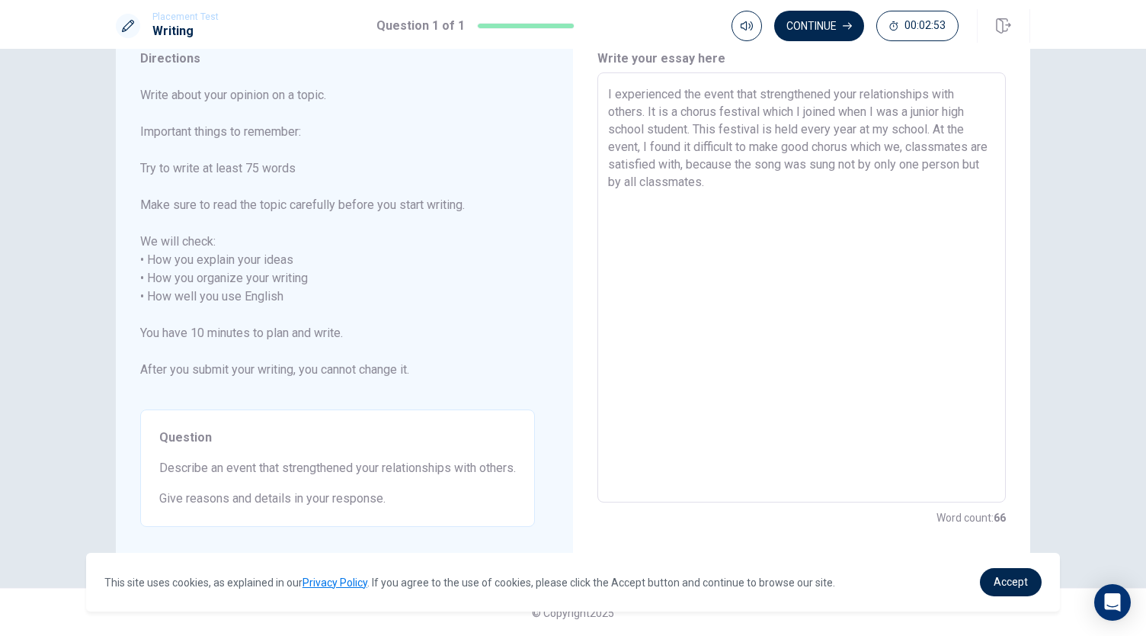
scroll to position [0, 0]
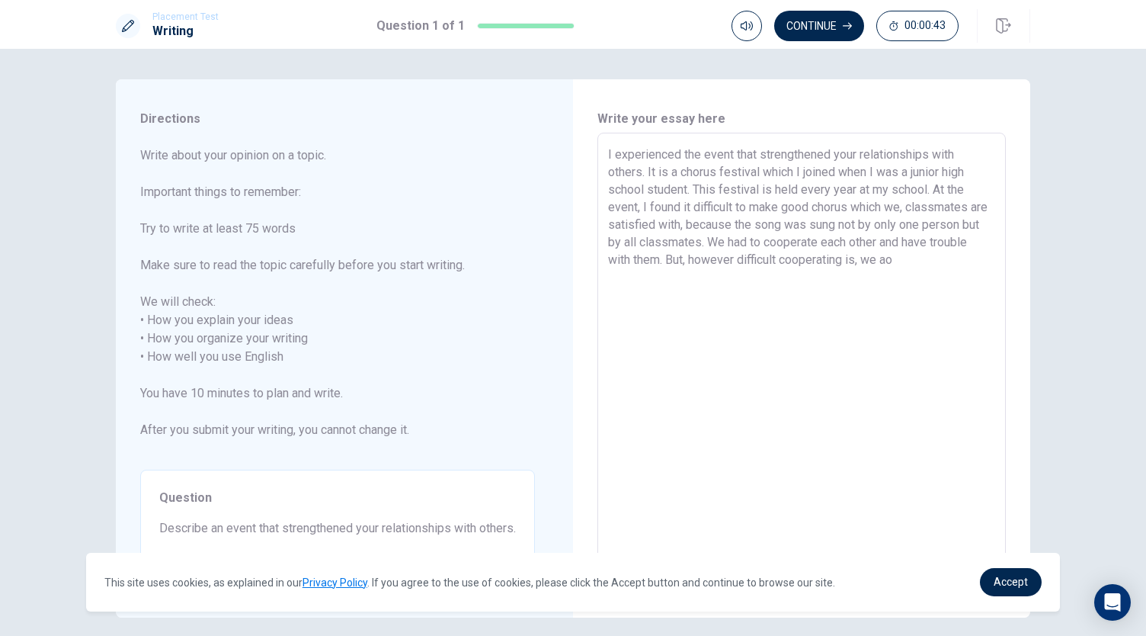
click at [899, 255] on textarea "I experienced the event that strengthened your relationships with others. It is…" at bounding box center [801, 348] width 387 height 405
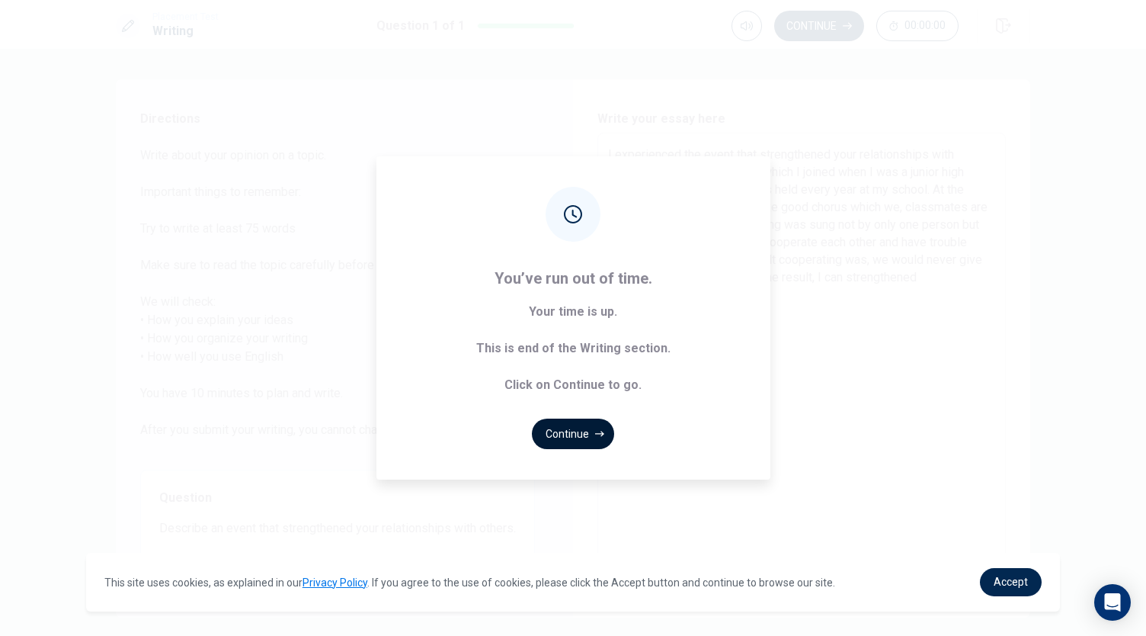
click at [587, 441] on button "Continue" at bounding box center [573, 433] width 82 height 30
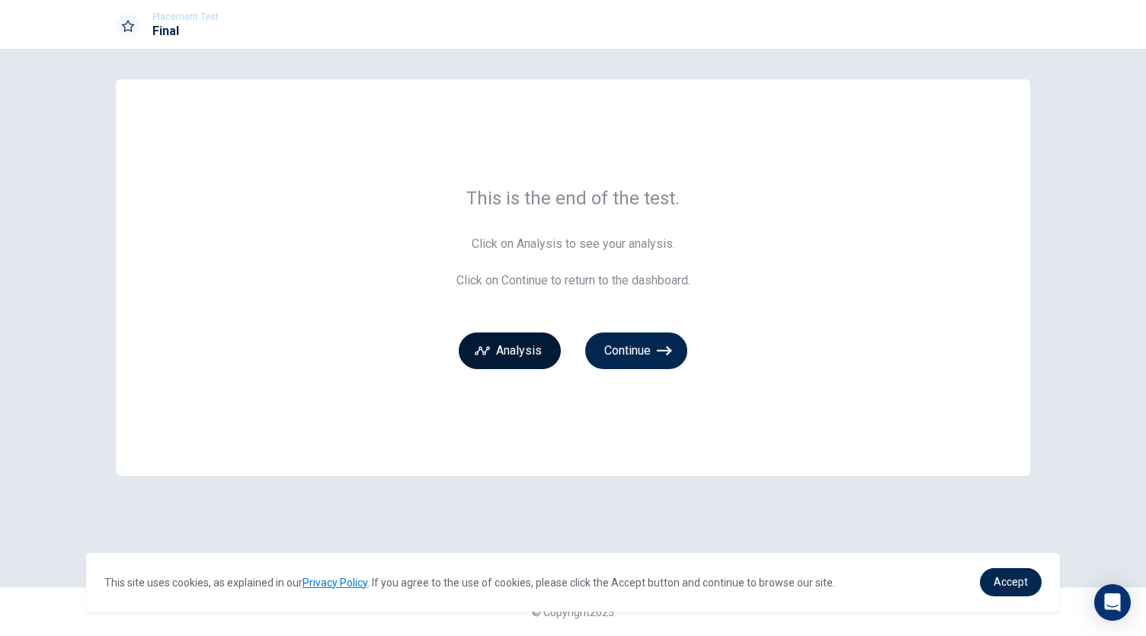
click at [533, 365] on button "Analysis" at bounding box center [510, 350] width 102 height 37
